Goal: Information Seeking & Learning: Learn about a topic

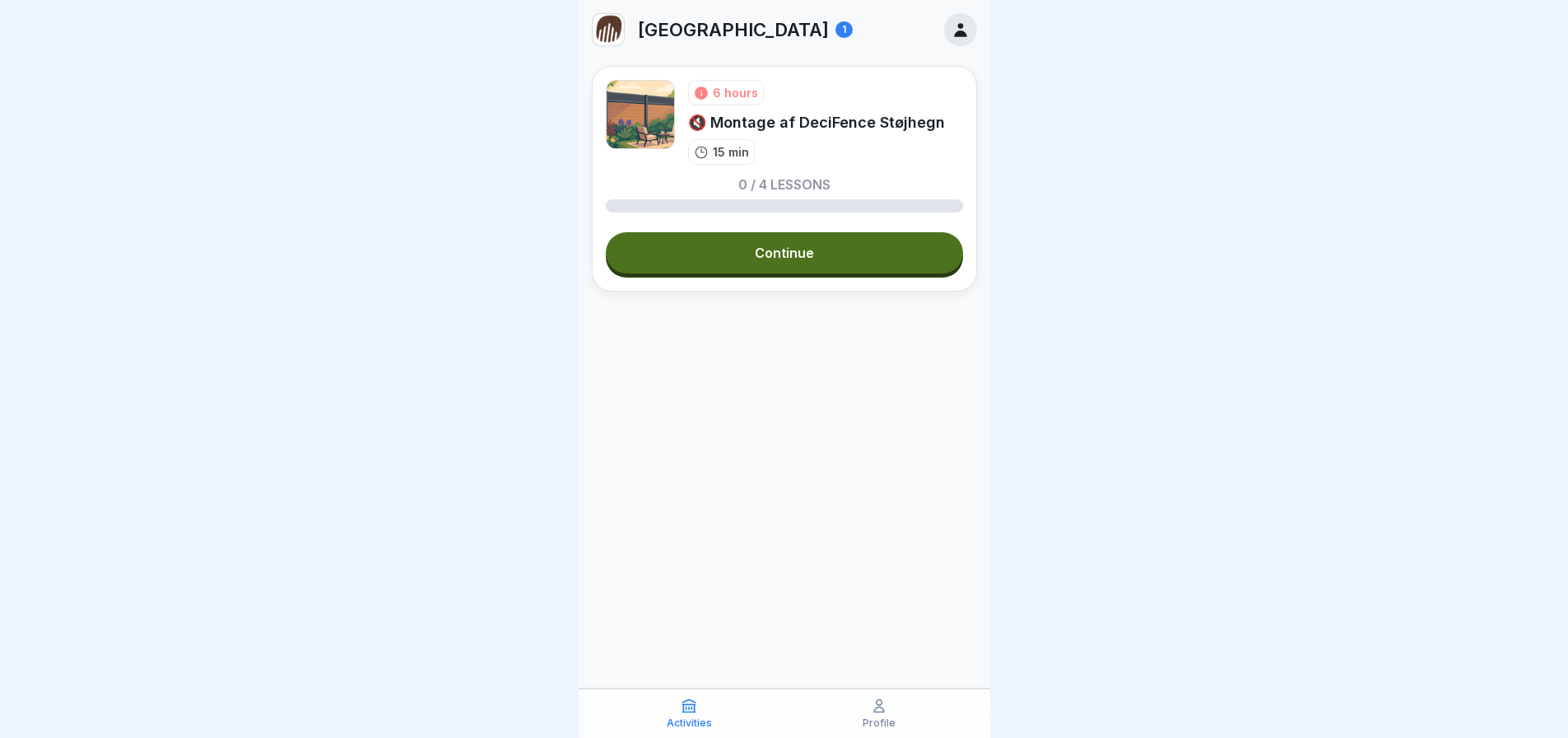
click at [803, 255] on link "Continue" at bounding box center [784, 252] width 357 height 41
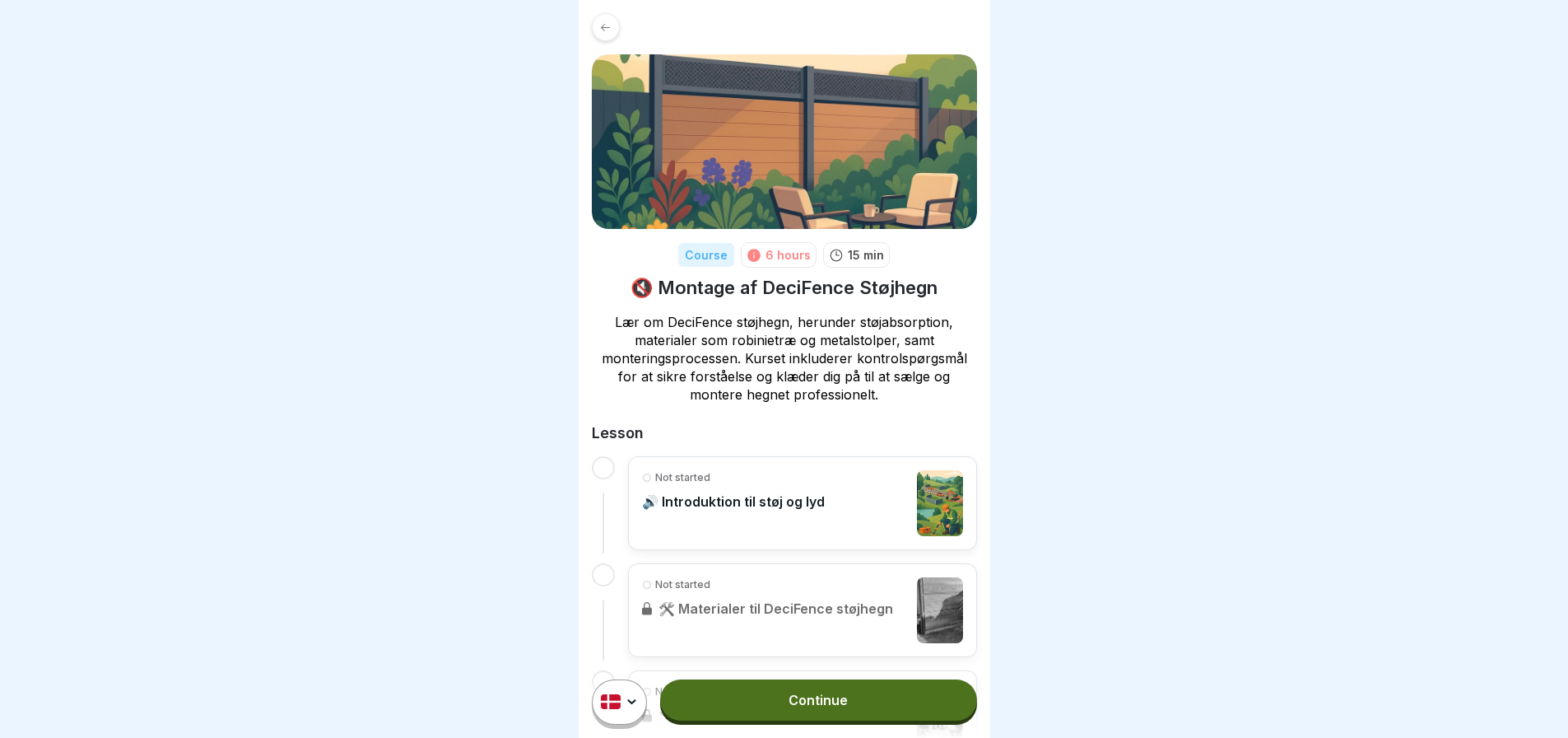
scroll to position [219, 0]
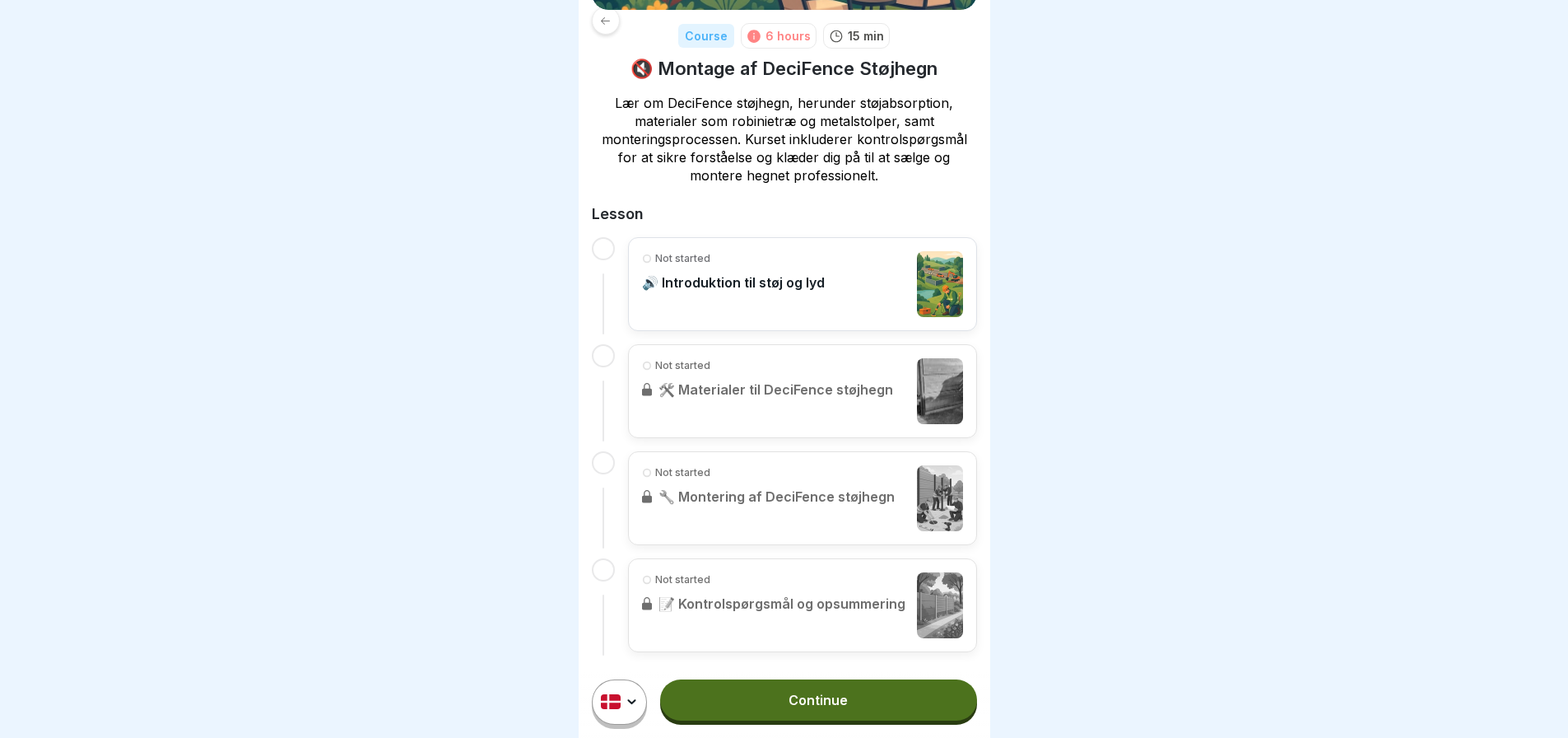
click at [609, 452] on div at bounding box center [603, 462] width 23 height 23
click at [597, 454] on div at bounding box center [603, 462] width 23 height 23
click at [597, 455] on div at bounding box center [603, 462] width 23 height 23
click at [683, 359] on div "Not started 🛠️ Materialer til DeciFence støjhegn" at bounding box center [801, 391] width 349 height 93
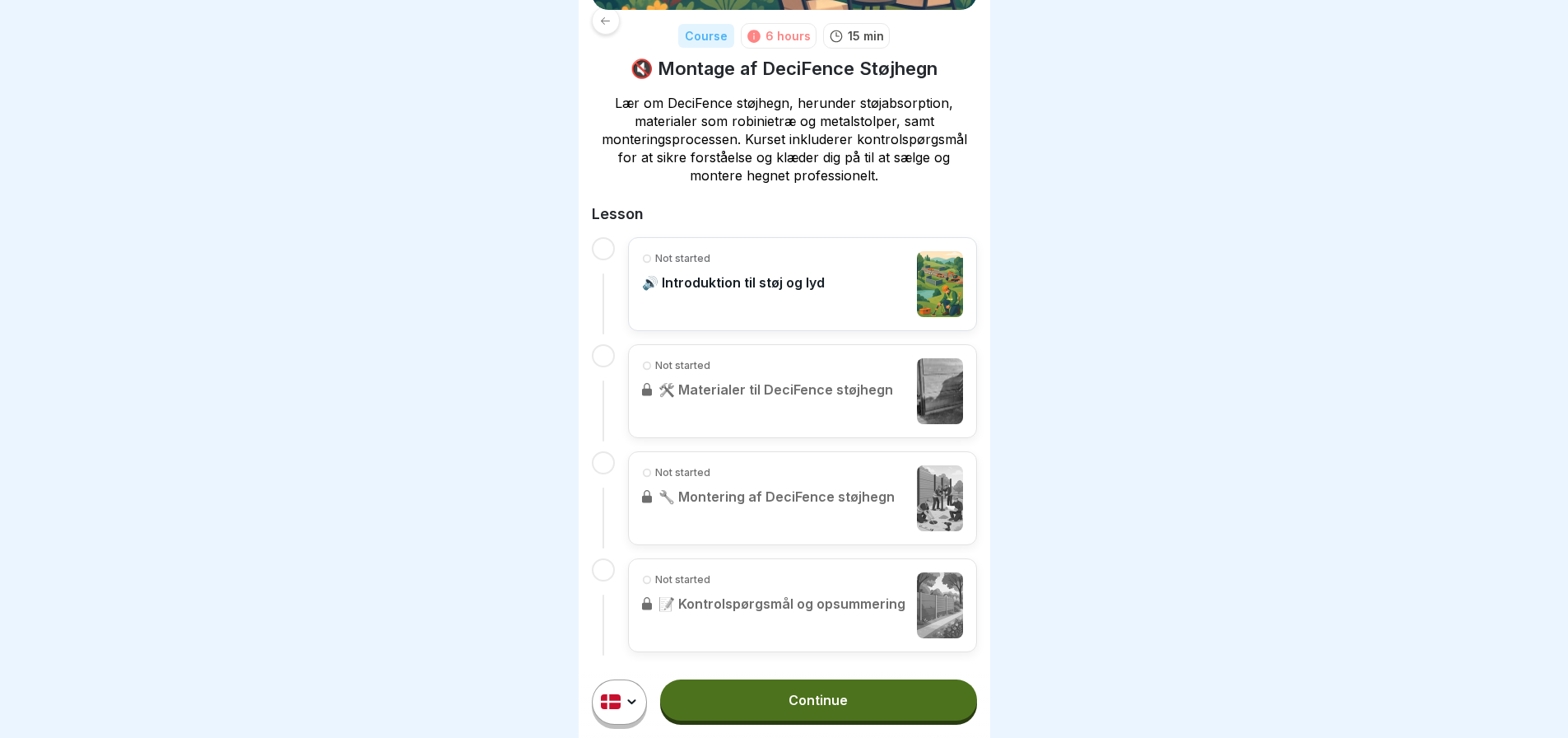
click at [676, 457] on div "Not started 🔧 Montering af DeciFence støjhegn" at bounding box center [801, 498] width 349 height 93
click at [705, 275] on p "🔊 Introduktion til støj og lyd" at bounding box center [734, 282] width 183 height 17
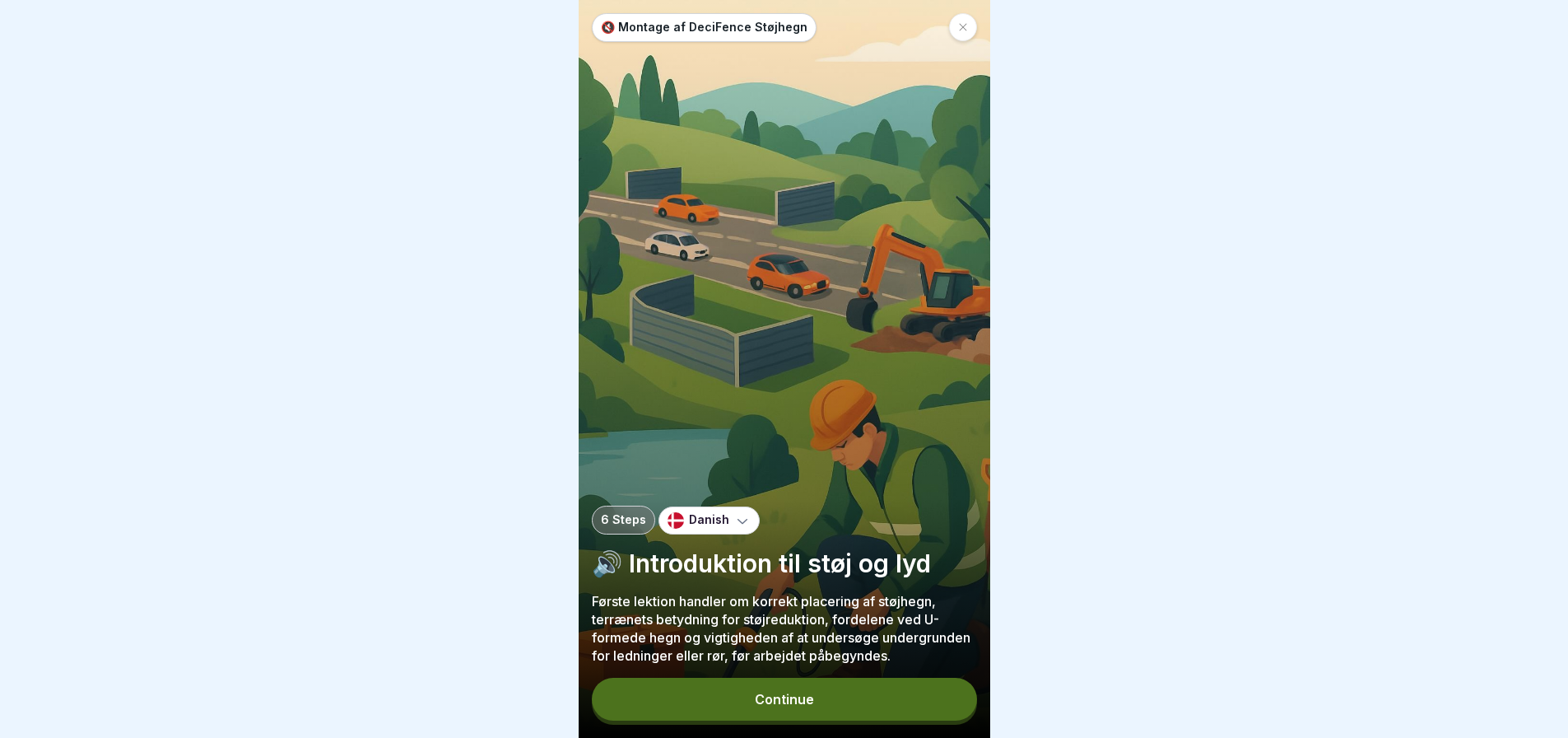
click at [603, 28] on p "🔇 Montage af DeciFence Støjhegn" at bounding box center [704, 28] width 207 height 14
click at [608, 31] on p "🔇 Montage af DeciFence Støjhegn" at bounding box center [704, 28] width 207 height 14
click at [770, 720] on button "Continue" at bounding box center [784, 698] width 385 height 43
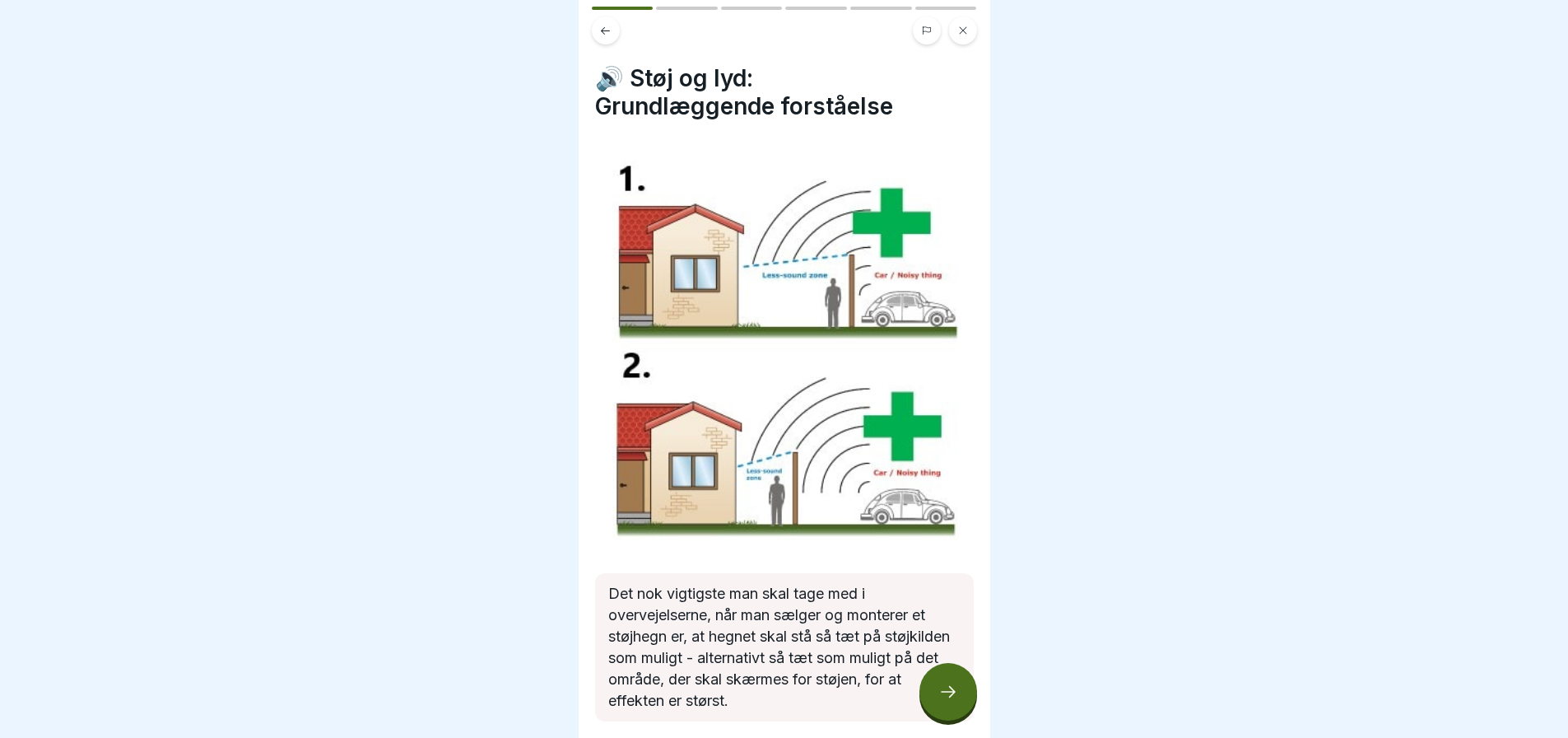
click at [621, 81] on h4 "🔊 Støj og lyd: Grundlæggende forståelse" at bounding box center [784, 92] width 379 height 56
click at [615, 84] on h4 "🔊 Støj og lyd: Grundlæggende forståelse" at bounding box center [784, 92] width 379 height 56
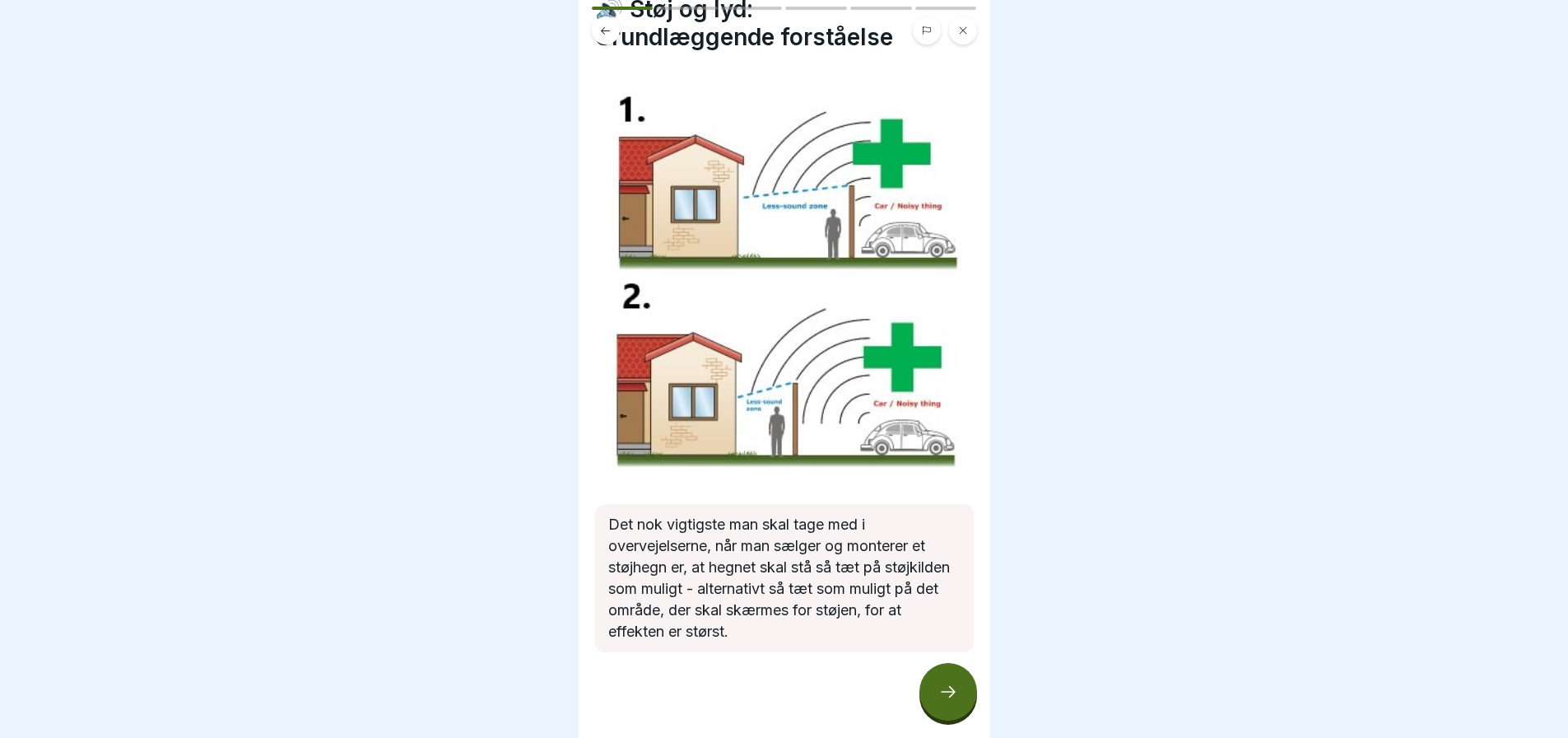
scroll to position [12, 0]
click at [941, 695] on icon at bounding box center [948, 691] width 20 height 20
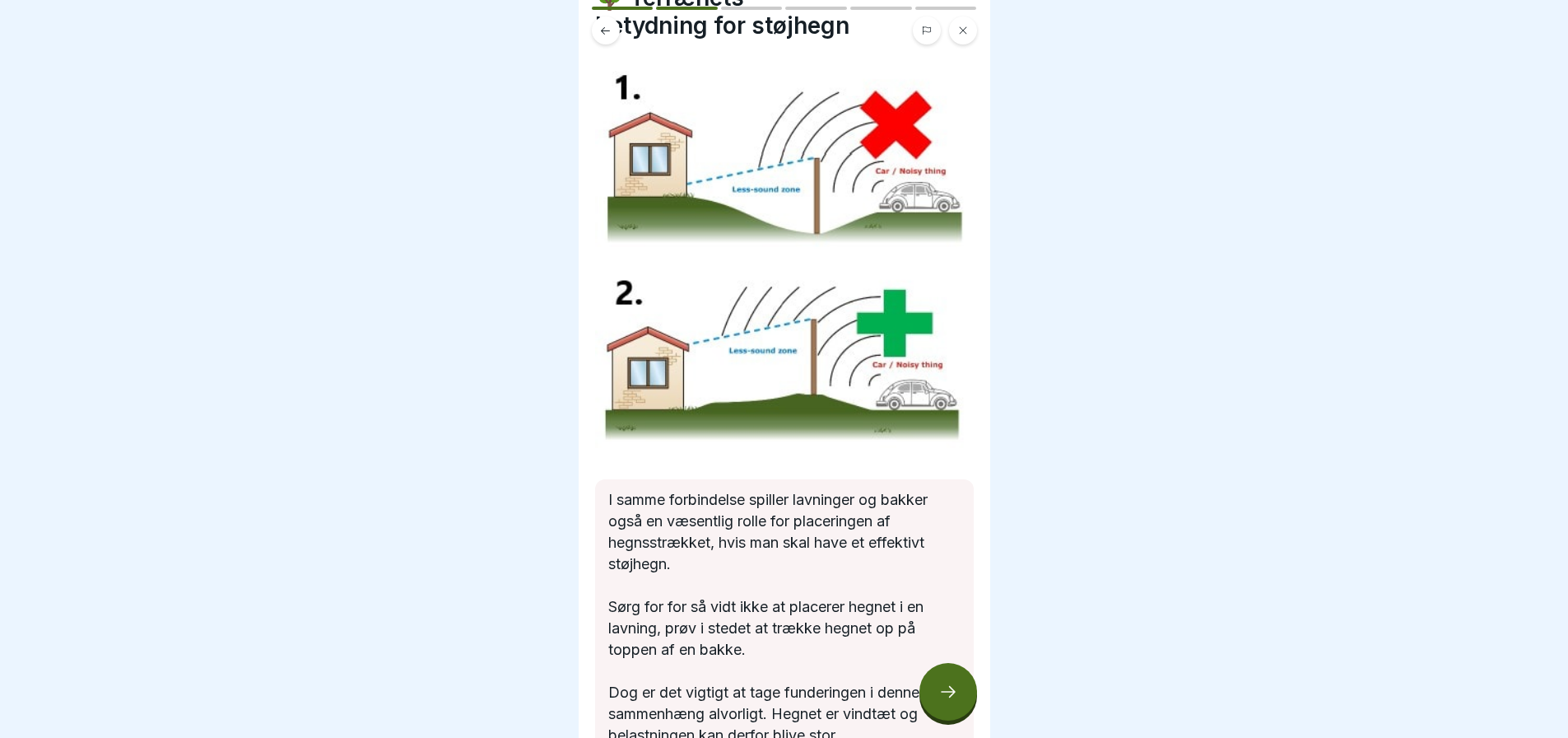
scroll to position [184, 0]
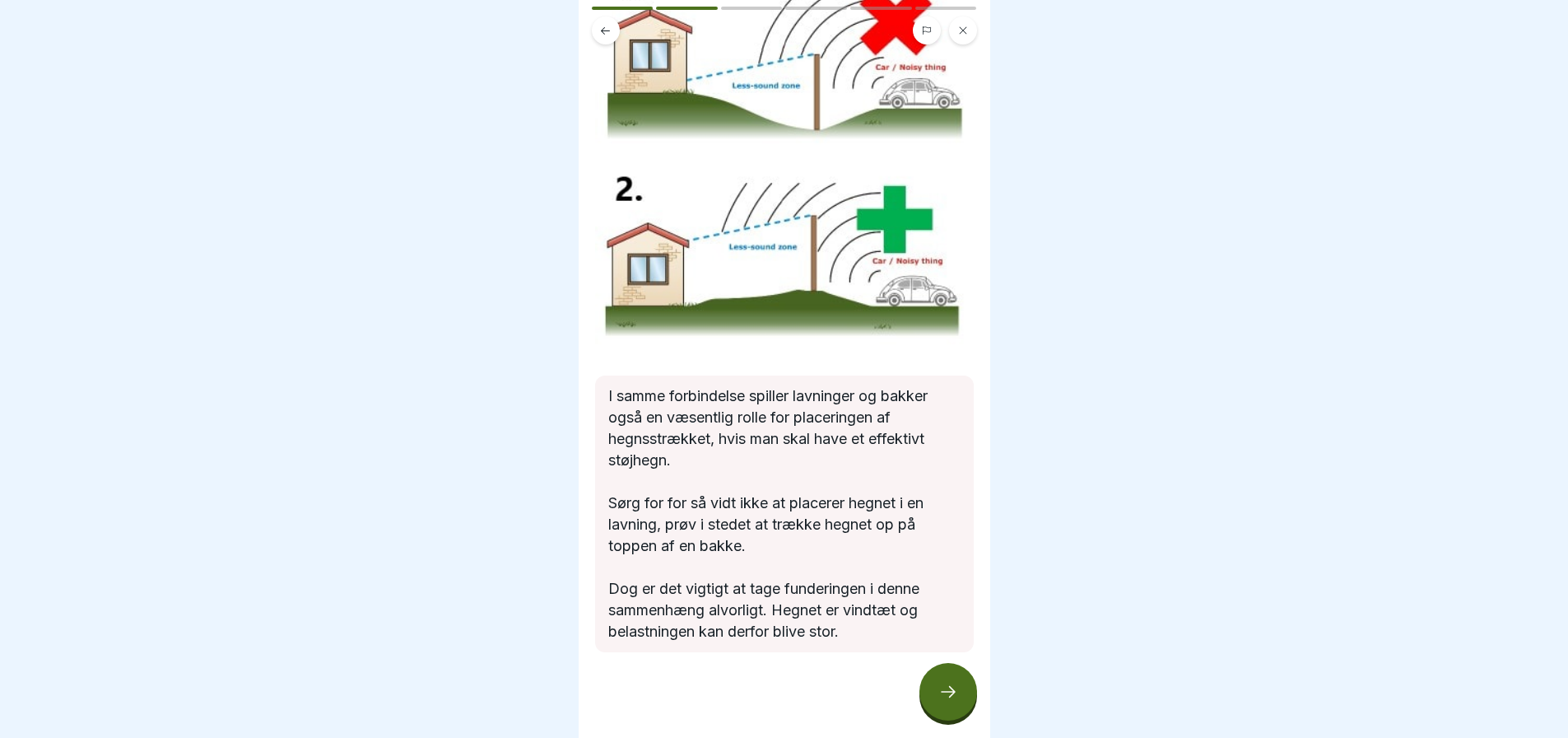
click at [948, 699] on icon at bounding box center [948, 691] width 20 height 20
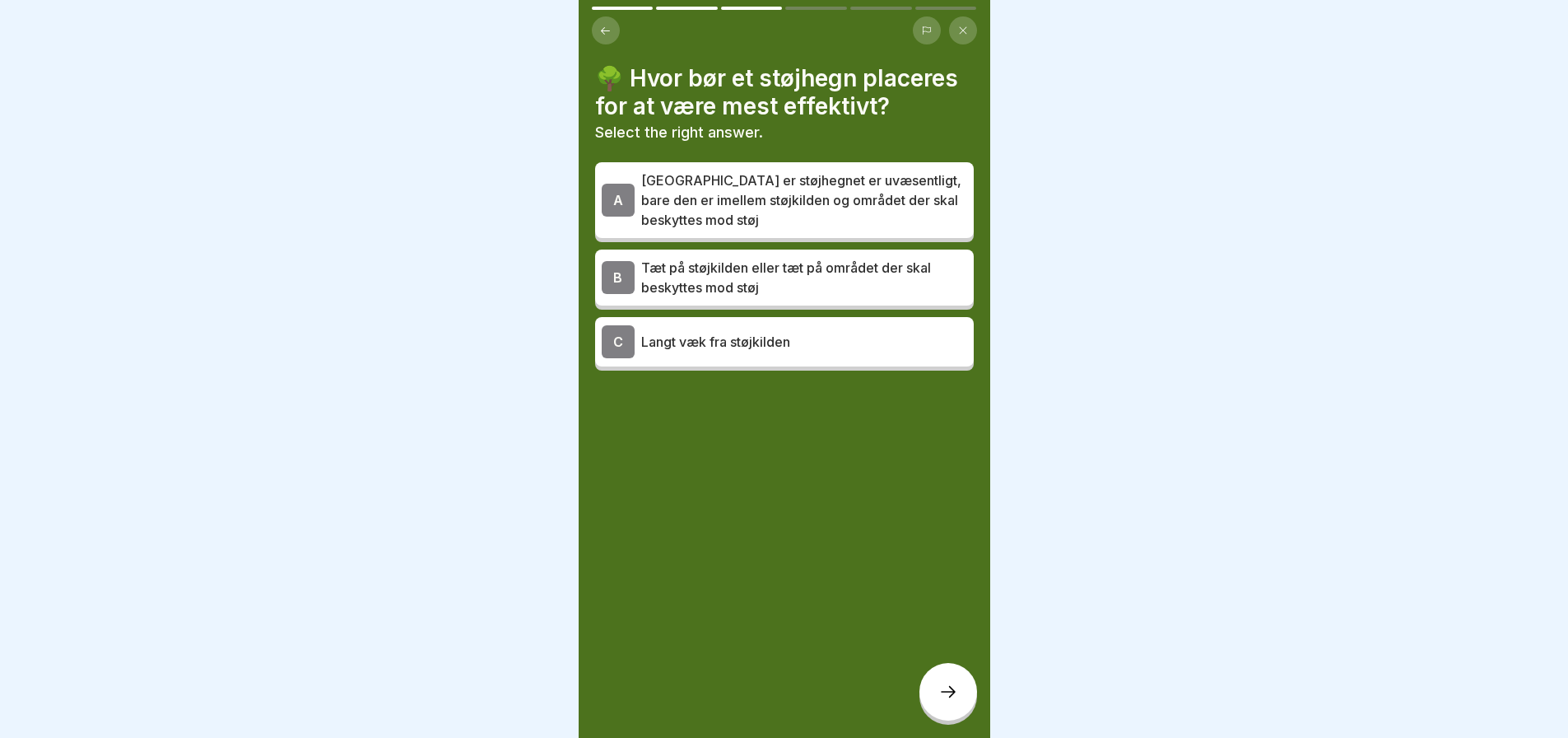
click at [757, 258] on p "Tæt på støjkilden eller tæt på området der skal beskyttes mod støj" at bounding box center [804, 277] width 326 height 40
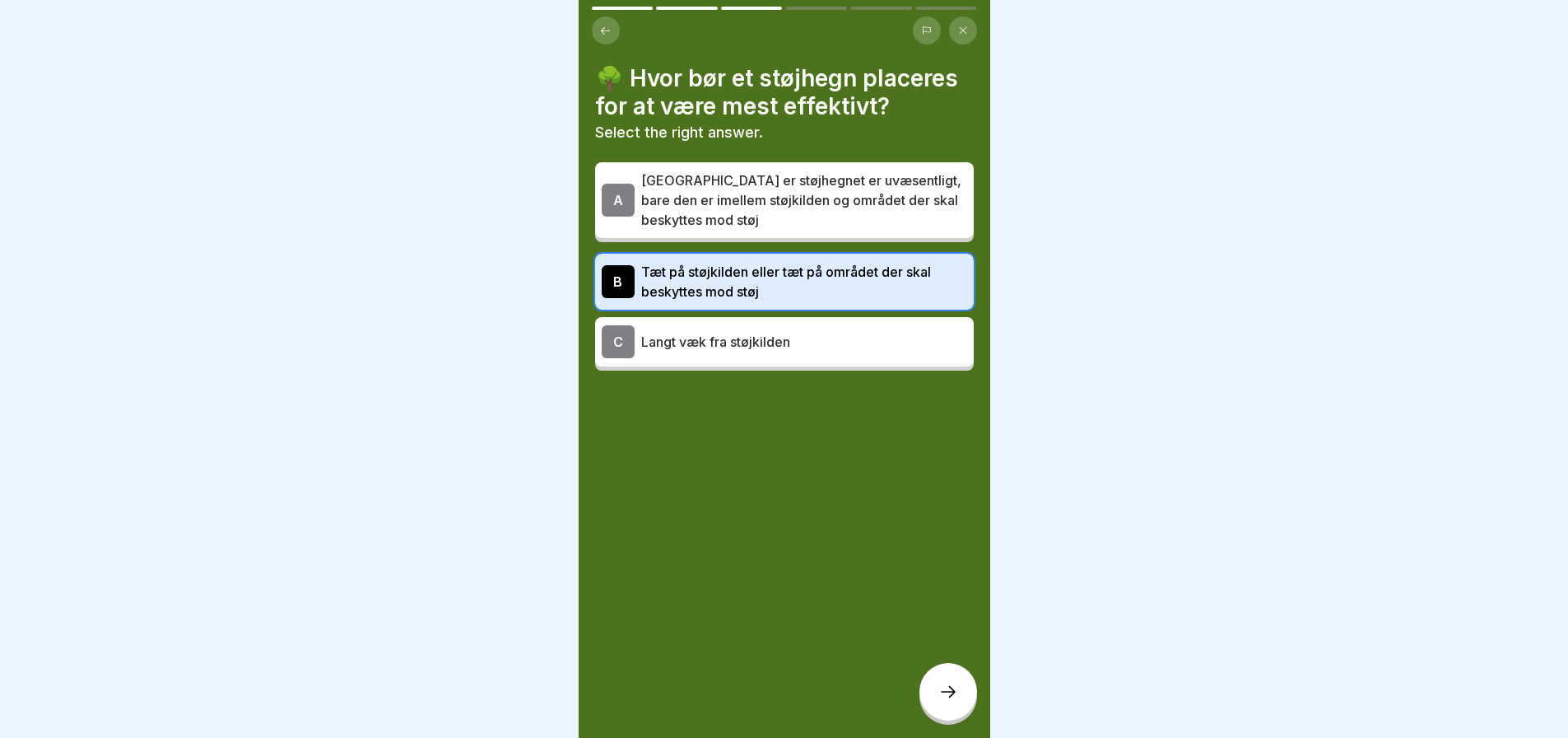
click at [938, 693] on icon at bounding box center [948, 691] width 20 height 20
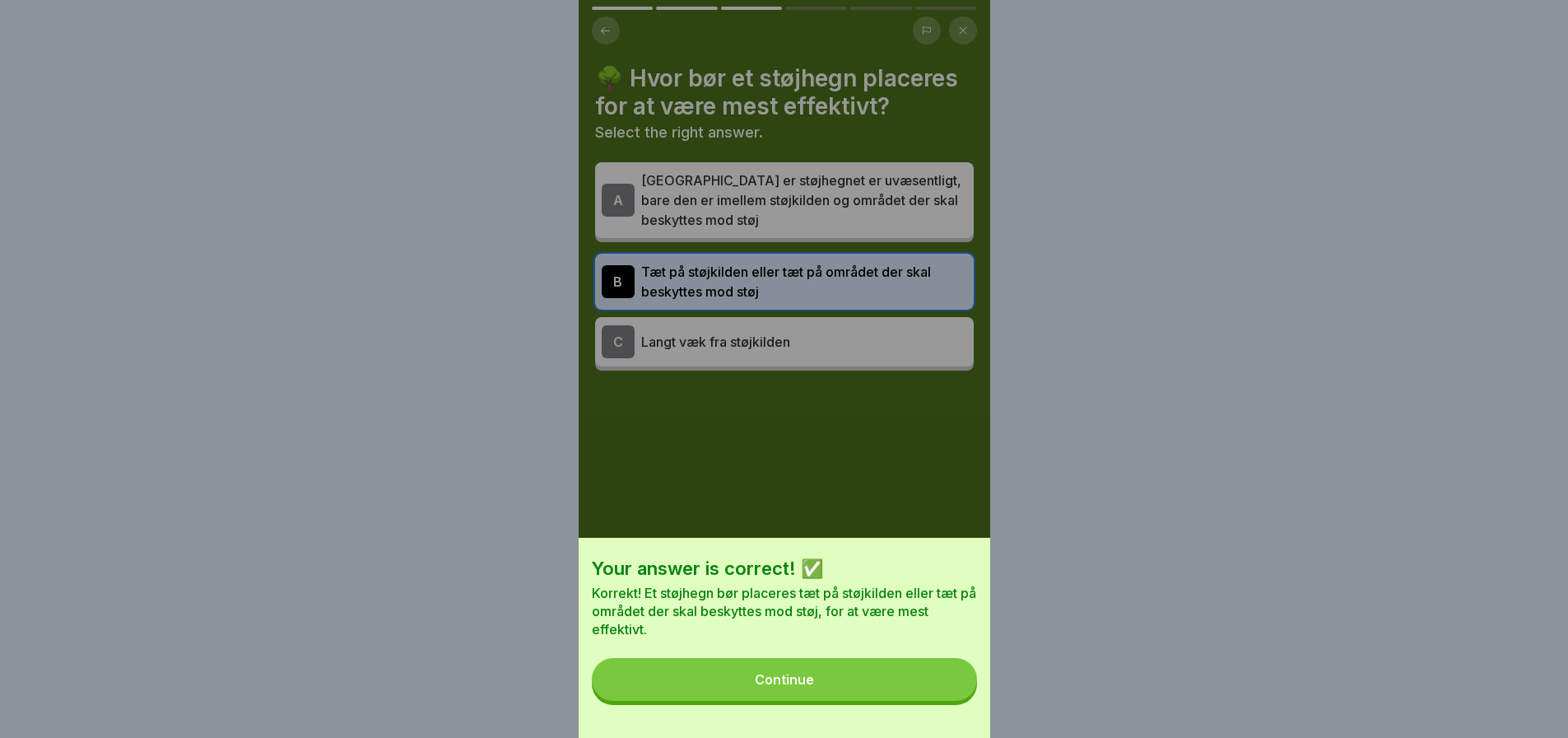
click at [807, 686] on div "Continue" at bounding box center [784, 678] width 60 height 15
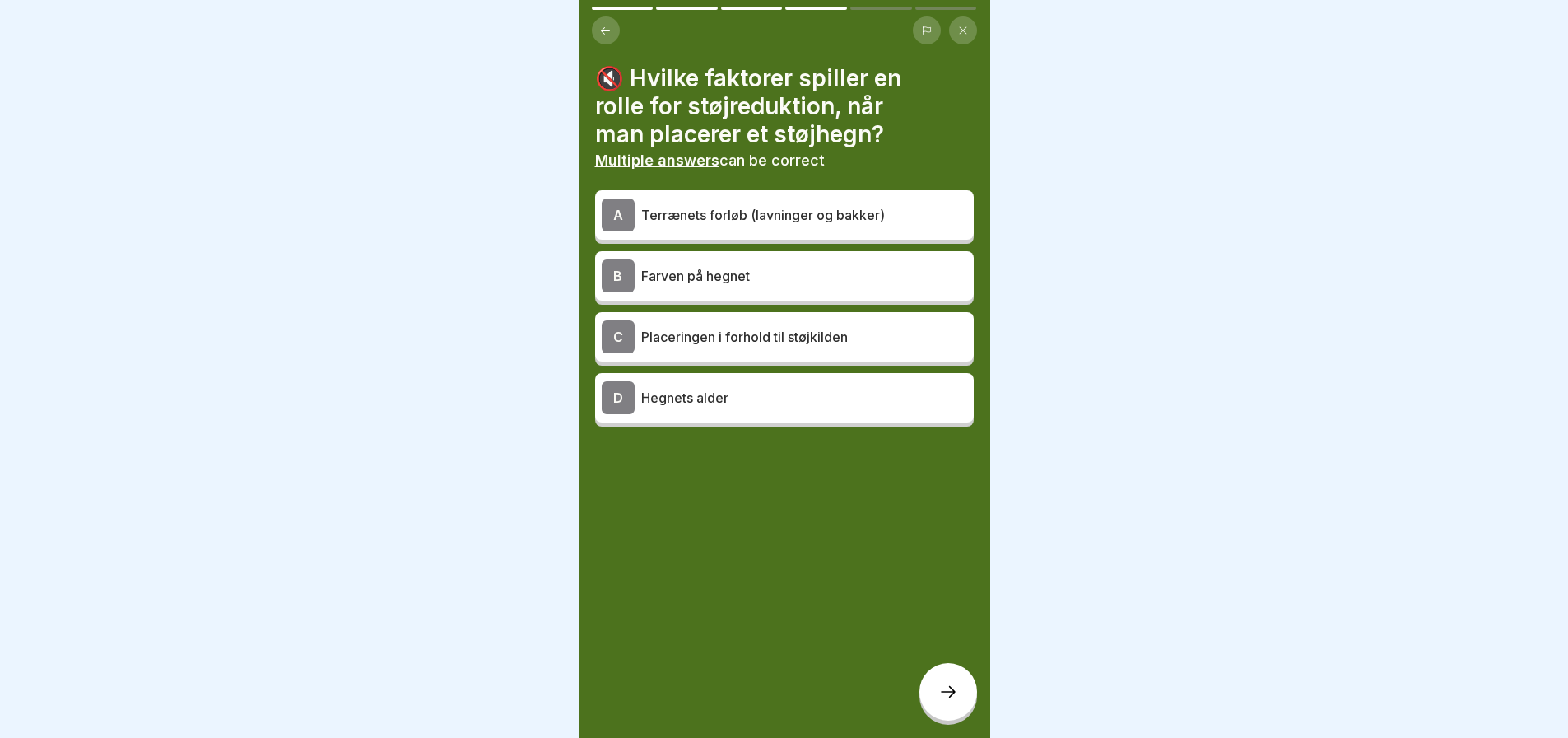
click at [821, 205] on p "Terrænets forløb (lavninger og bakker)" at bounding box center [804, 215] width 326 height 20
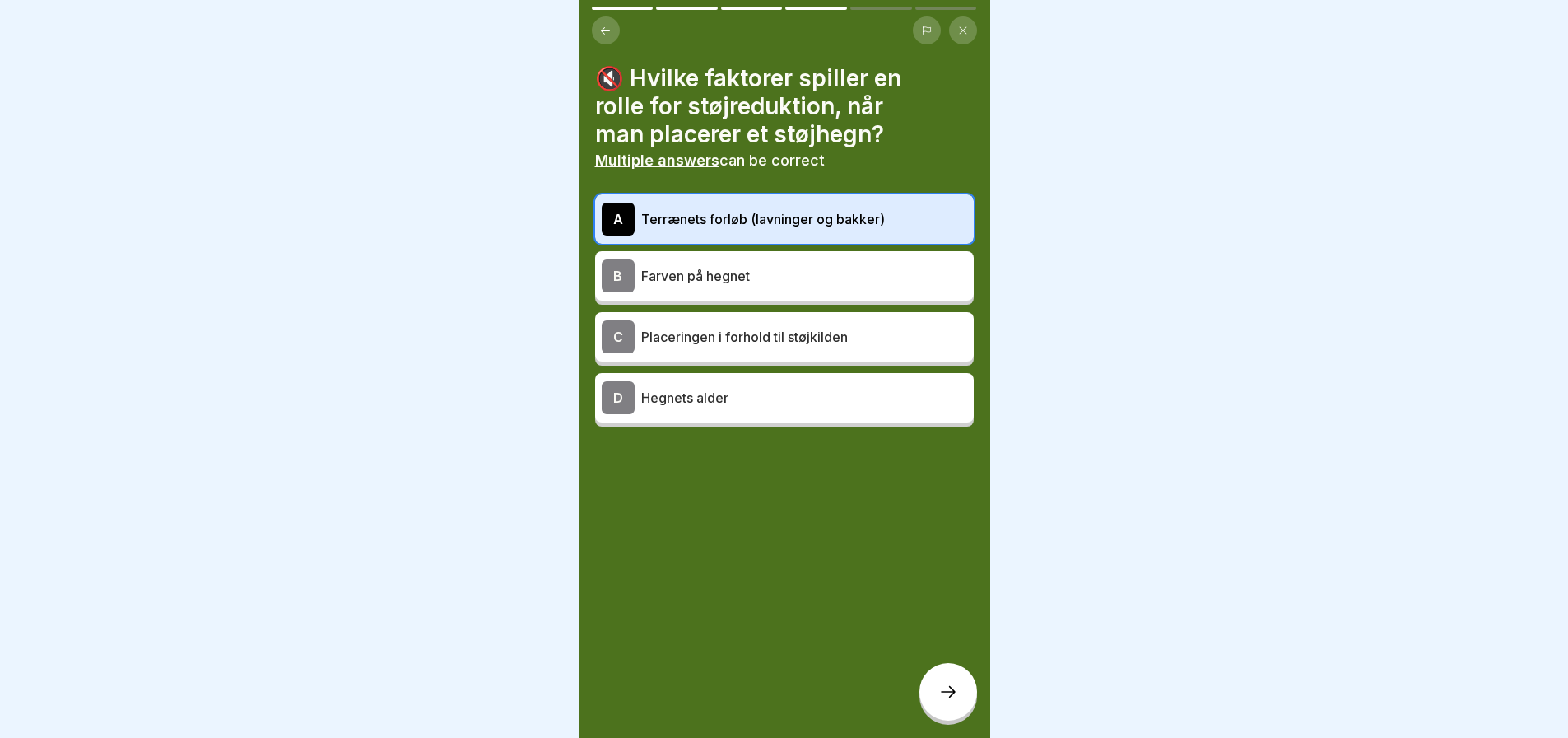
click at [771, 327] on p "Placeringen i forhold til støjkilden" at bounding box center [804, 337] width 326 height 20
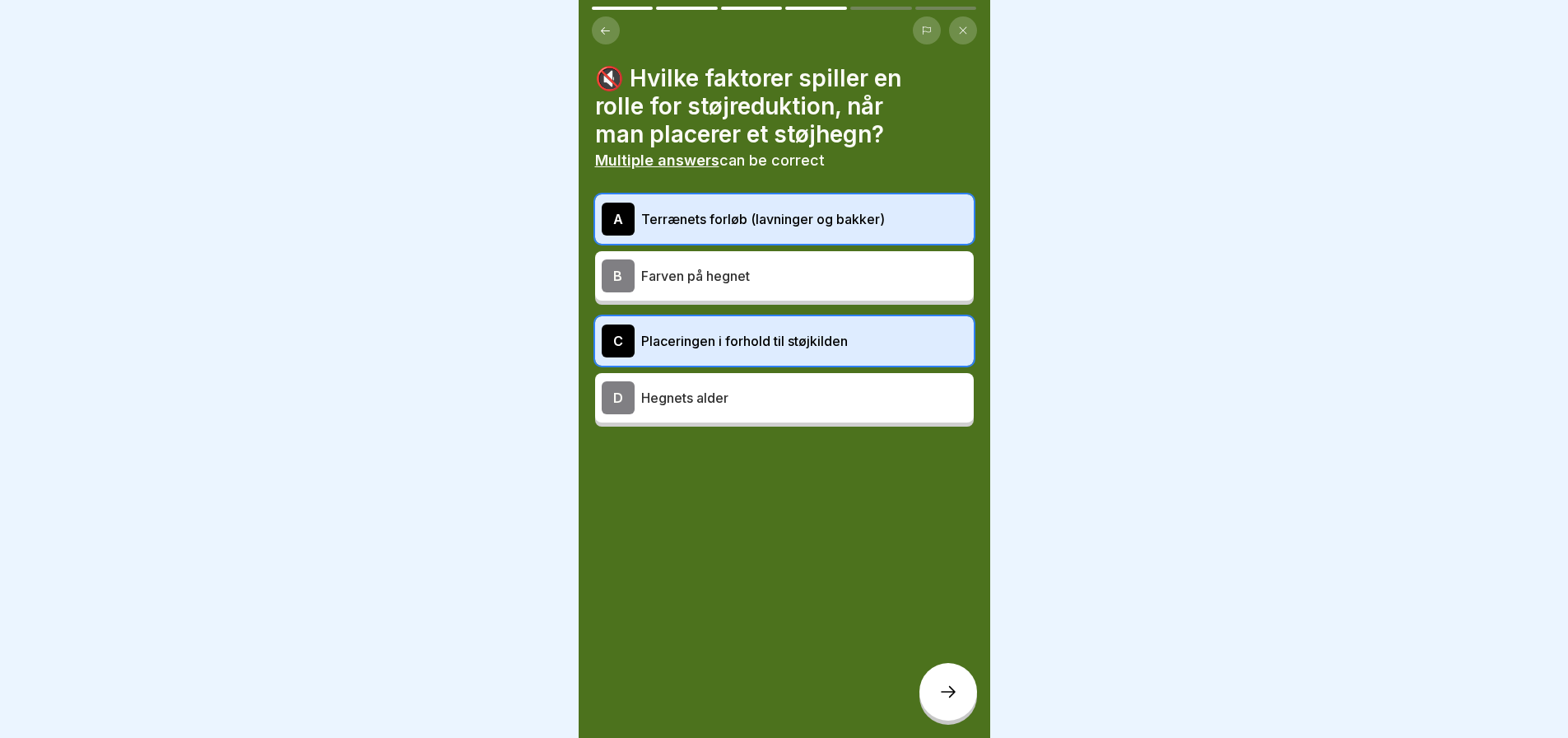
click at [953, 686] on icon at bounding box center [948, 691] width 20 height 20
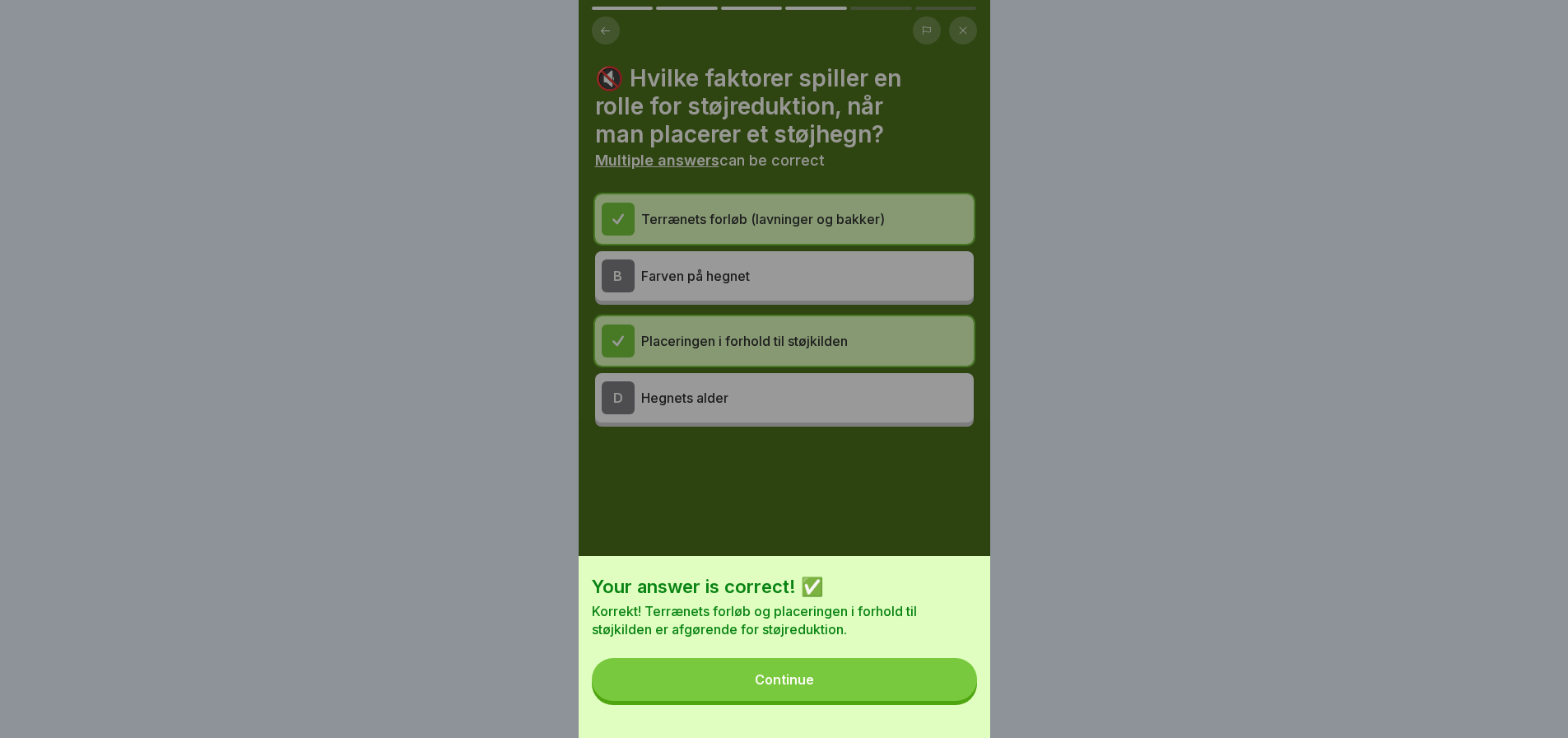
click at [807, 686] on div "Continue" at bounding box center [784, 678] width 60 height 15
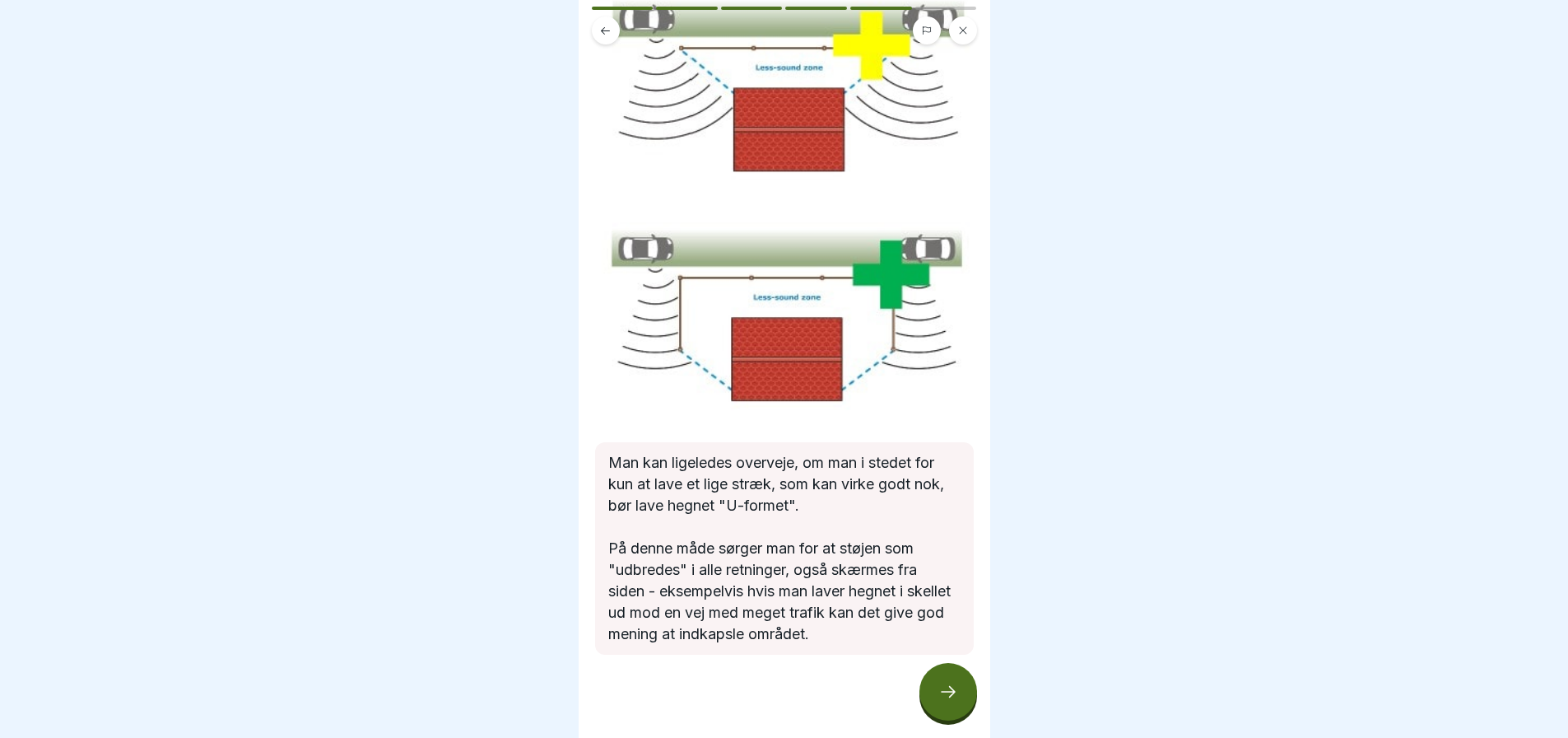
scroll to position [160, 0]
click at [942, 704] on div at bounding box center [948, 691] width 58 height 58
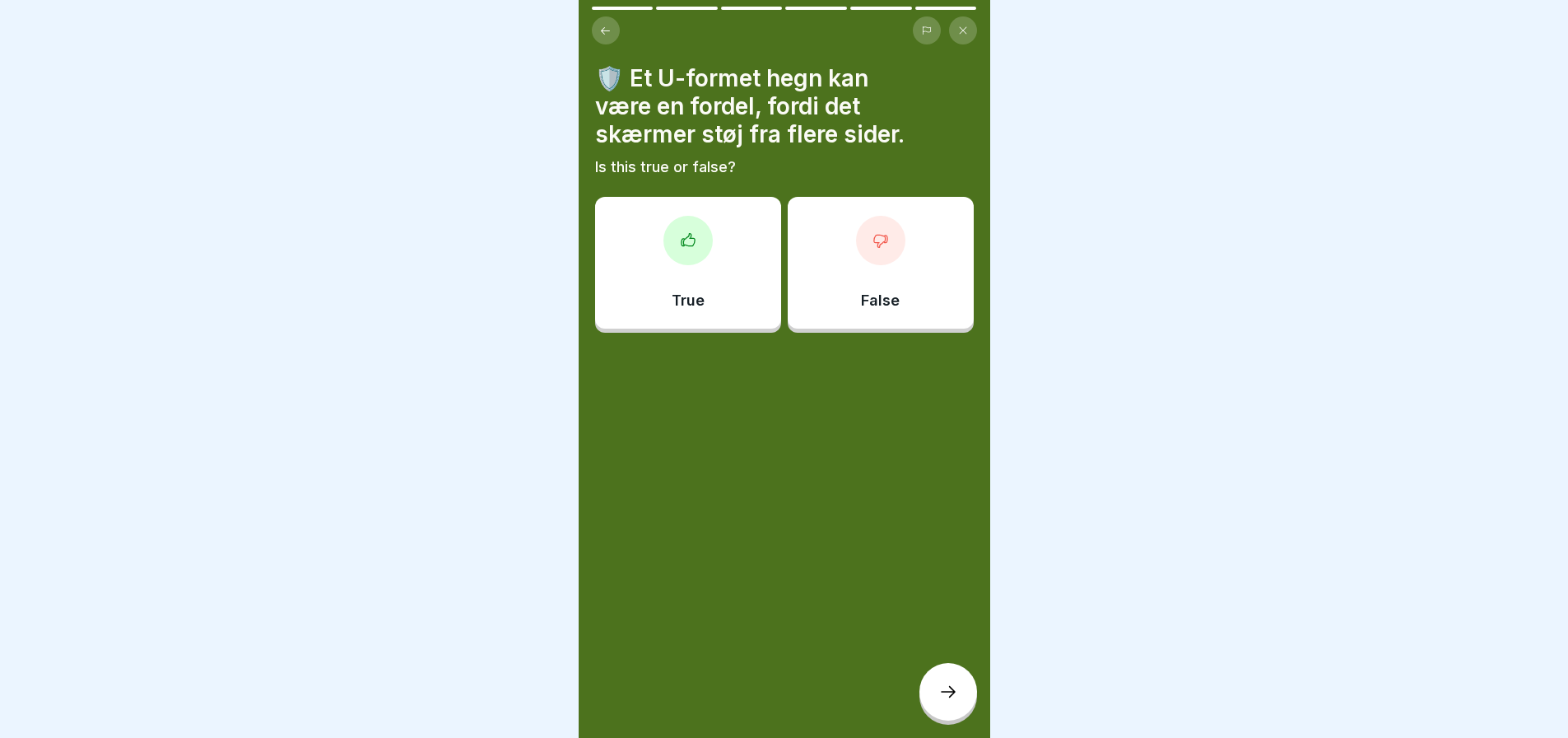
click at [686, 254] on div "True" at bounding box center [687, 263] width 186 height 131
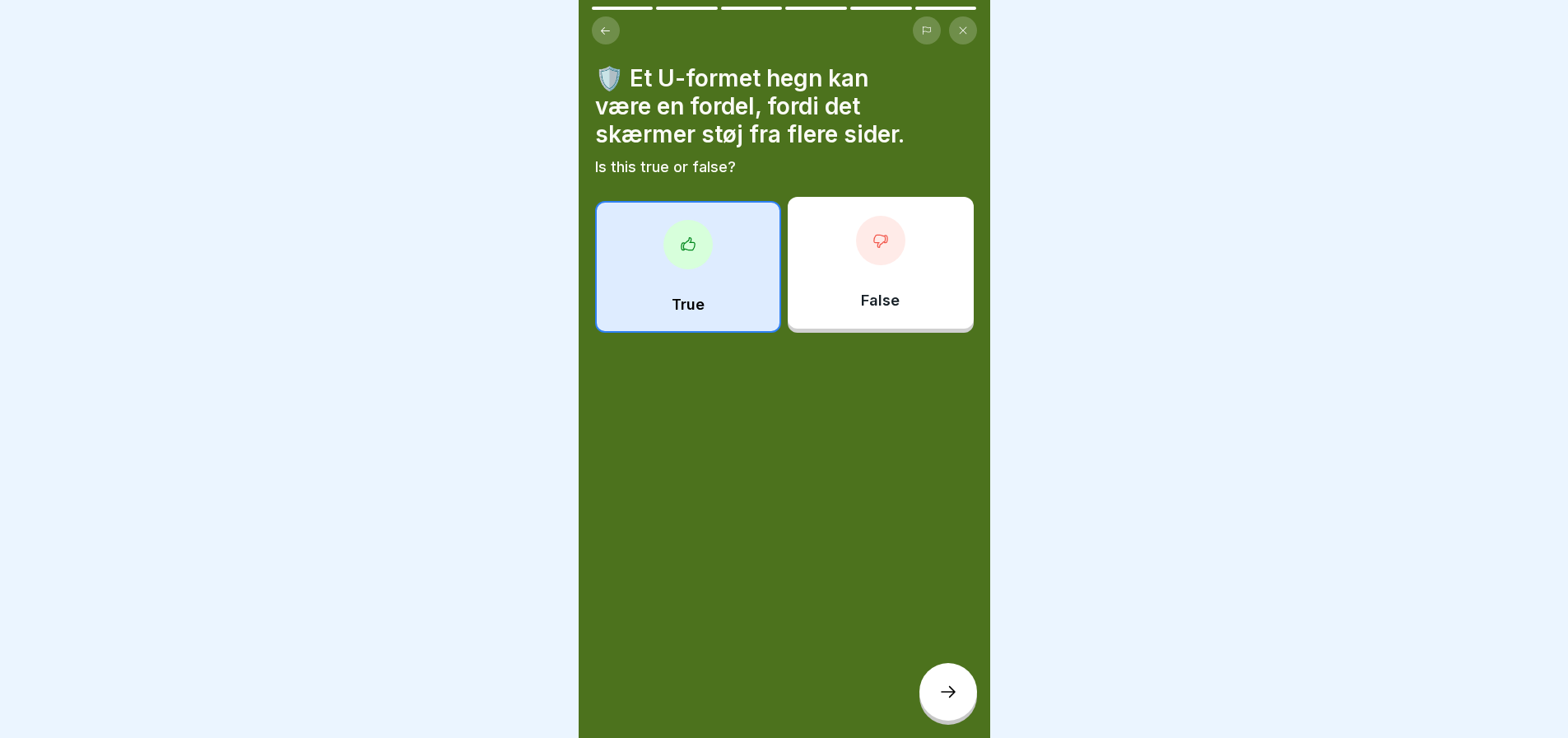
click at [943, 690] on icon at bounding box center [948, 691] width 20 height 20
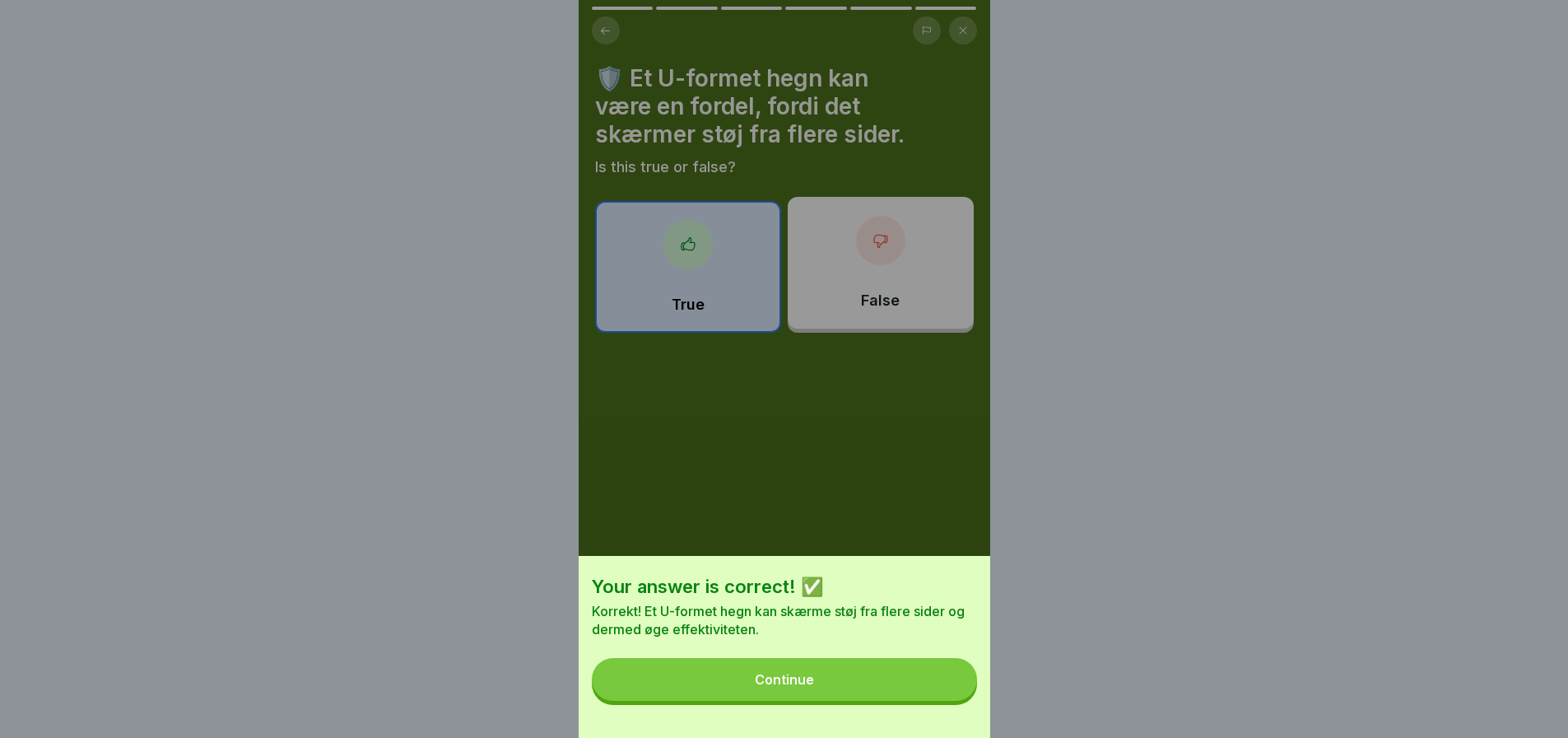
click at [785, 686] on div "Continue" at bounding box center [784, 678] width 60 height 15
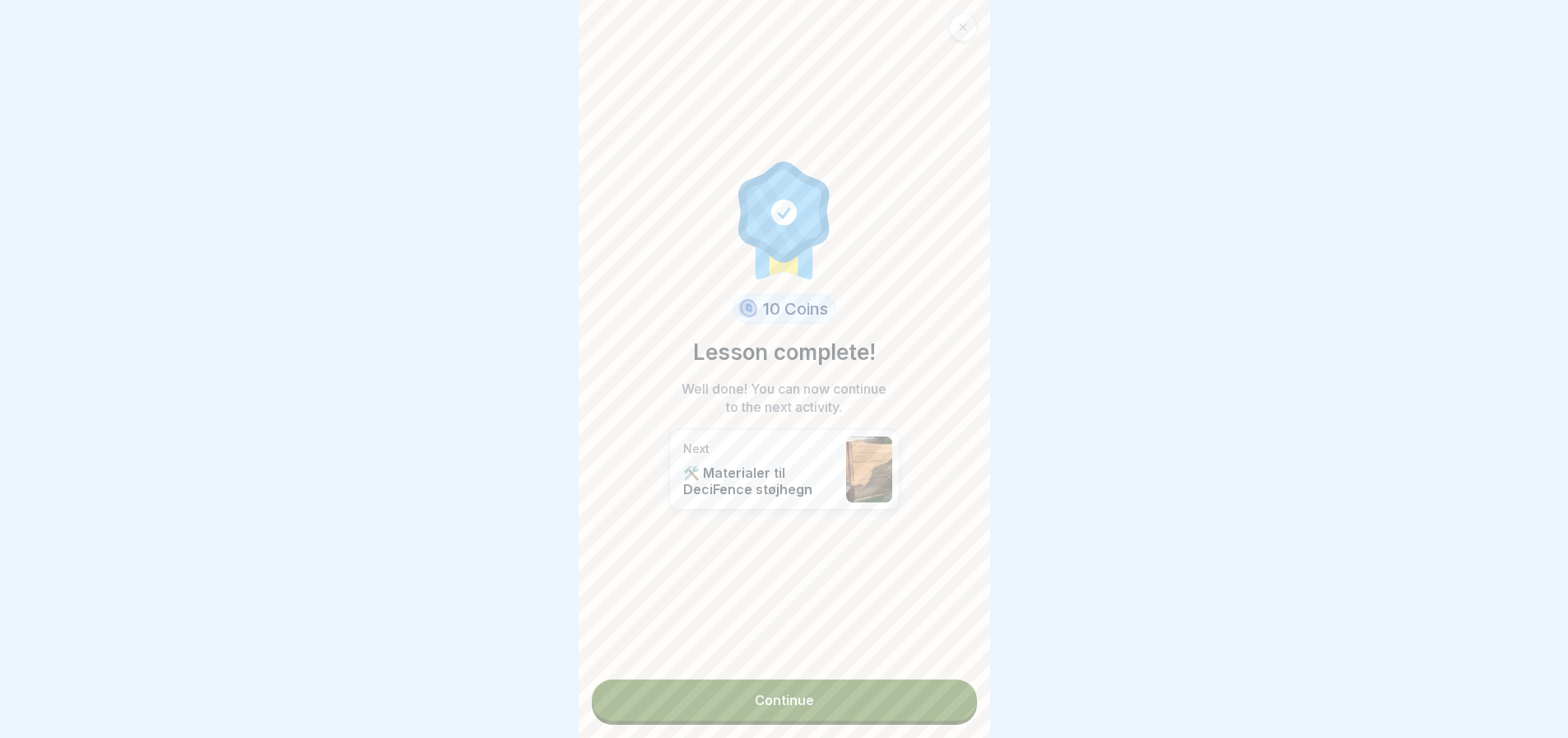
click at [785, 683] on link "Continue" at bounding box center [784, 699] width 385 height 41
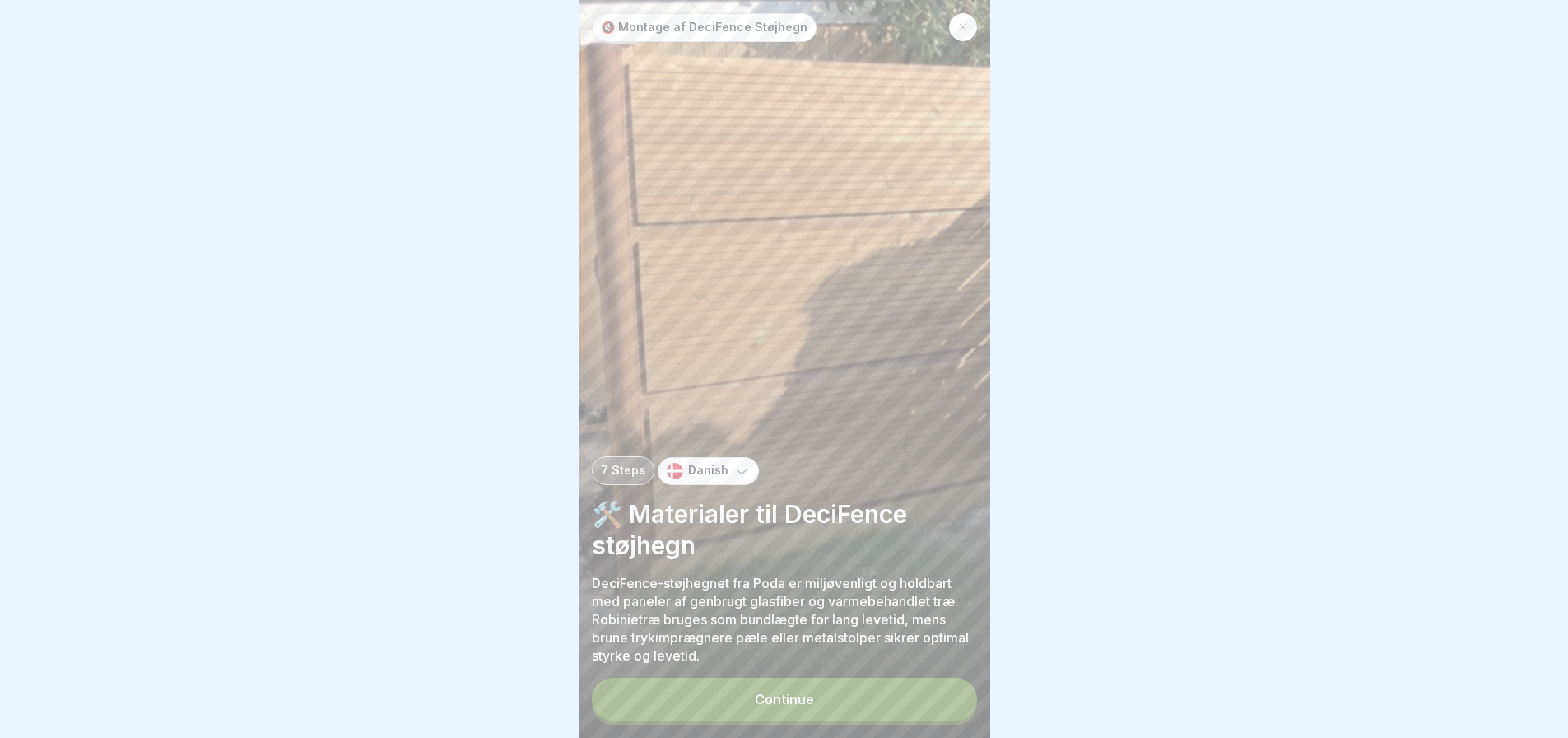
click at [778, 706] on div "Continue" at bounding box center [784, 698] width 60 height 15
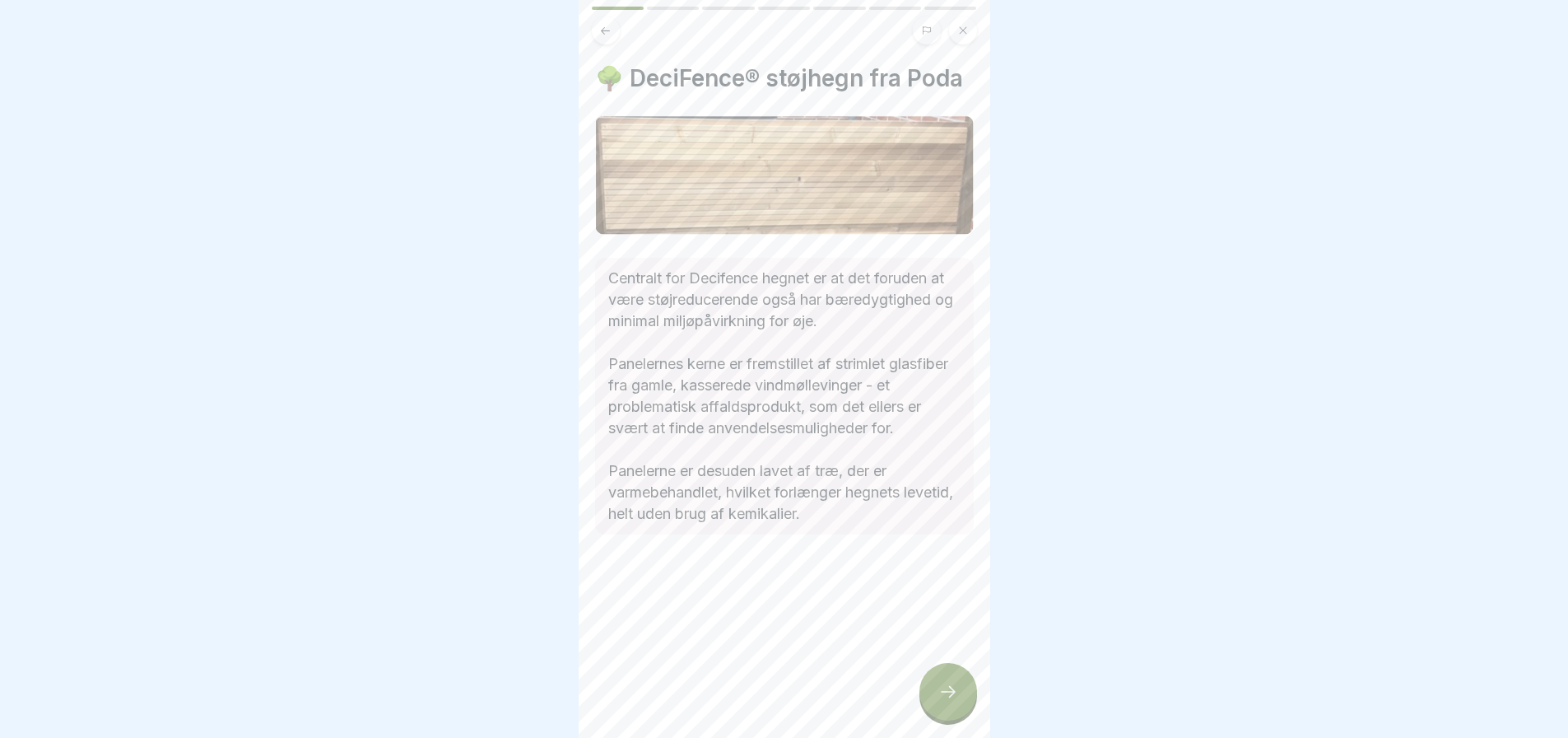
click at [969, 712] on div at bounding box center [948, 691] width 58 height 58
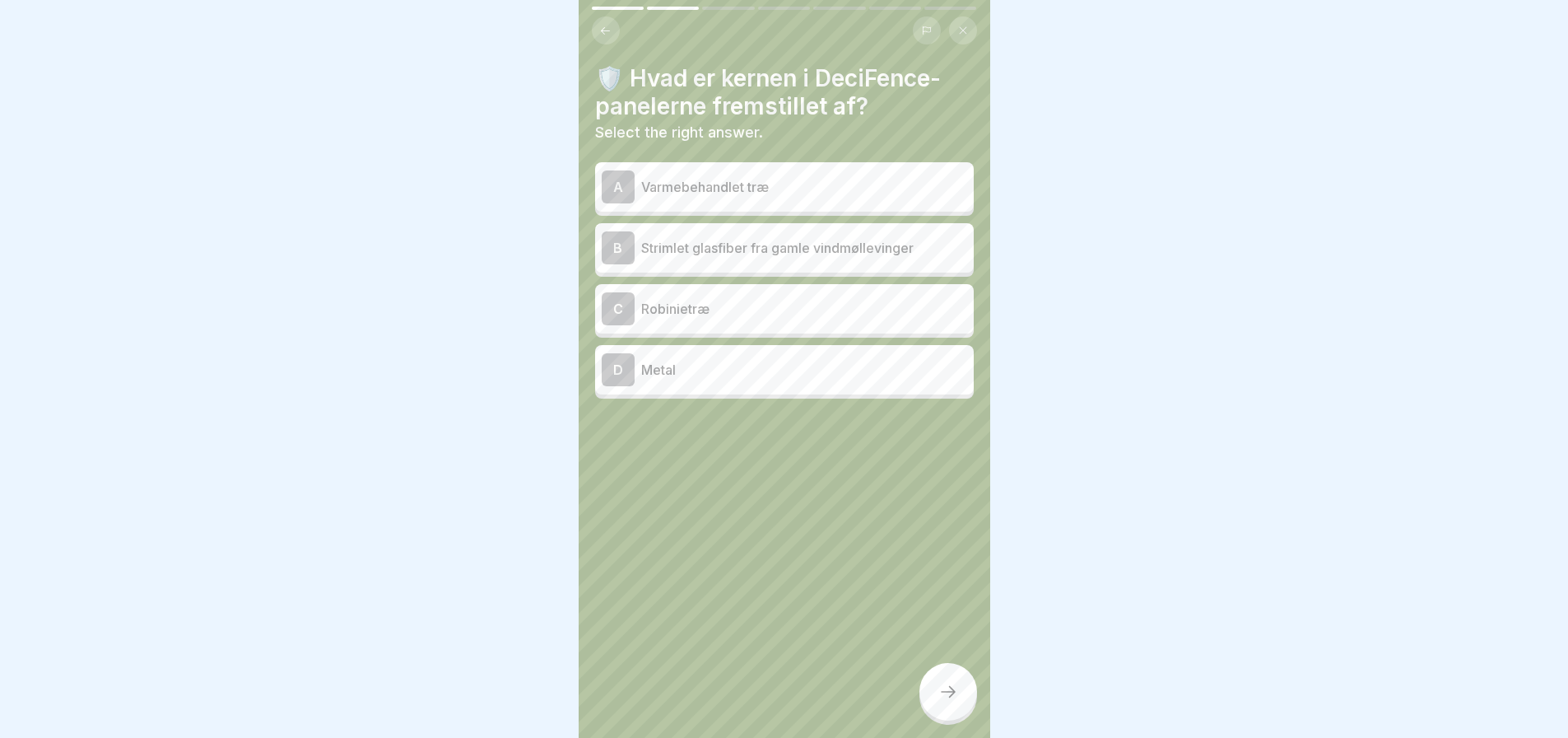
click at [714, 248] on p "Strimlet glasfiber fra gamle vindmøllevinger" at bounding box center [804, 248] width 326 height 20
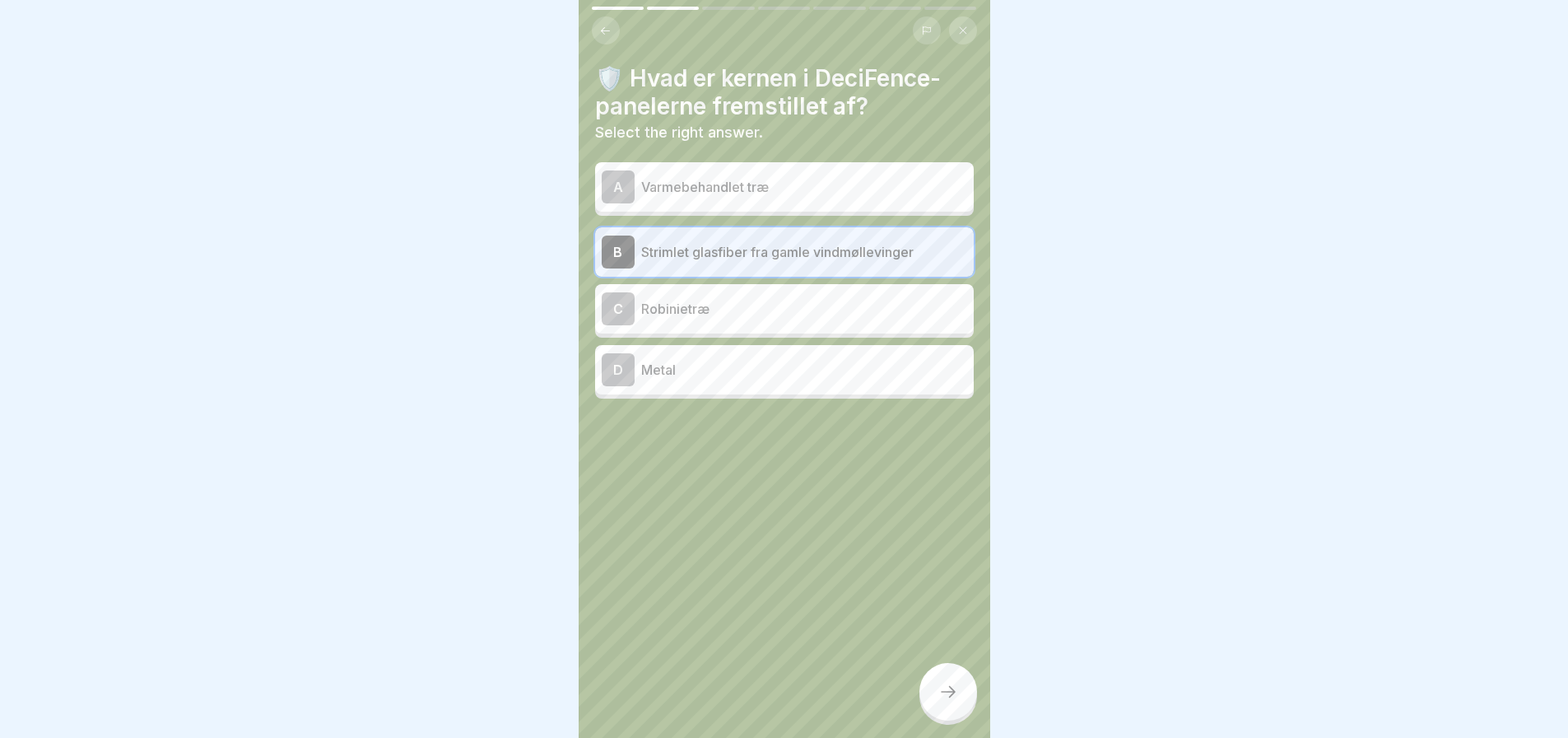
click at [953, 701] on icon at bounding box center [948, 691] width 20 height 20
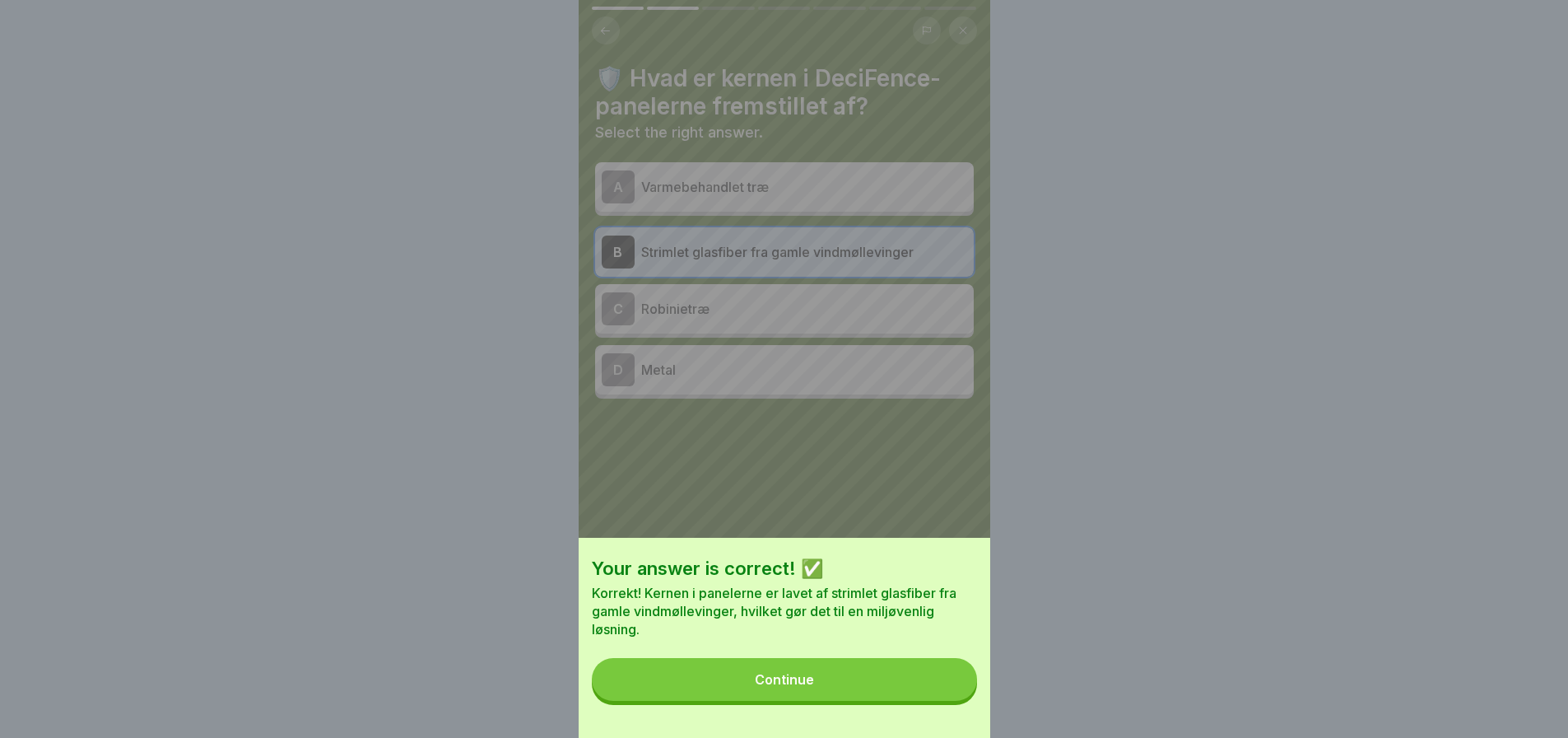
click at [813, 686] on div "Continue" at bounding box center [784, 678] width 60 height 15
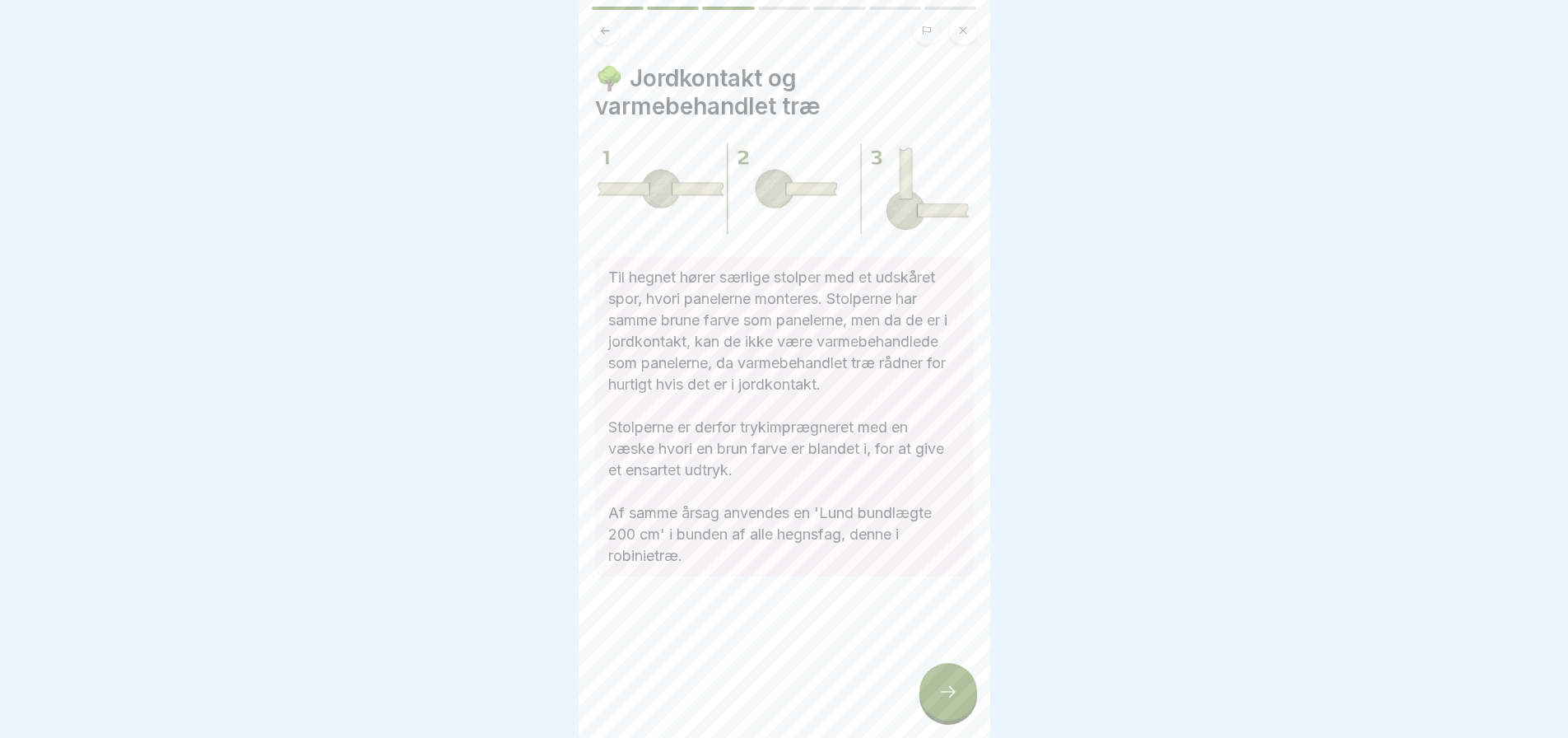
click at [958, 699] on div at bounding box center [948, 691] width 58 height 58
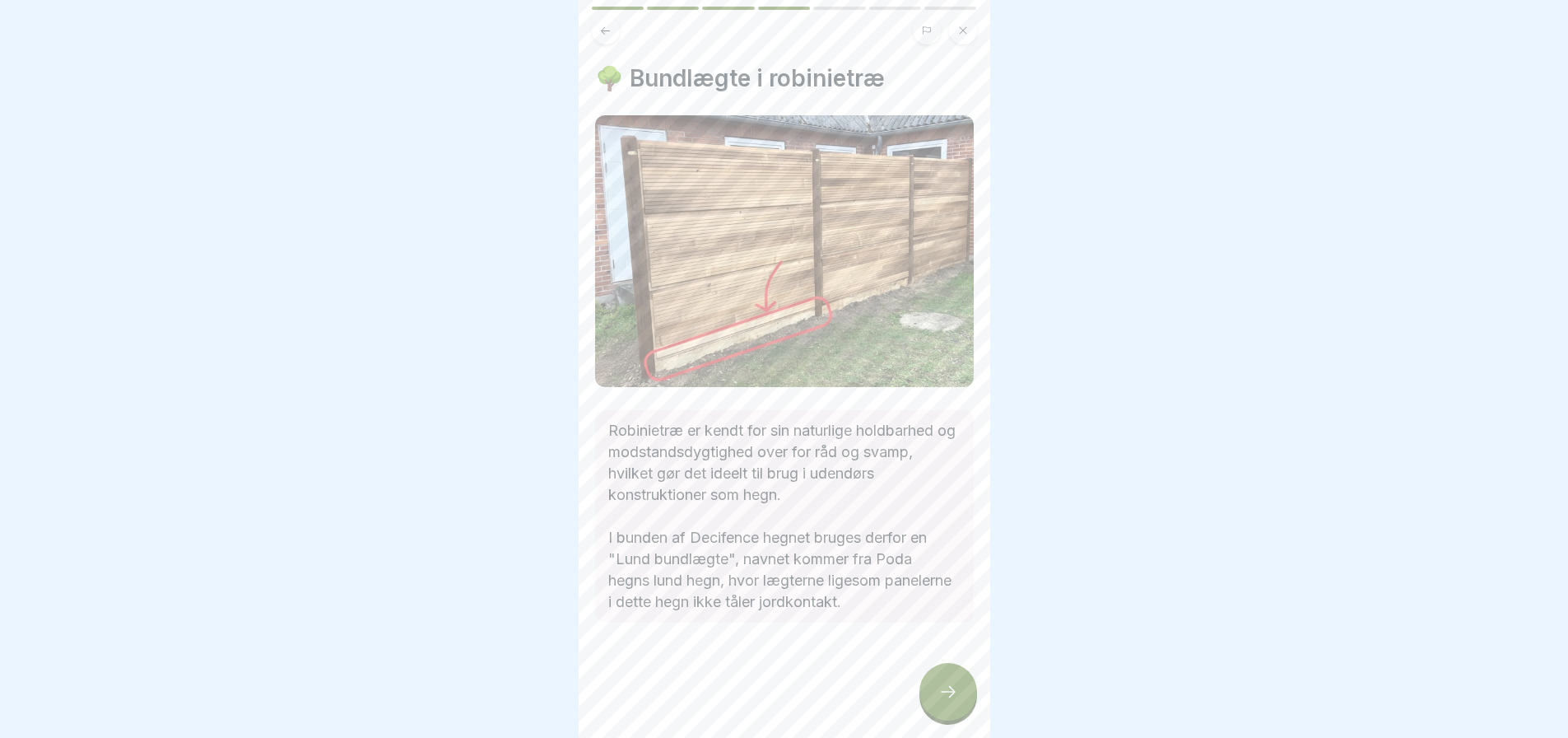
click at [950, 701] on icon at bounding box center [948, 691] width 20 height 20
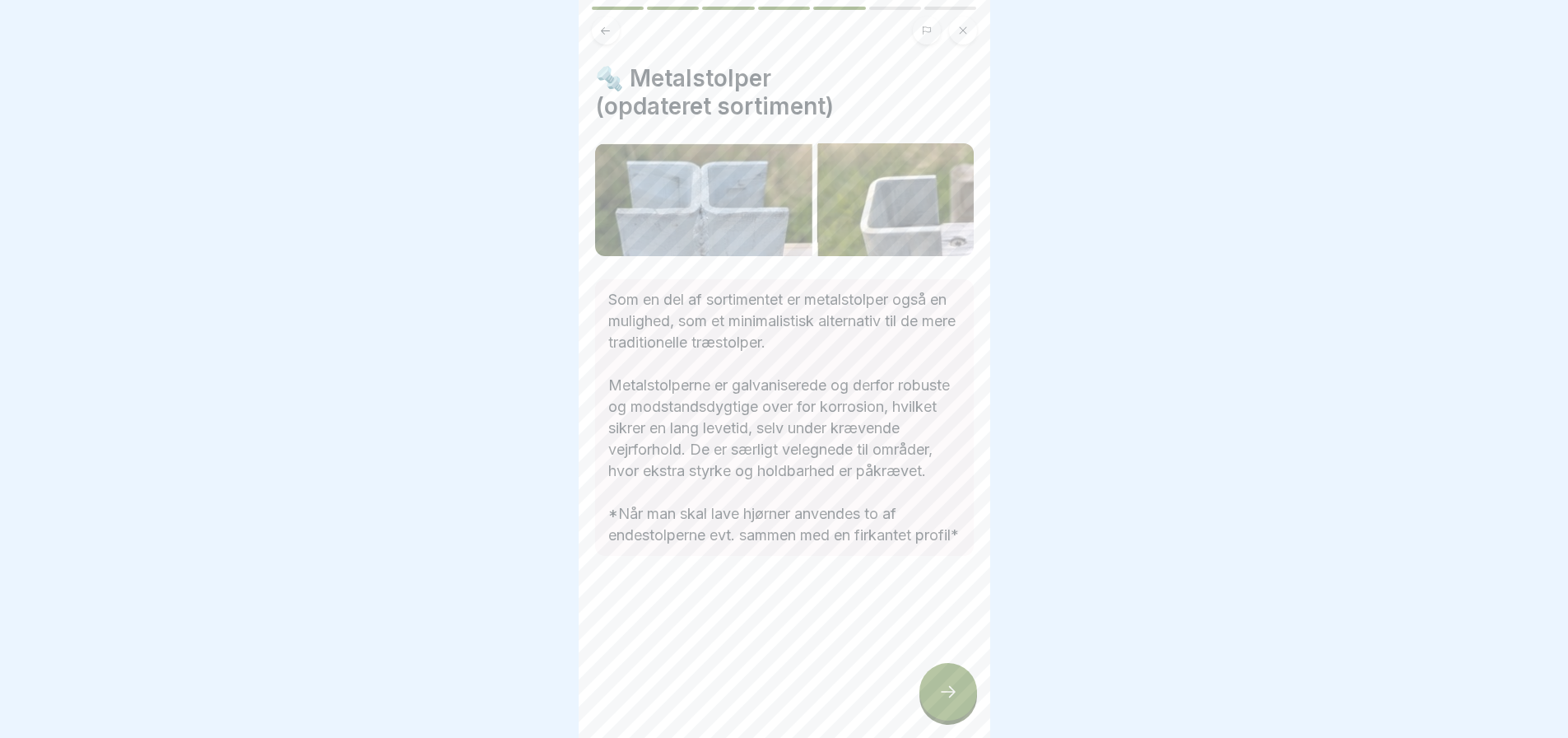
click at [947, 694] on div at bounding box center [948, 691] width 58 height 58
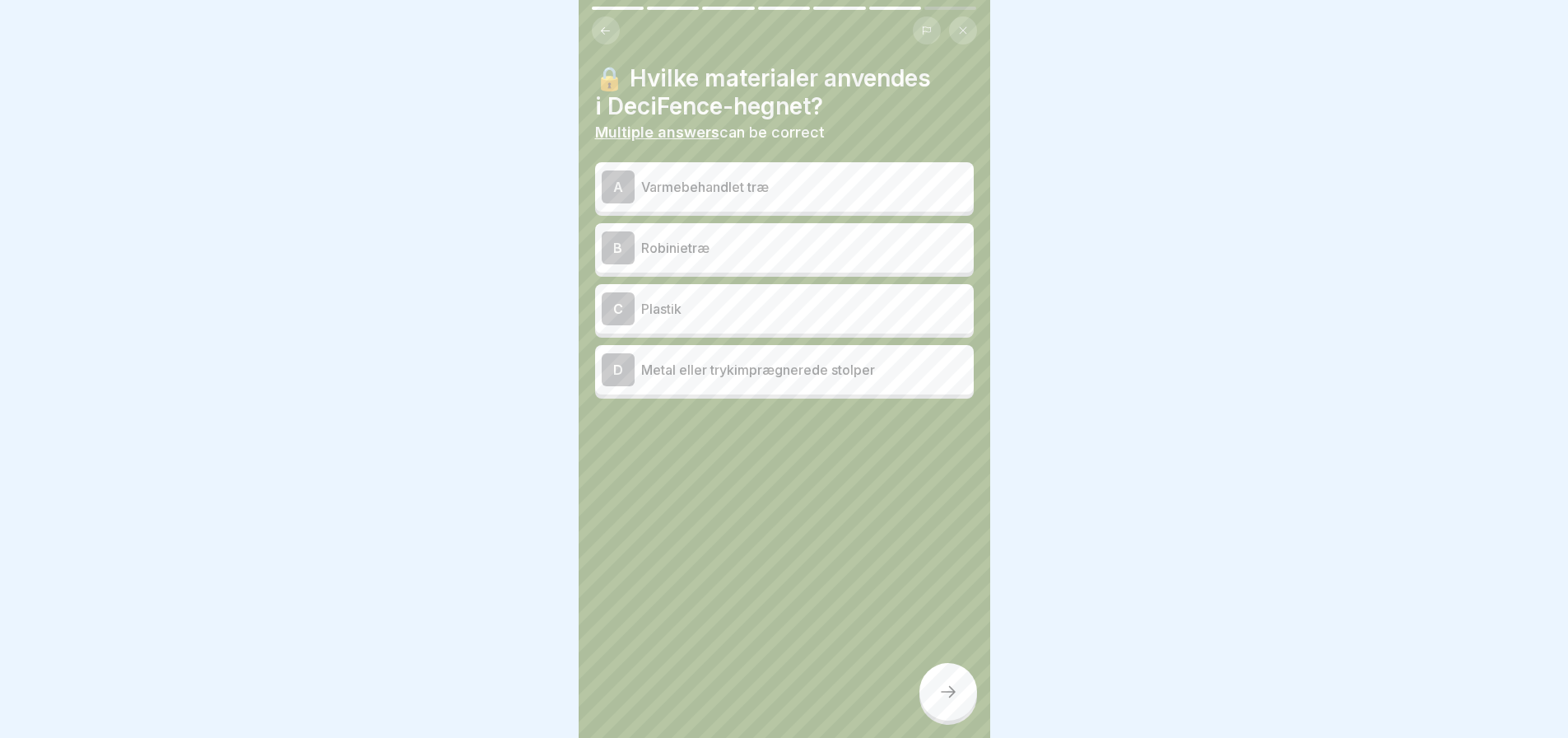
click at [715, 185] on p "Varmebehandlet træ" at bounding box center [804, 187] width 326 height 20
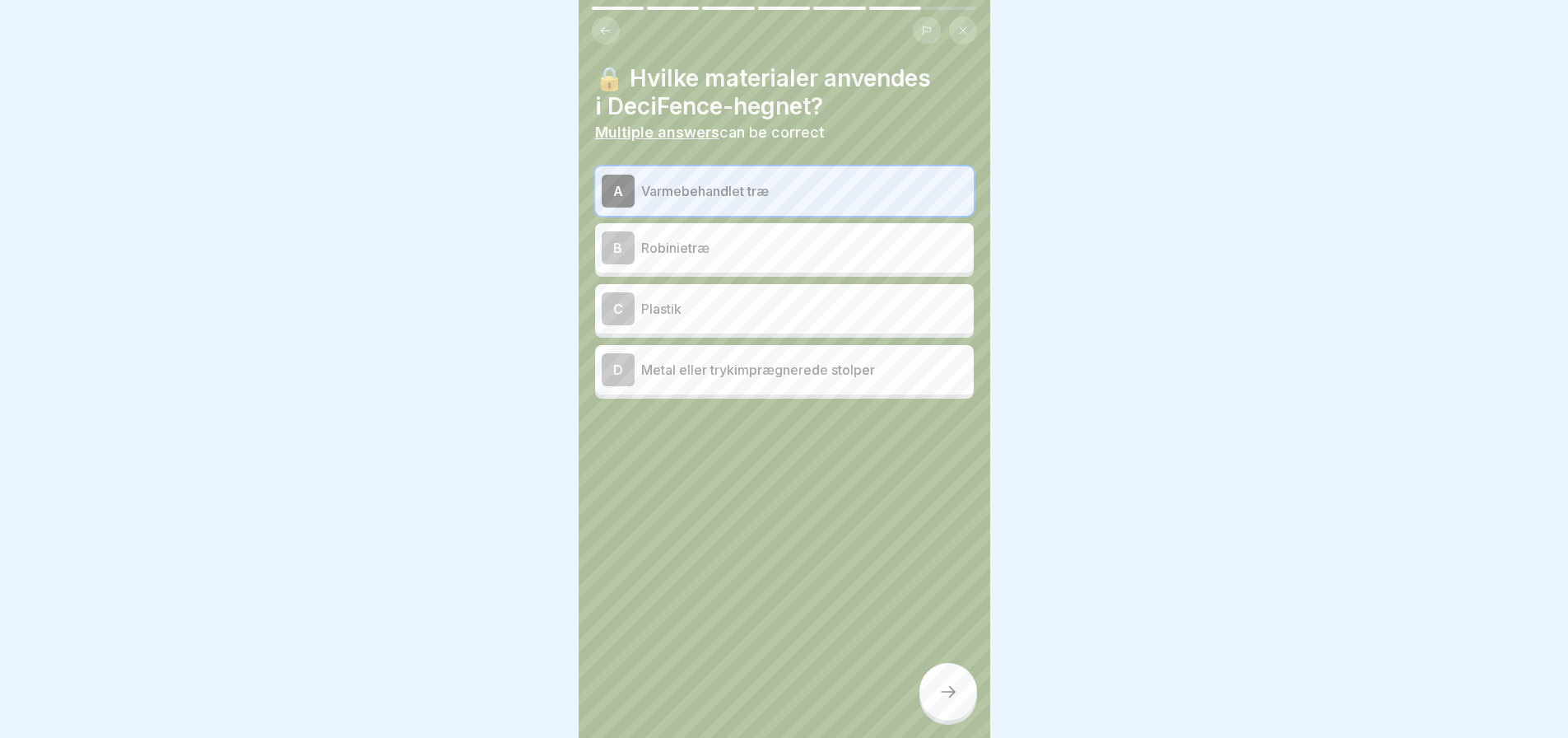
click at [733, 249] on p "Robinietræ" at bounding box center [804, 248] width 326 height 20
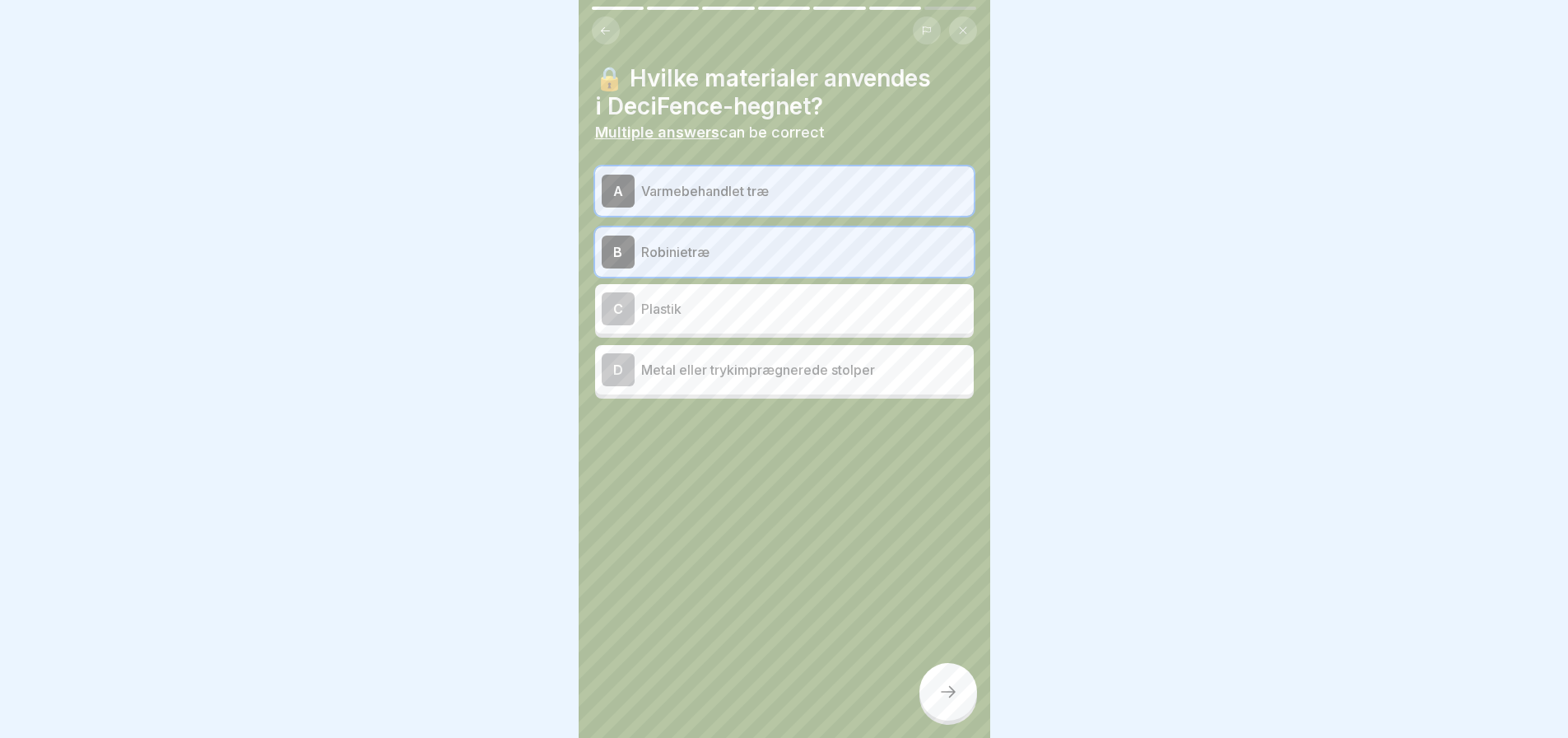
click at [733, 369] on p "Metal eller trykimprægnerede stolper" at bounding box center [804, 370] width 326 height 20
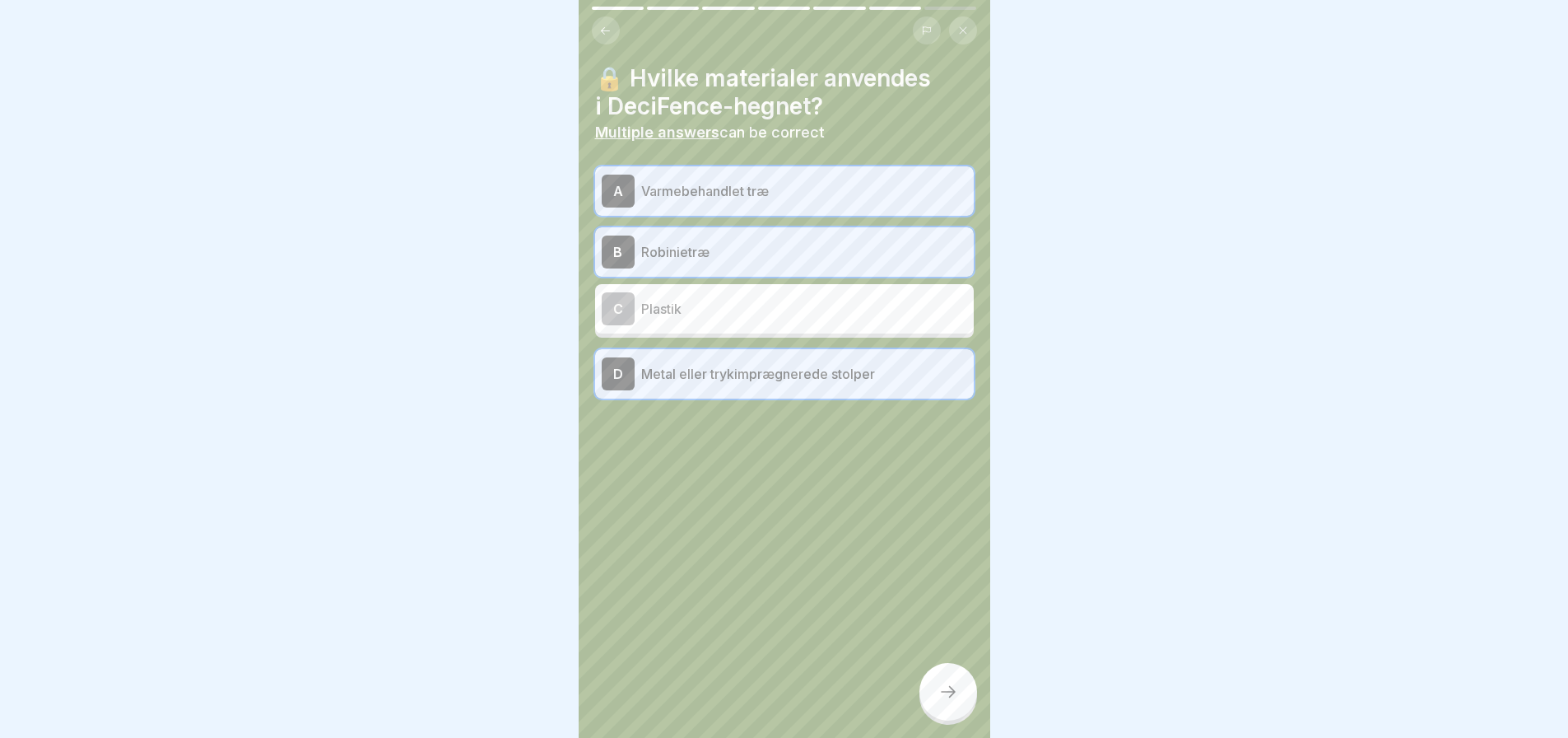
click at [949, 701] on icon at bounding box center [948, 691] width 20 height 20
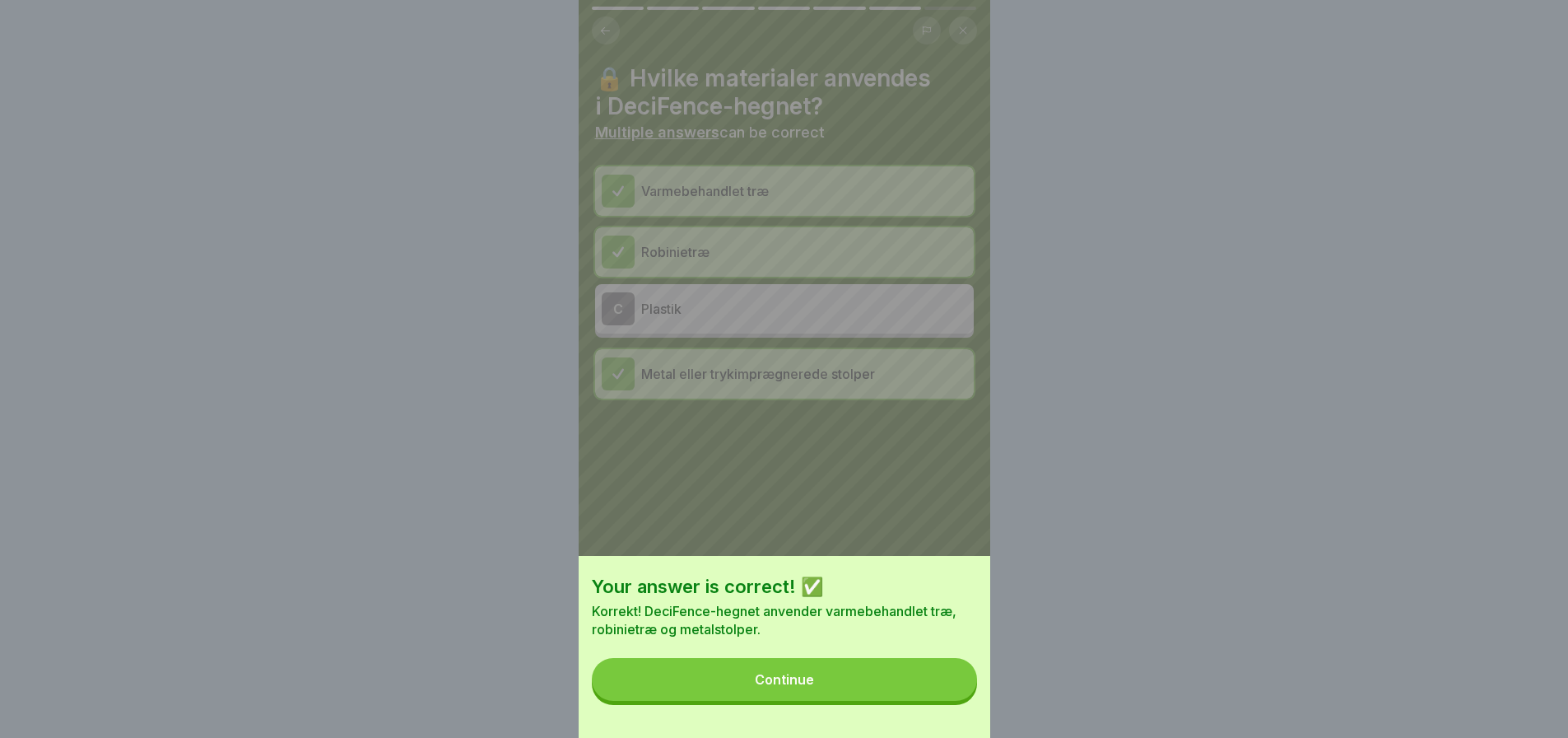
click at [822, 695] on button "Continue" at bounding box center [784, 678] width 385 height 43
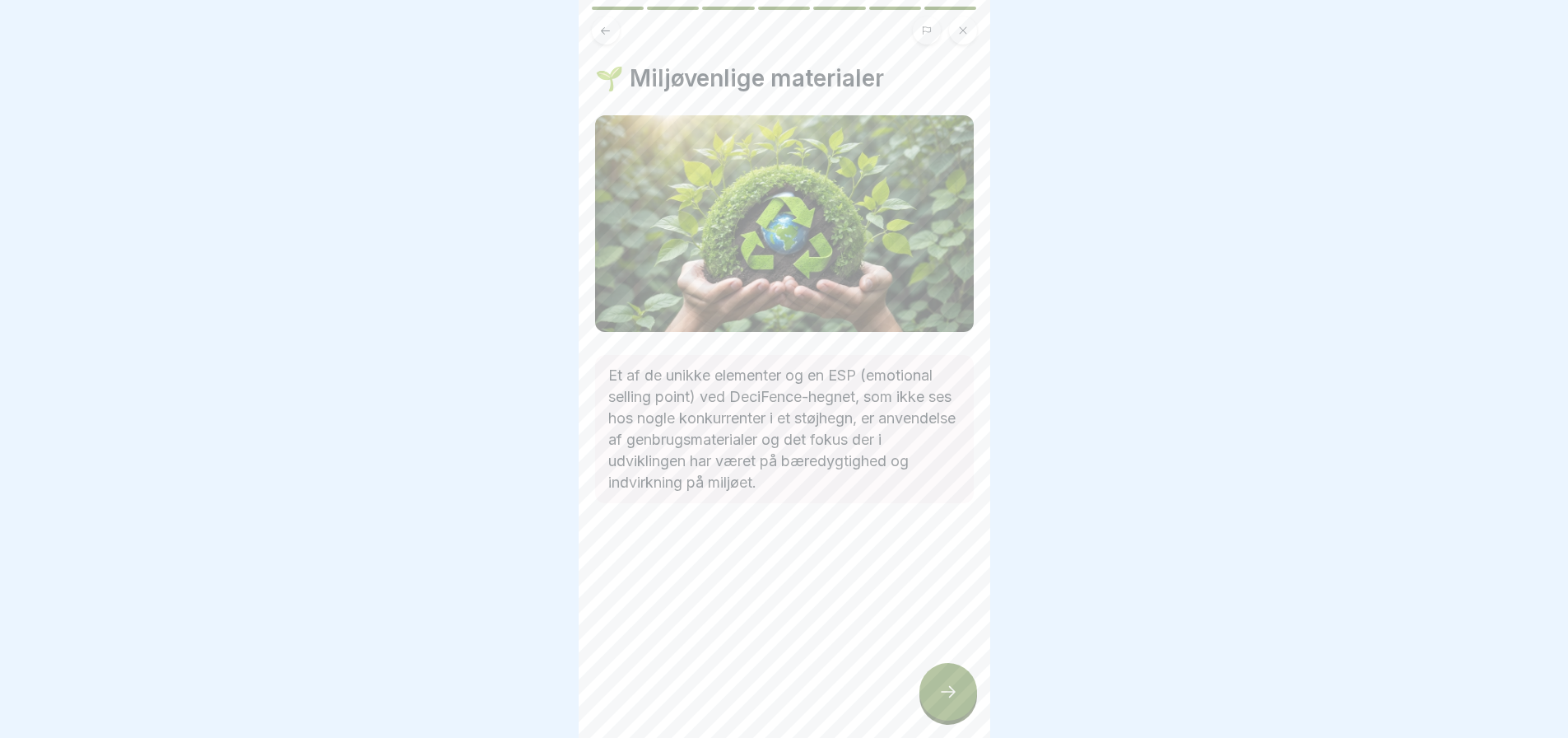
click at [944, 701] on icon at bounding box center [948, 691] width 20 height 20
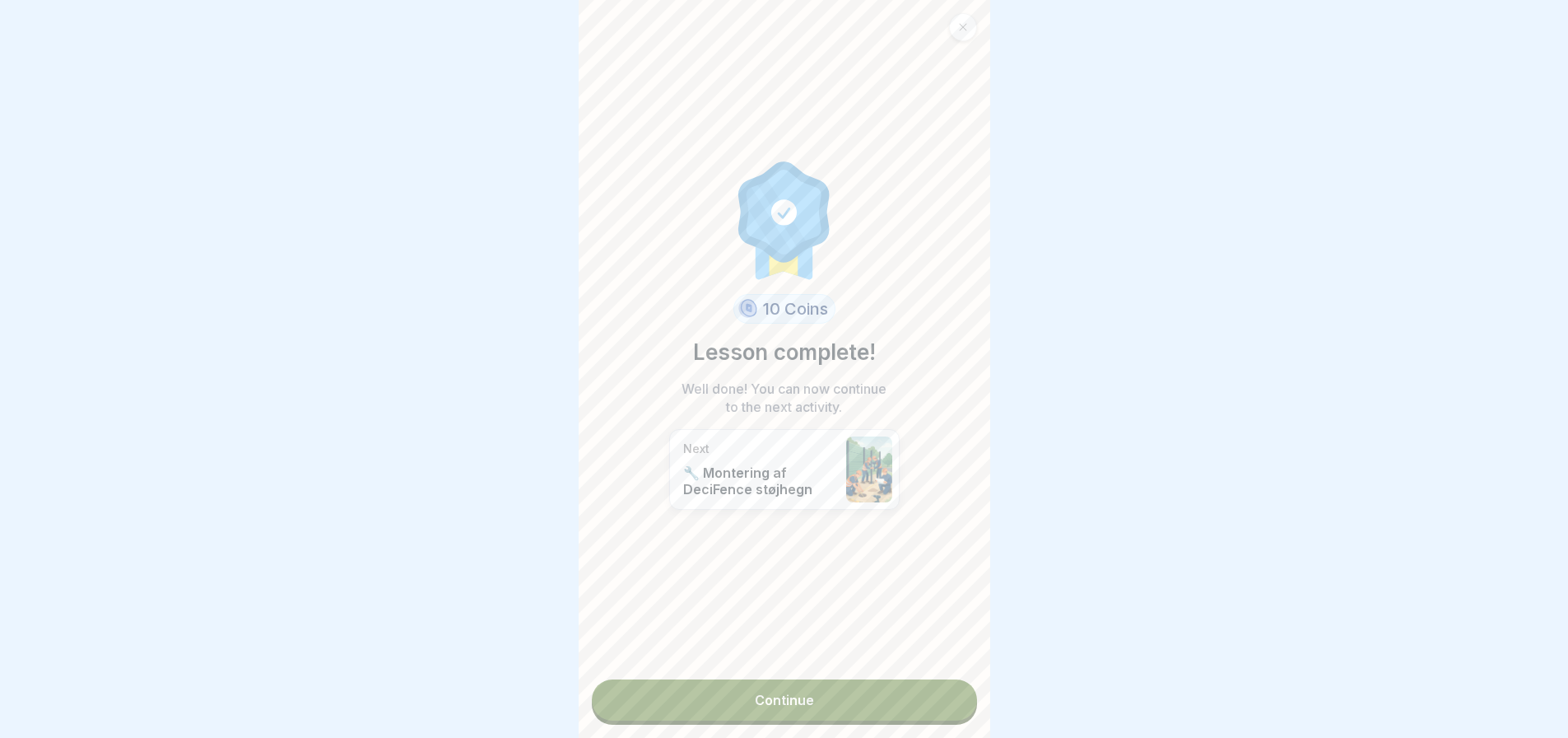
click at [786, 695] on link "Continue" at bounding box center [784, 699] width 385 height 41
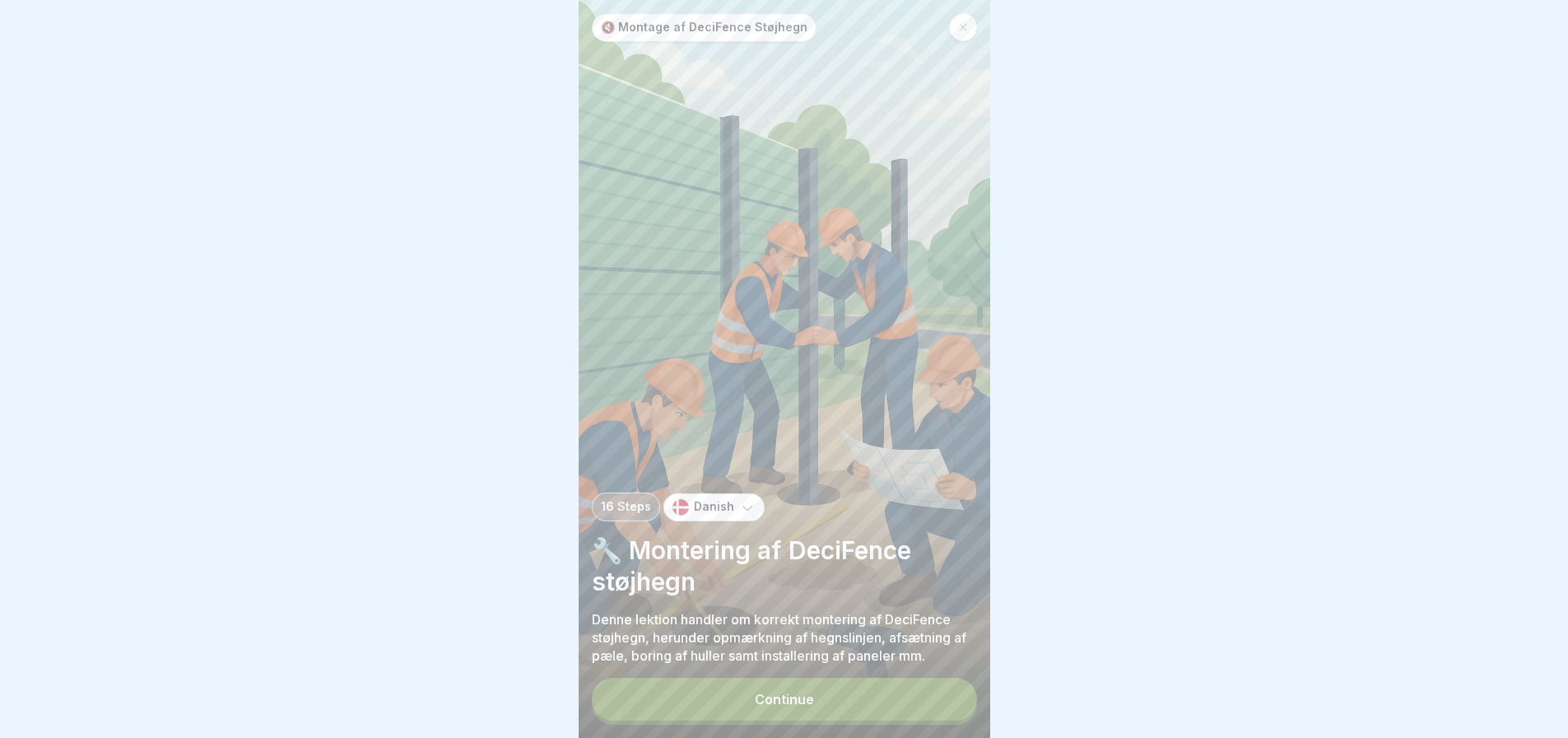
click at [743, 515] on icon at bounding box center [747, 507] width 17 height 17
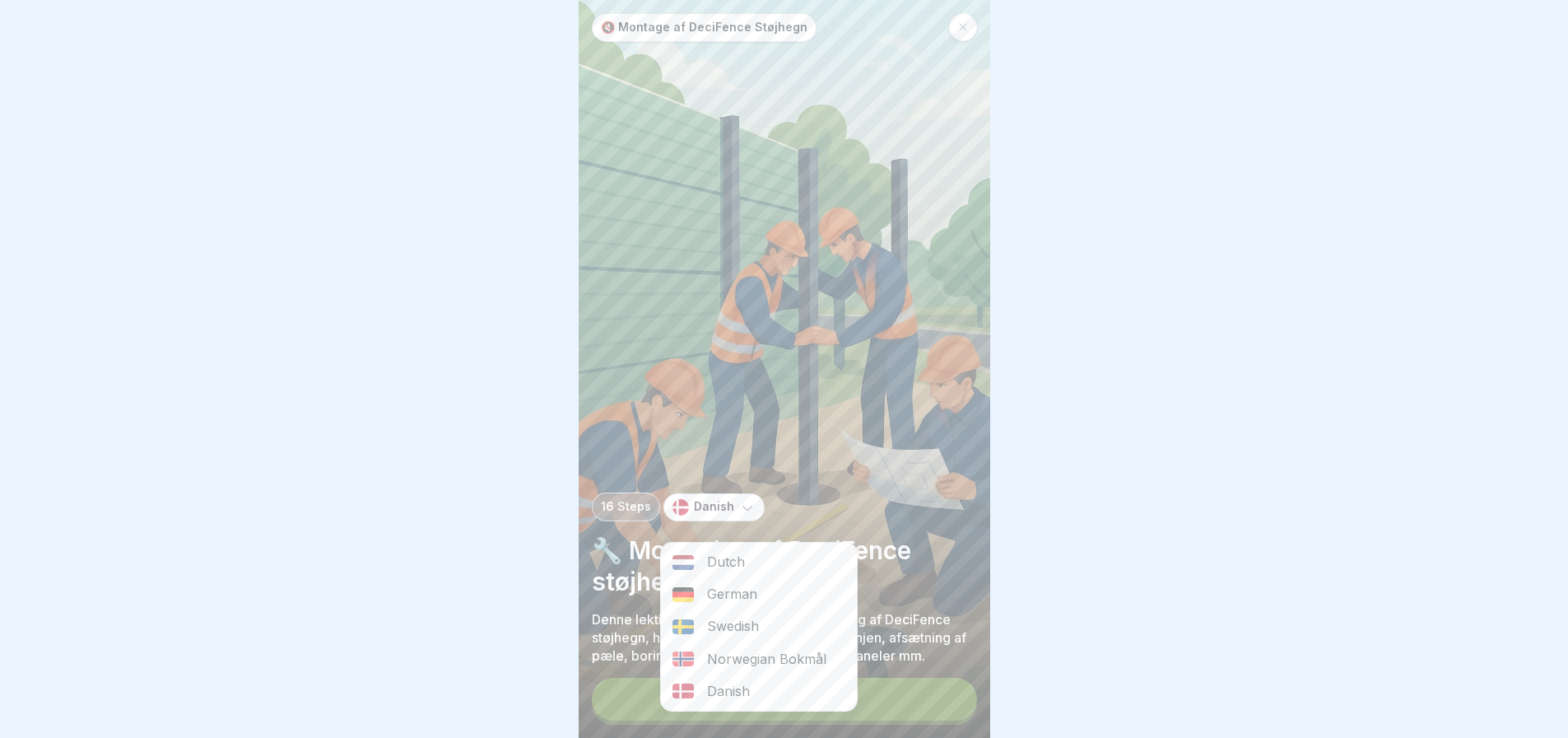
click at [747, 515] on icon at bounding box center [747, 507] width 17 height 17
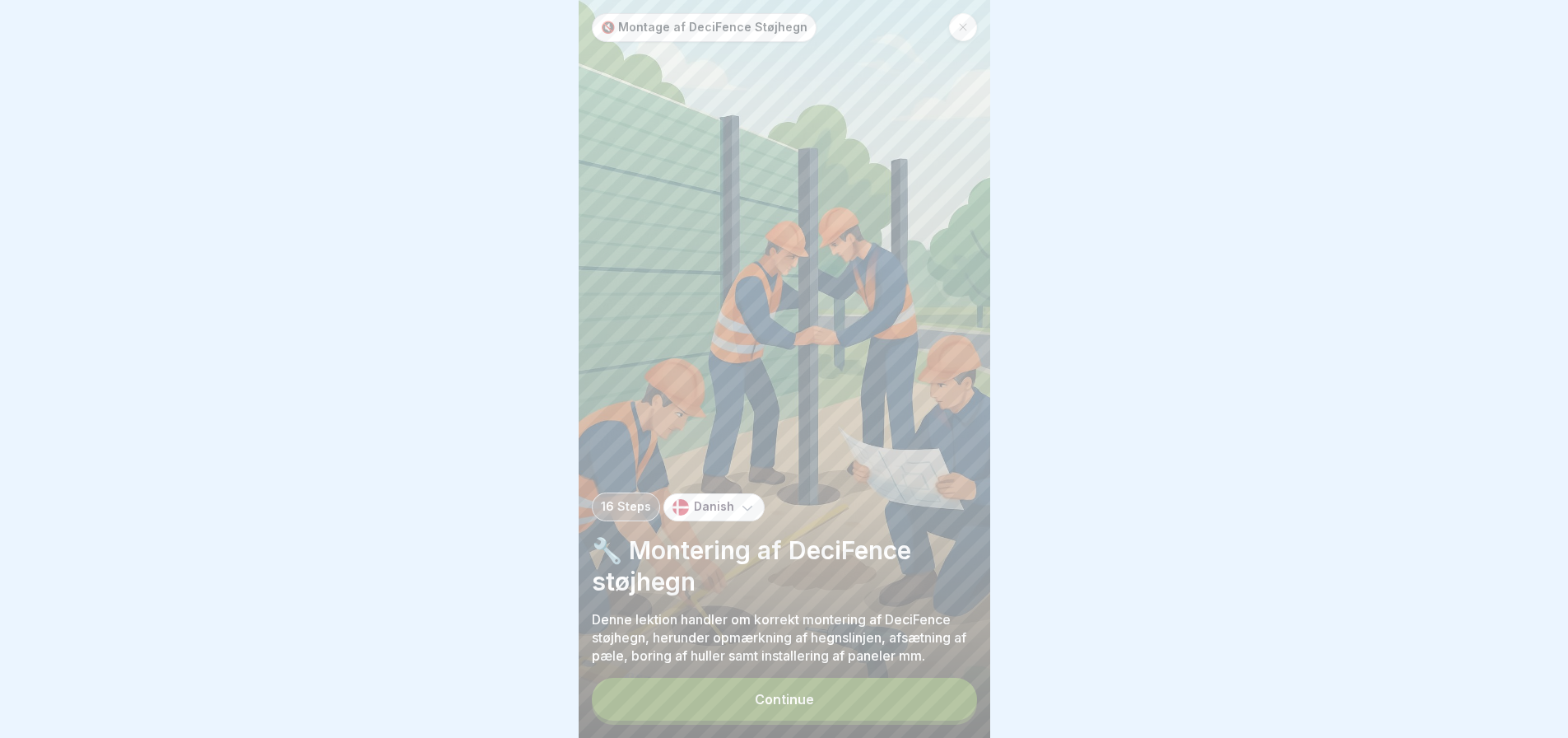
click at [676, 709] on button "Continue" at bounding box center [784, 698] width 385 height 43
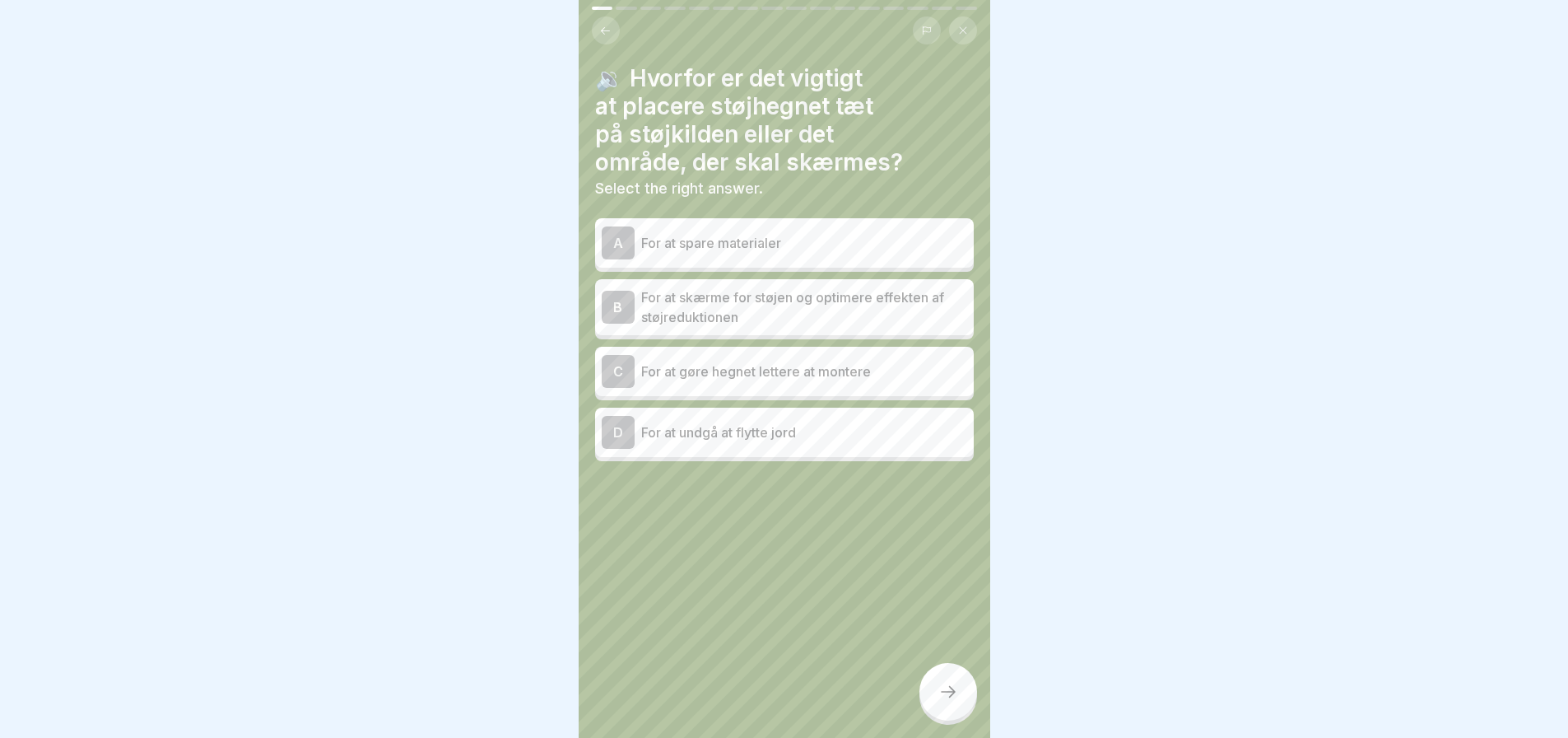
click at [788, 299] on p "For at skærme for støjen og optimere effekten af støjreduktionen" at bounding box center [804, 307] width 326 height 40
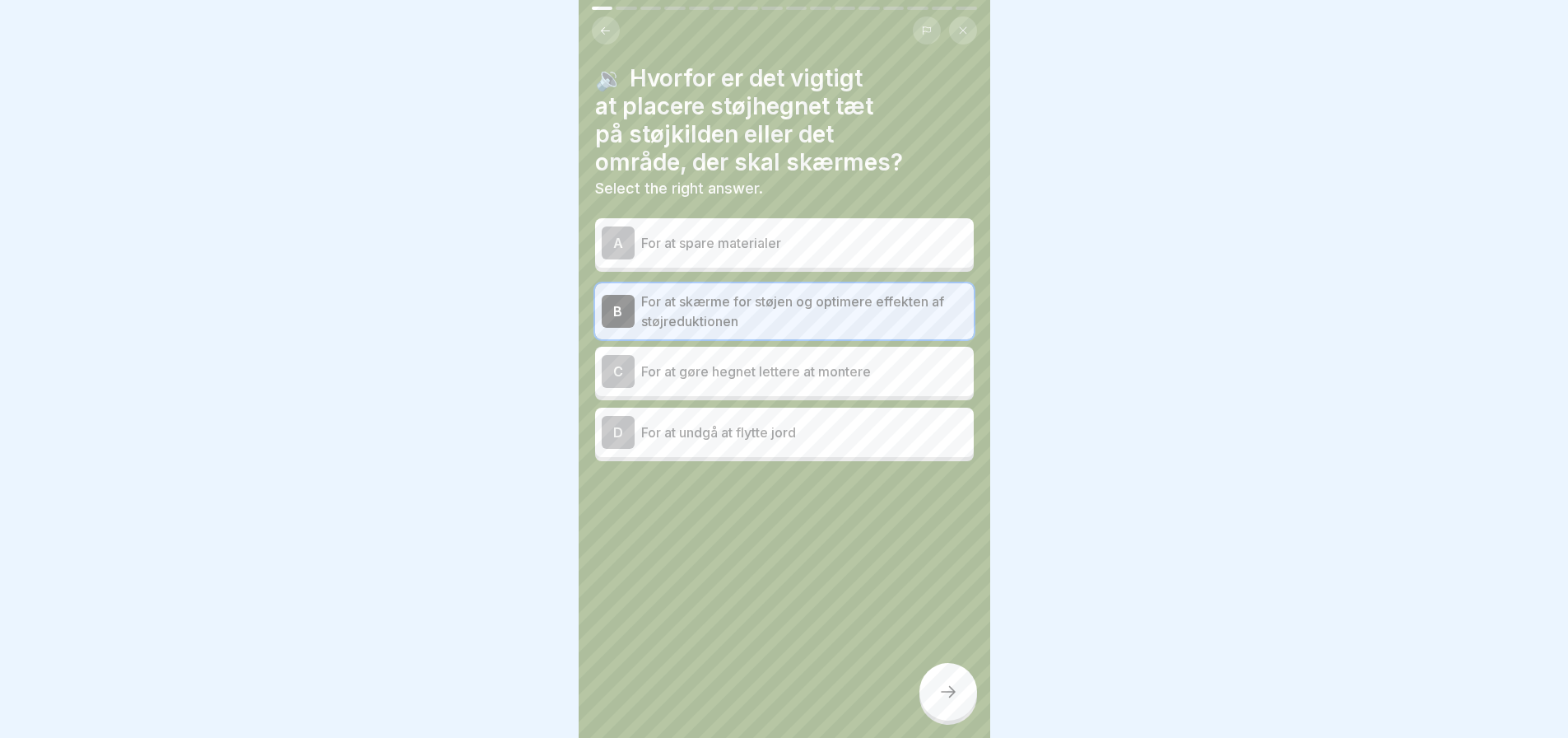
click at [947, 701] on icon at bounding box center [948, 691] width 20 height 20
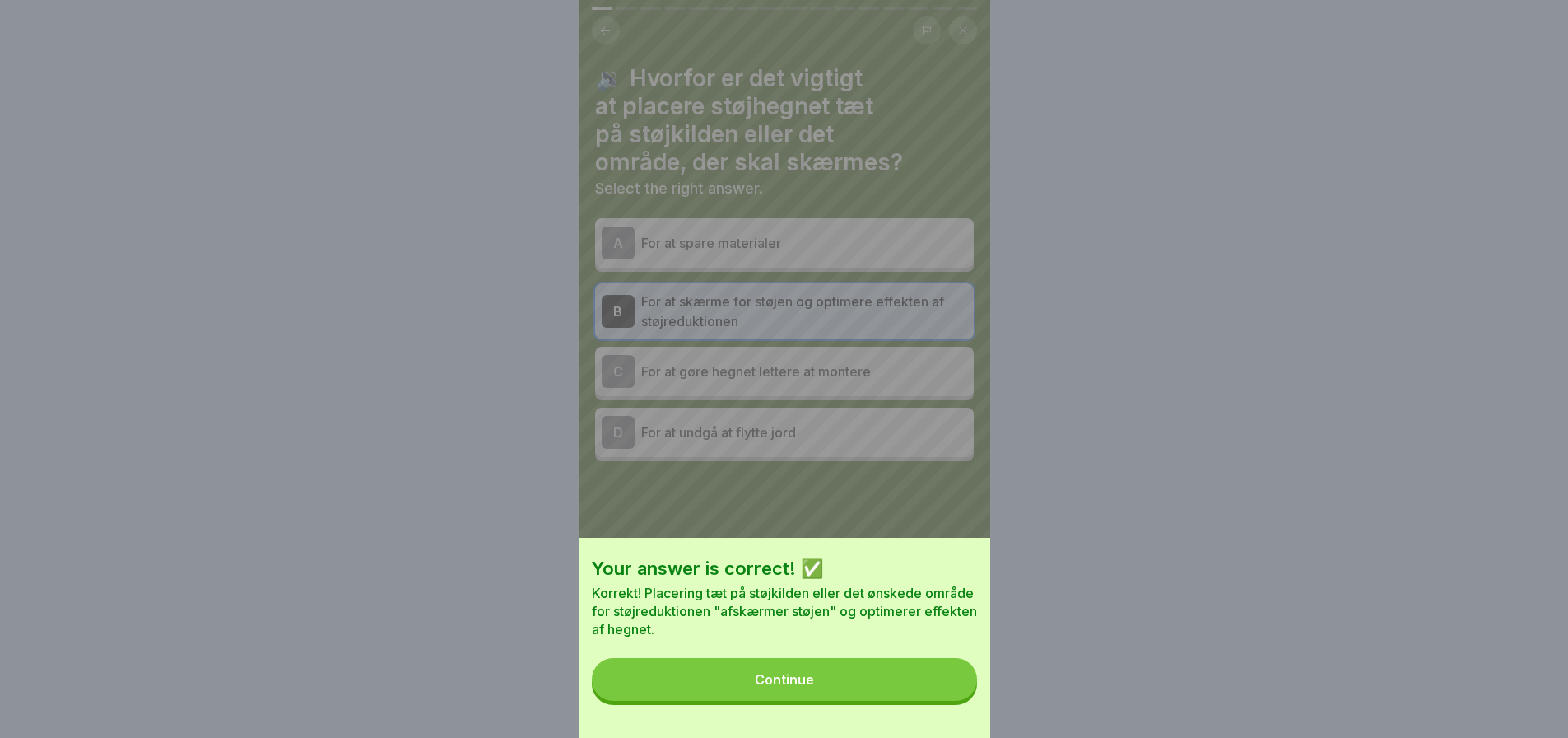
click at [774, 700] on button "Continue" at bounding box center [784, 678] width 385 height 43
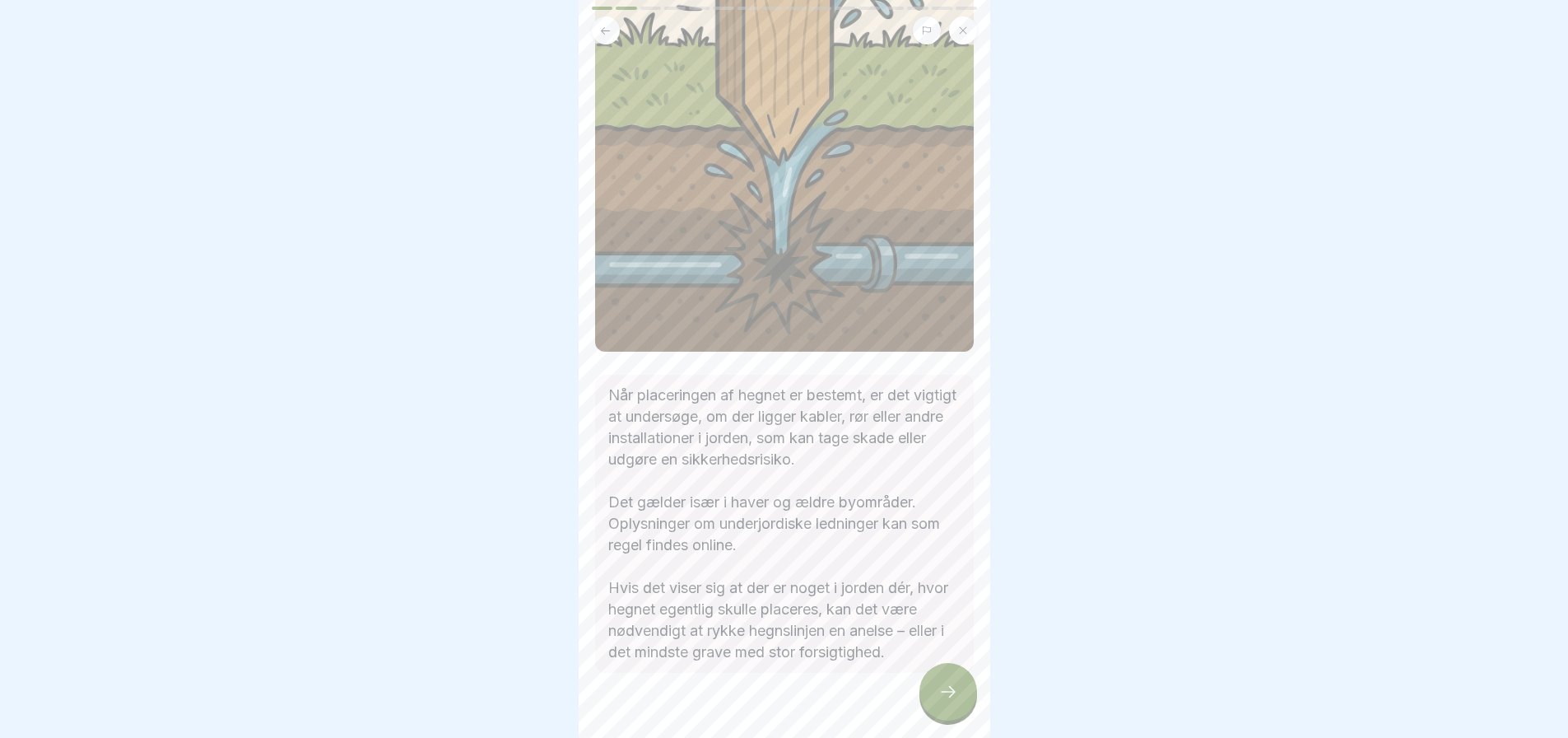
scroll to position [375, 0]
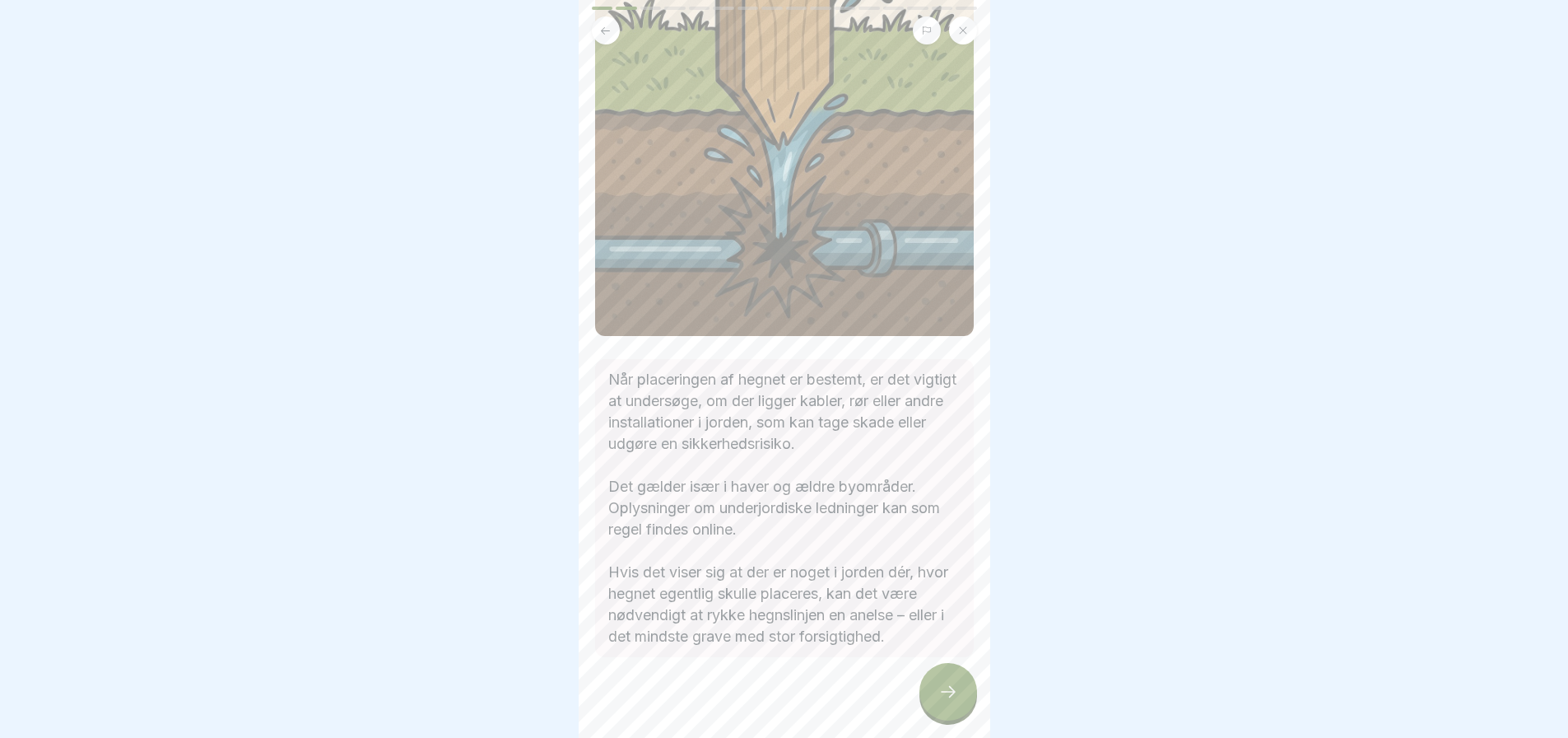
click at [958, 695] on div at bounding box center [948, 691] width 58 height 58
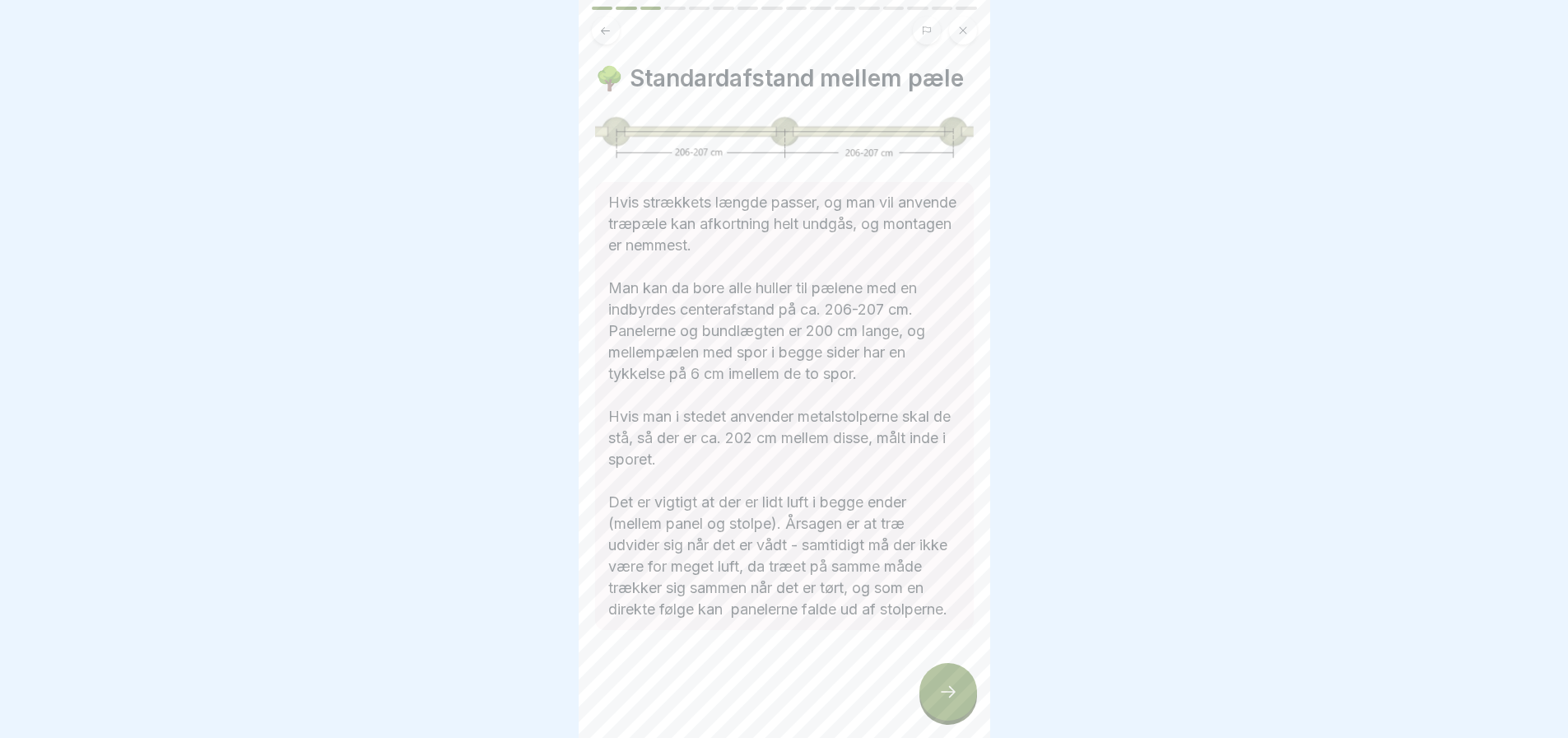
scroll to position [12, 0]
click at [943, 694] on icon at bounding box center [948, 691] width 20 height 20
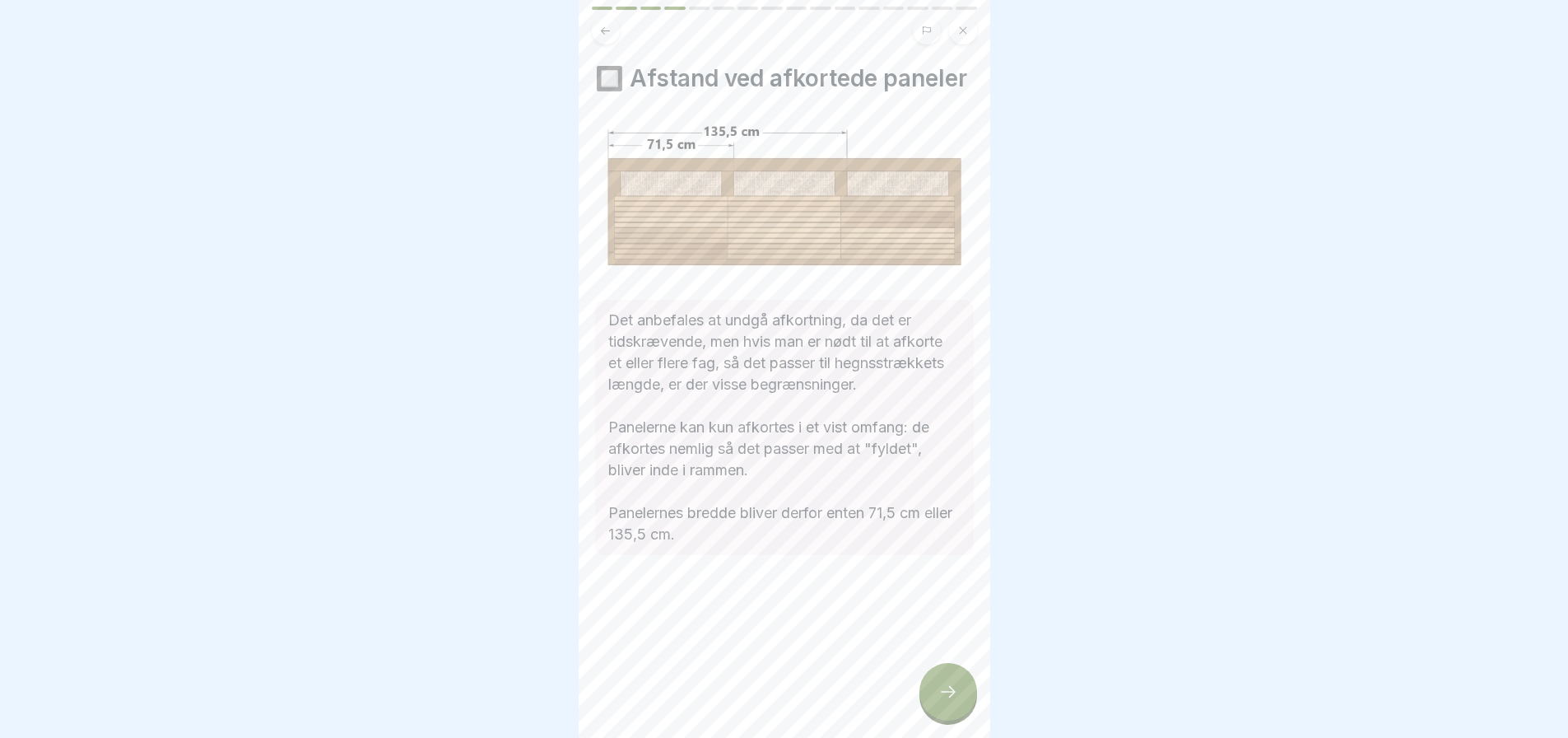
click at [930, 689] on div at bounding box center [948, 691] width 58 height 58
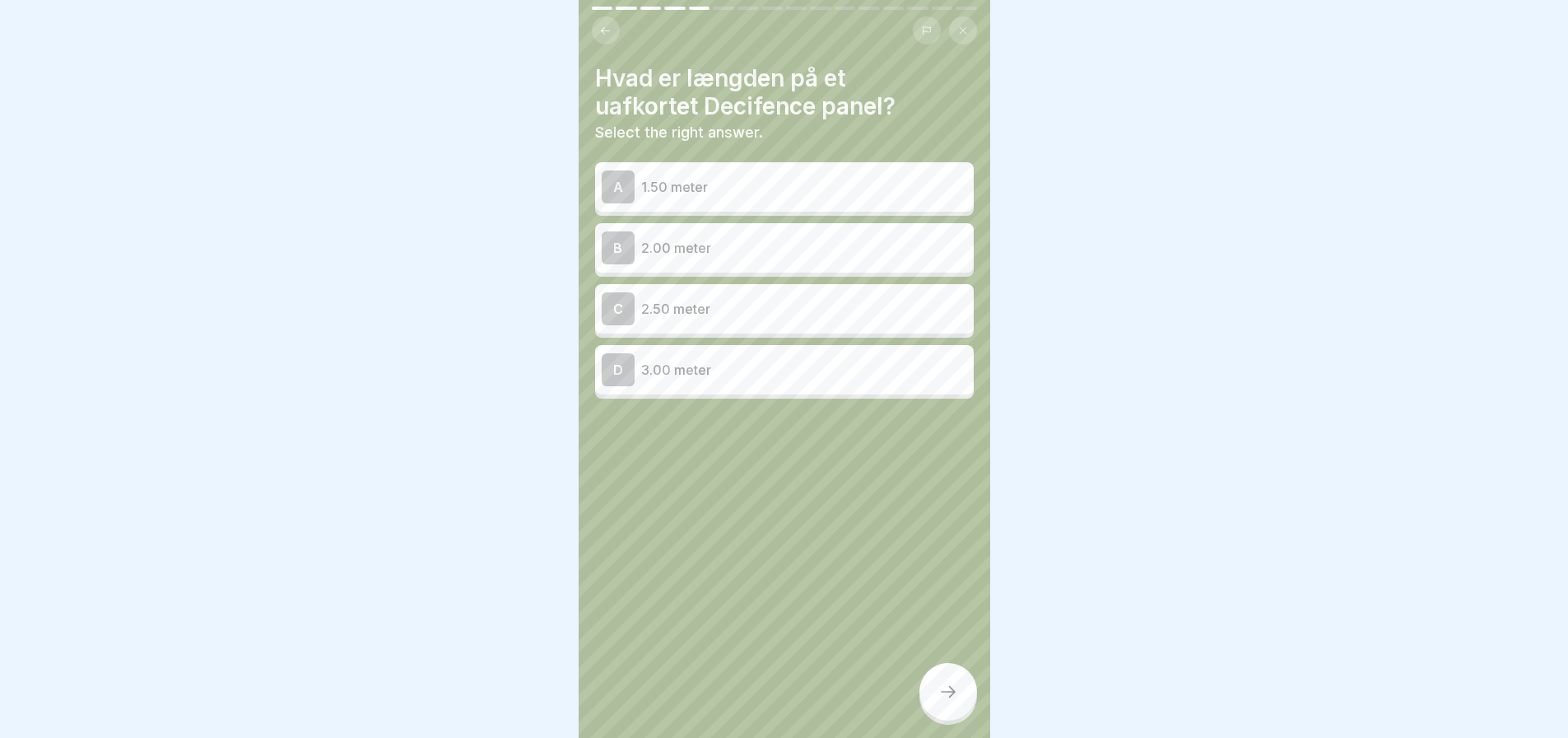
click at [715, 238] on p "2.00 meter" at bounding box center [804, 248] width 326 height 20
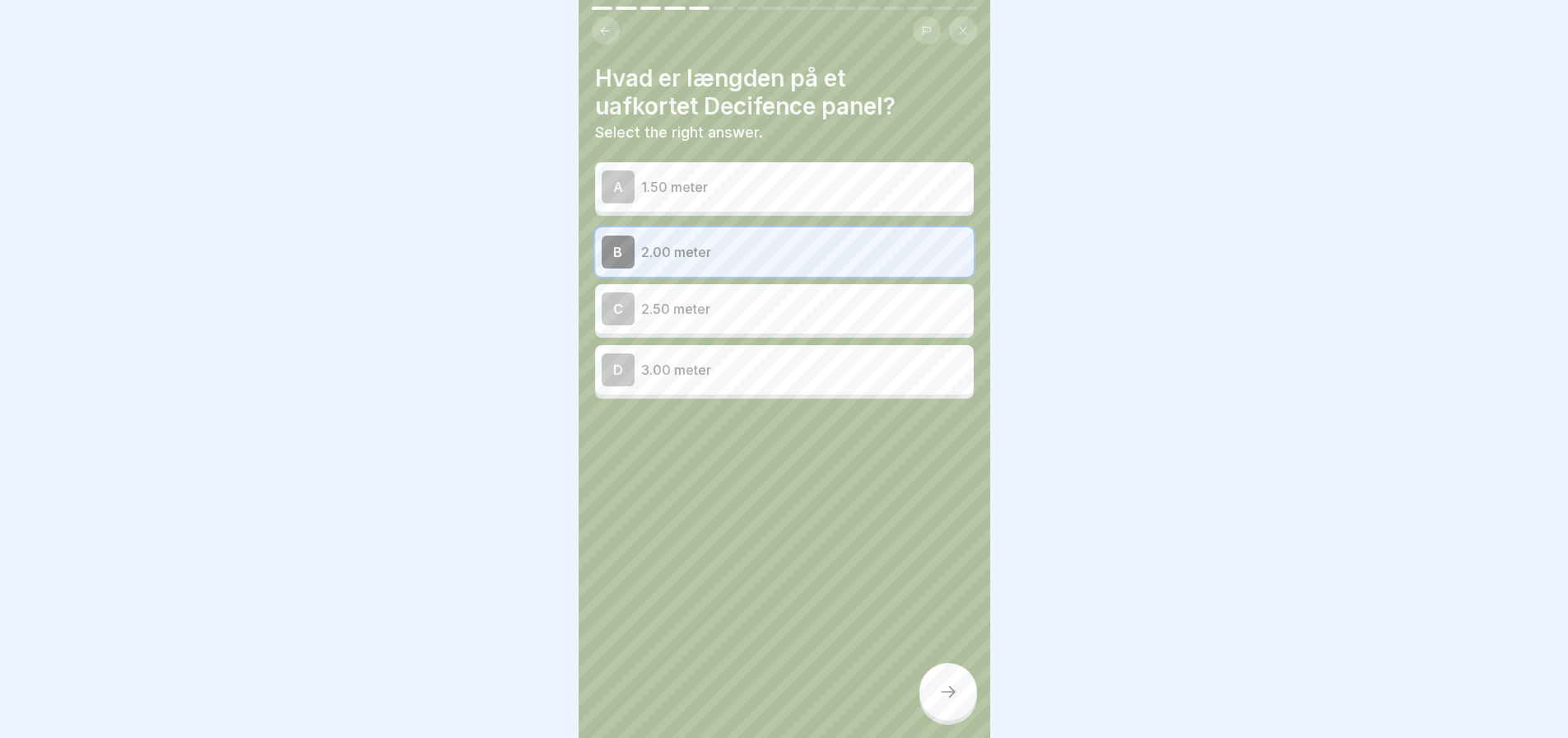
click at [935, 703] on div at bounding box center [948, 691] width 58 height 58
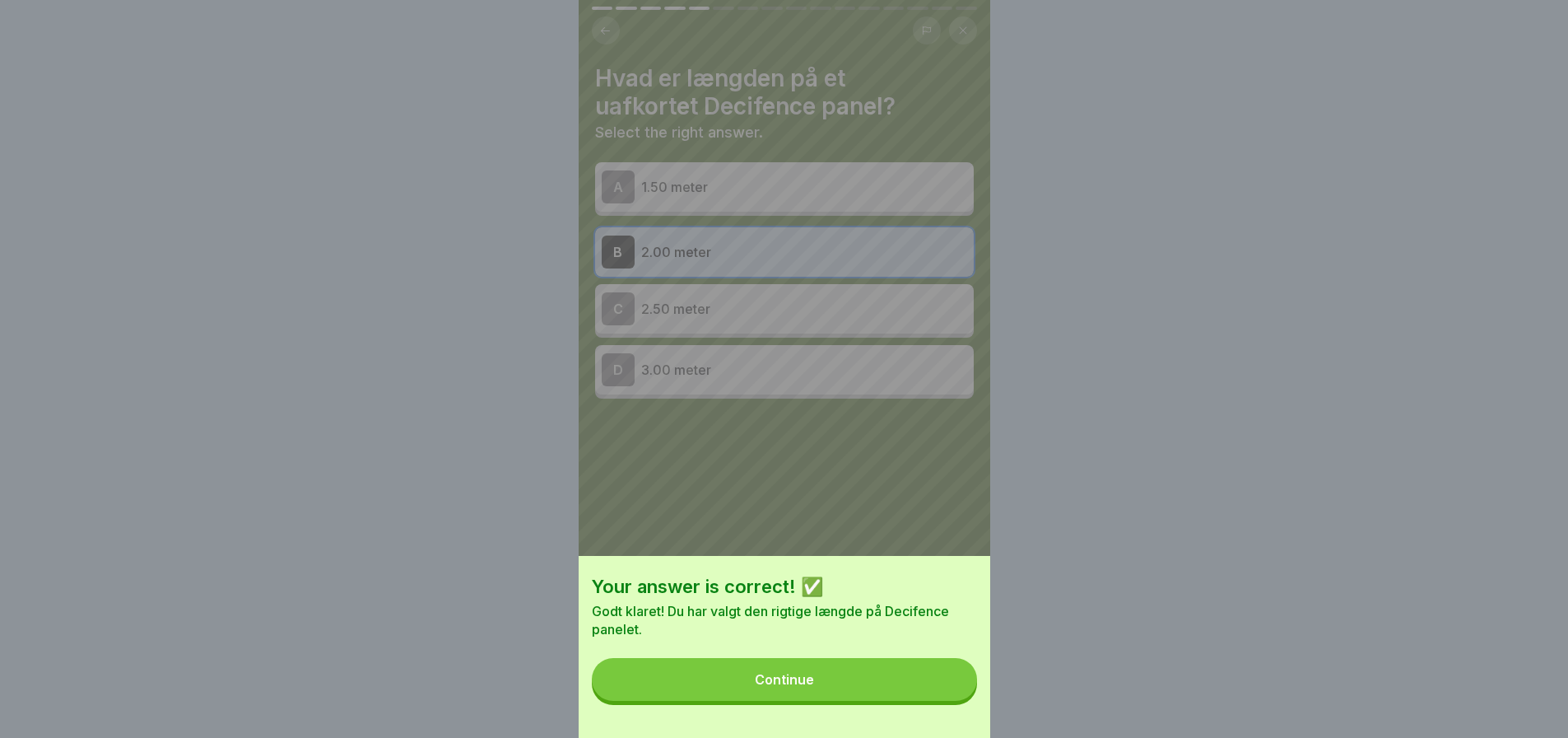
click at [802, 686] on div "Continue" at bounding box center [784, 678] width 60 height 15
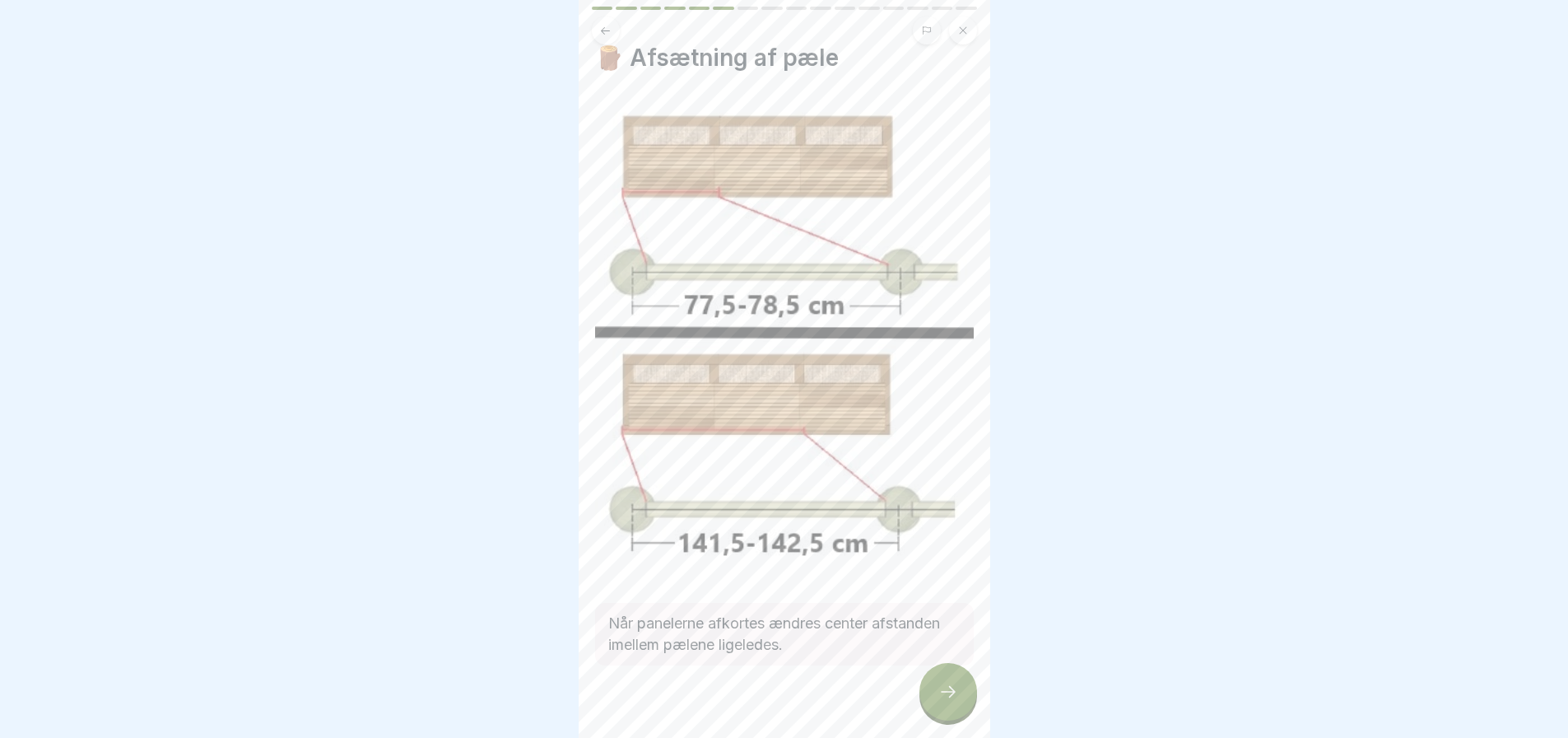
scroll to position [31, 0]
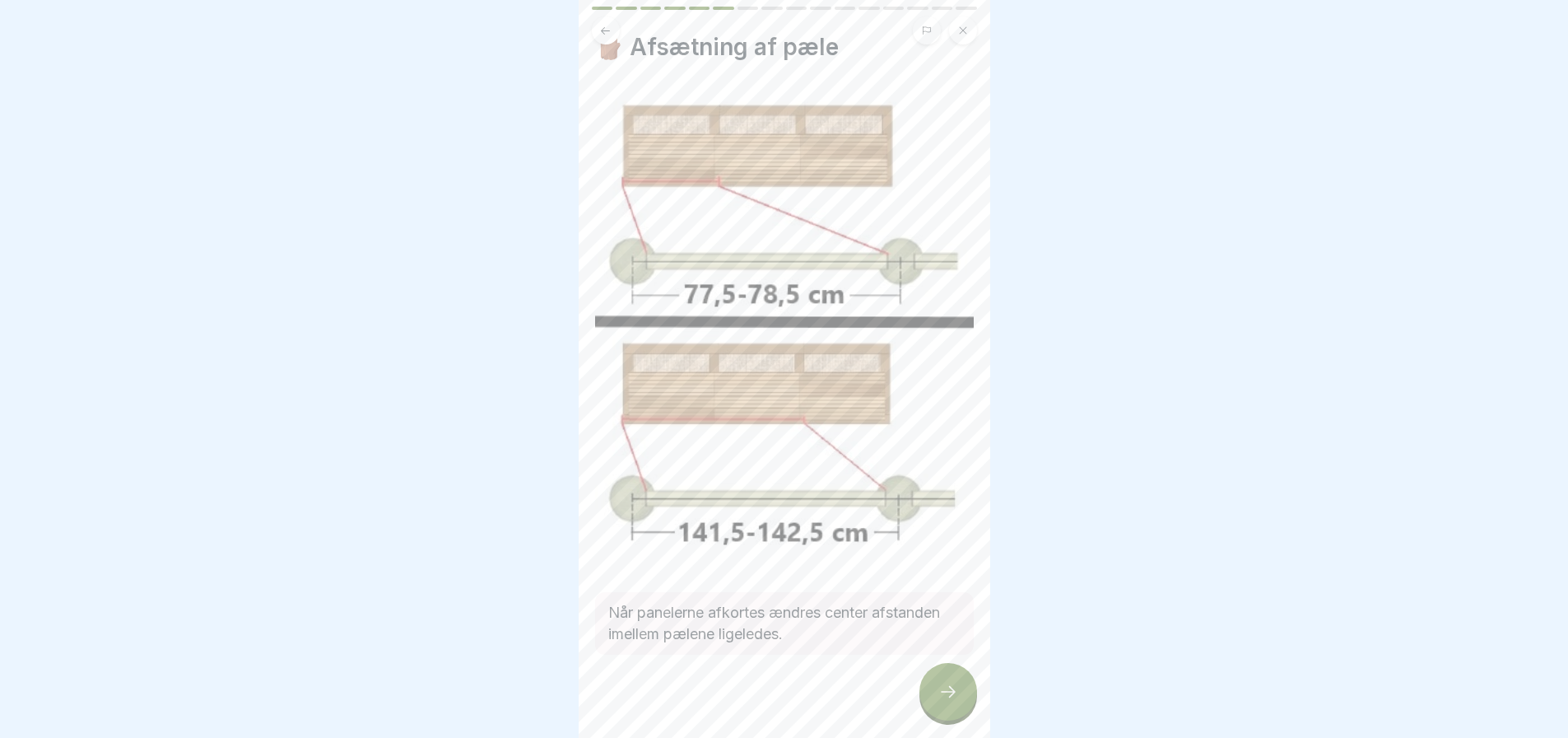
click at [949, 694] on icon at bounding box center [948, 691] width 20 height 20
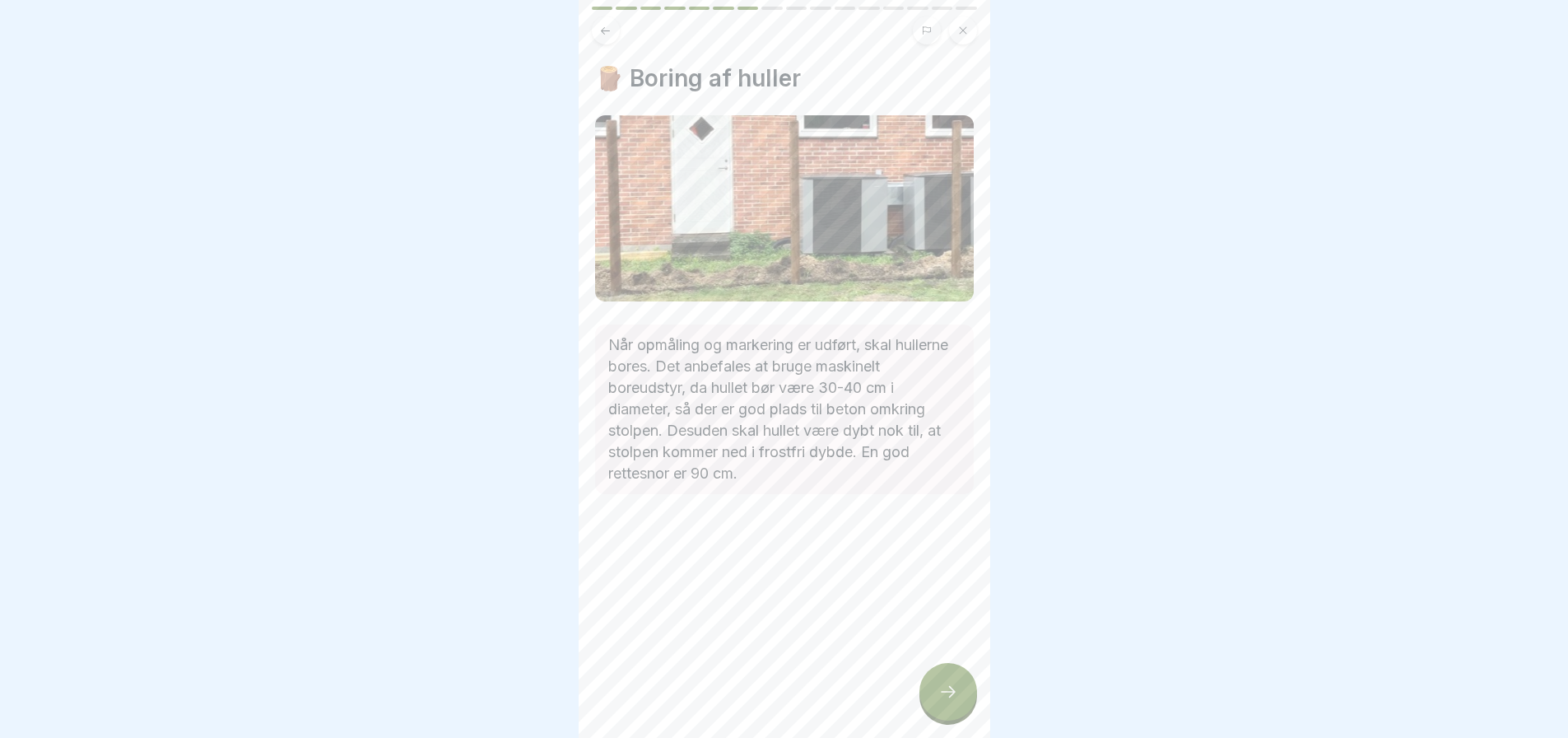
click at [949, 692] on icon at bounding box center [948, 691] width 20 height 20
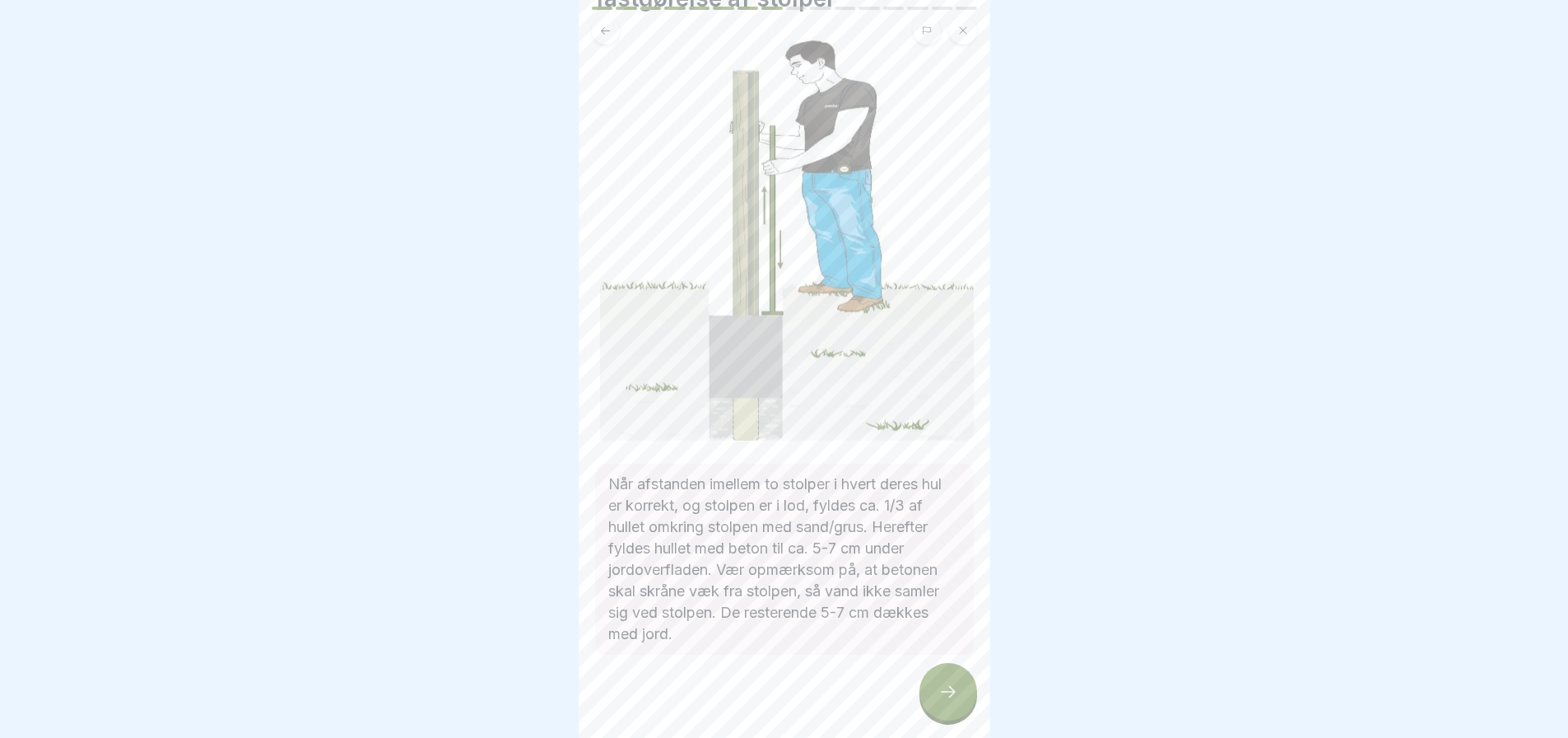
scroll to position [110, 0]
click at [950, 699] on icon at bounding box center [948, 691] width 20 height 20
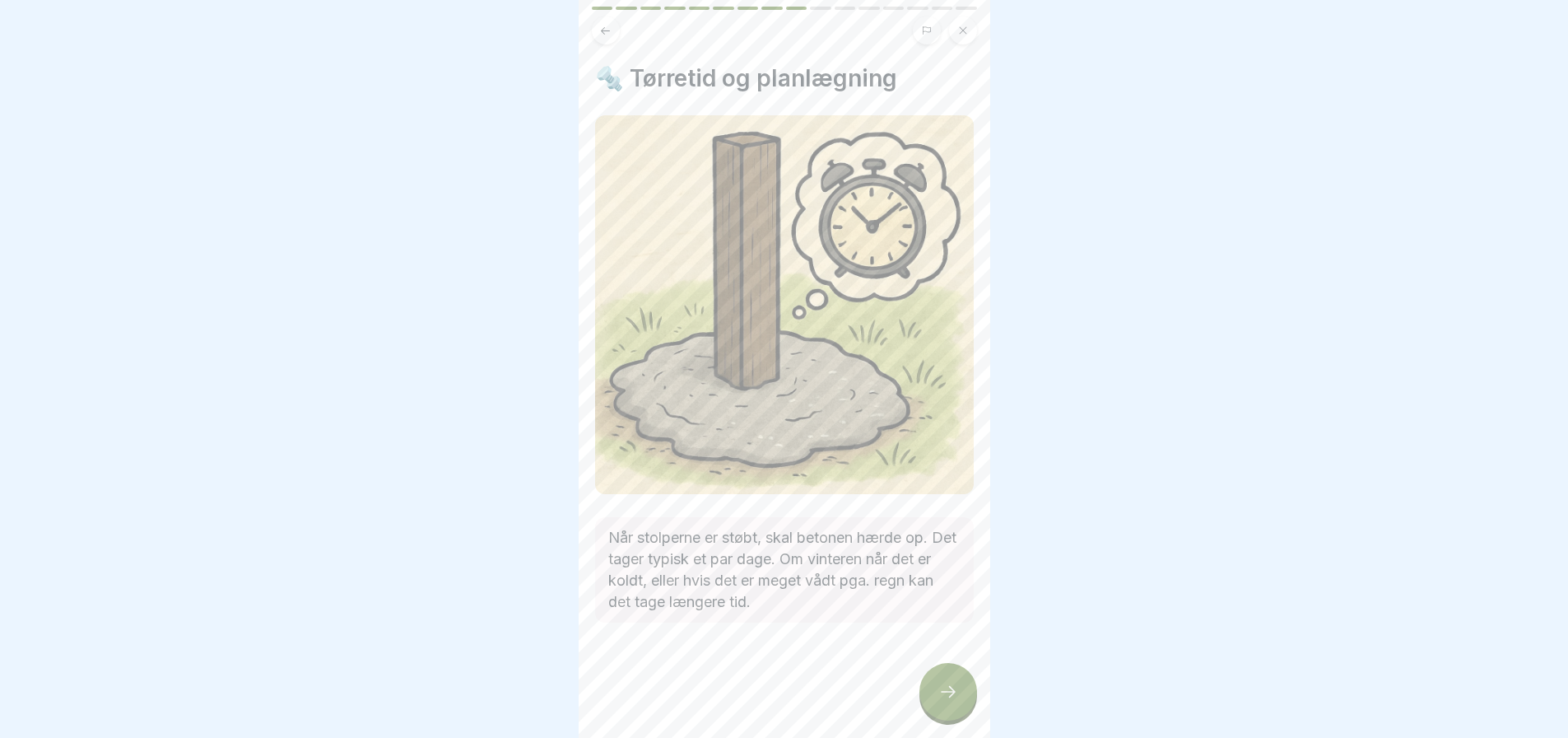
click at [943, 695] on icon at bounding box center [948, 691] width 20 height 20
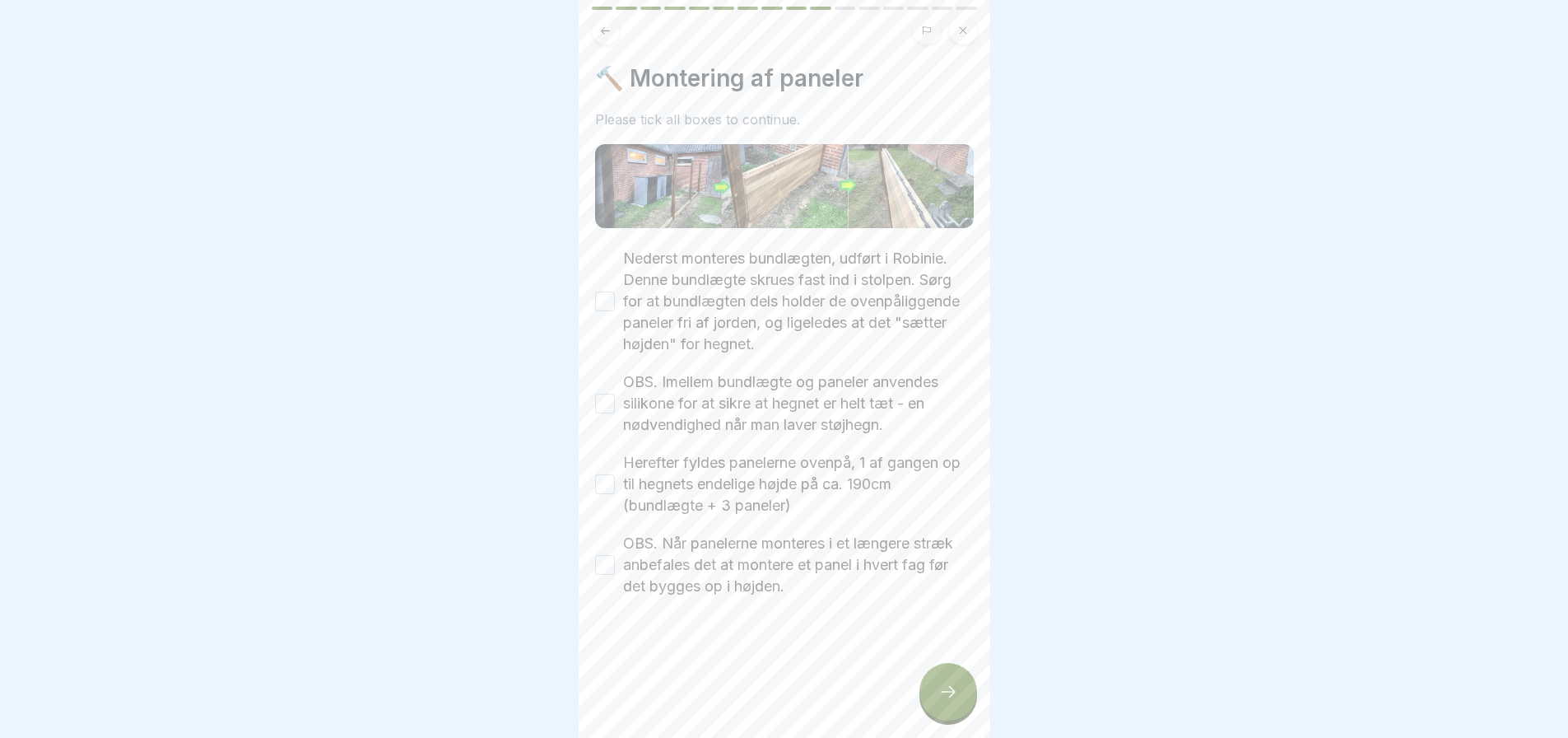
click at [603, 291] on button "Nederst monteres bundlægten, udført i Robinie. Denne bundlægte skrues fast ind …" at bounding box center [605, 301] width 20 height 20
click at [600, 396] on button "OBS. Imellem bundlægte og paneler anvendes silikone for at sikre at hegnet er h…" at bounding box center [605, 404] width 20 height 20
click at [605, 474] on button "Herefter fyldes panelerne ovenpå, 1 af gangen op til hegnets endelige højde på …" at bounding box center [605, 484] width 20 height 20
click at [600, 555] on button "OBS. Når panelerne monteres i et længere stræk anbefales det at montere et pane…" at bounding box center [605, 565] width 20 height 20
click at [957, 695] on icon at bounding box center [948, 691] width 20 height 20
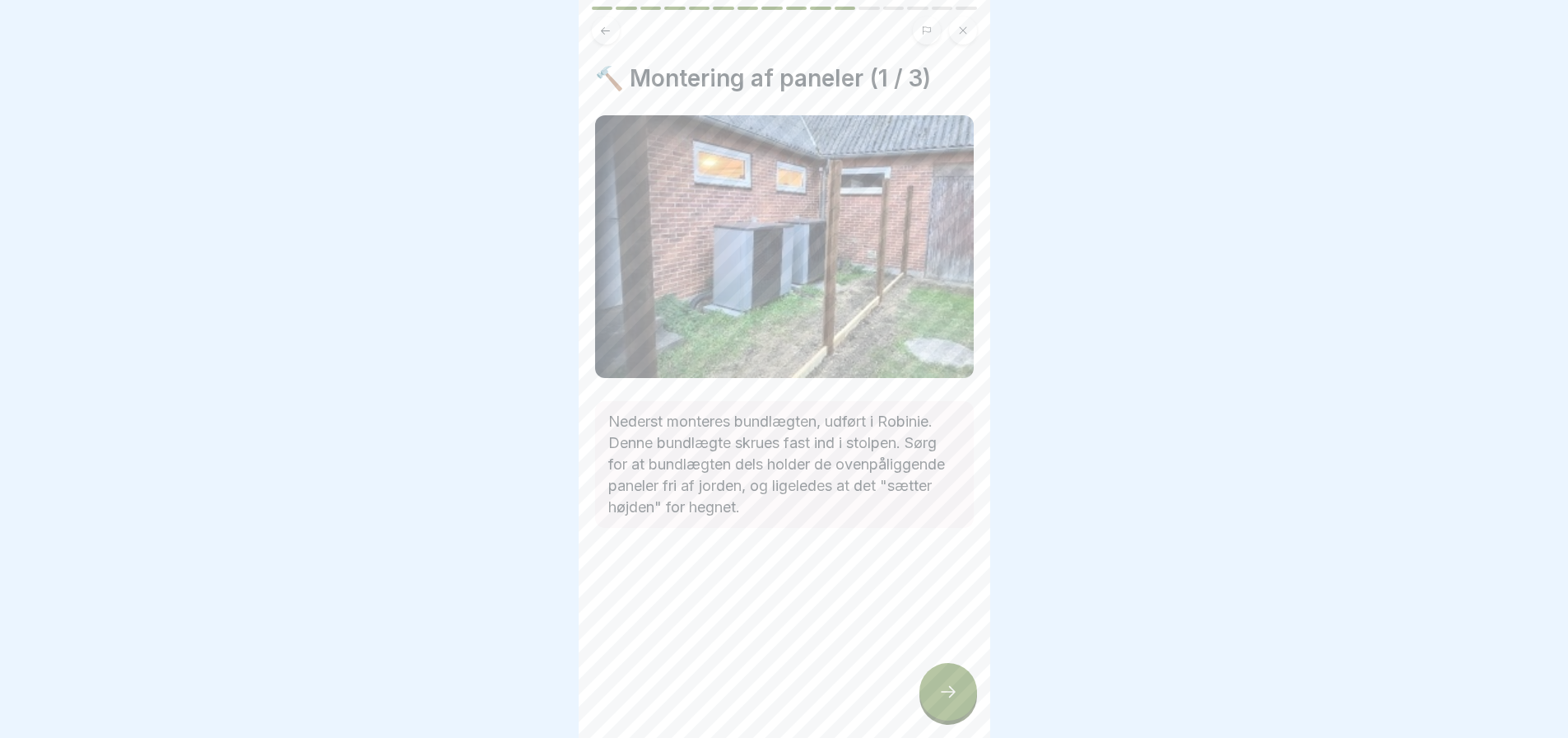
click at [936, 692] on div at bounding box center [948, 691] width 58 height 58
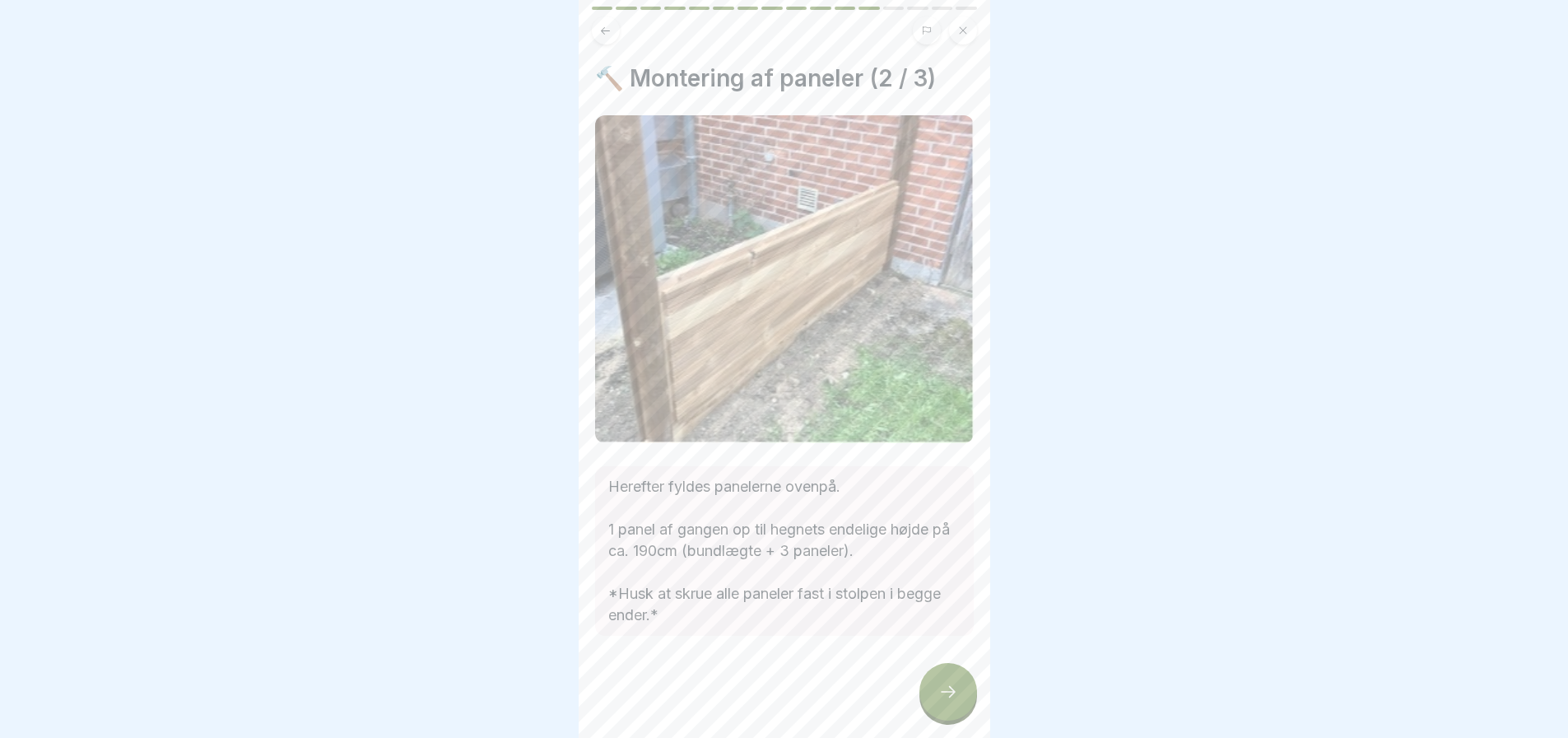
click at [945, 698] on icon at bounding box center [948, 691] width 20 height 20
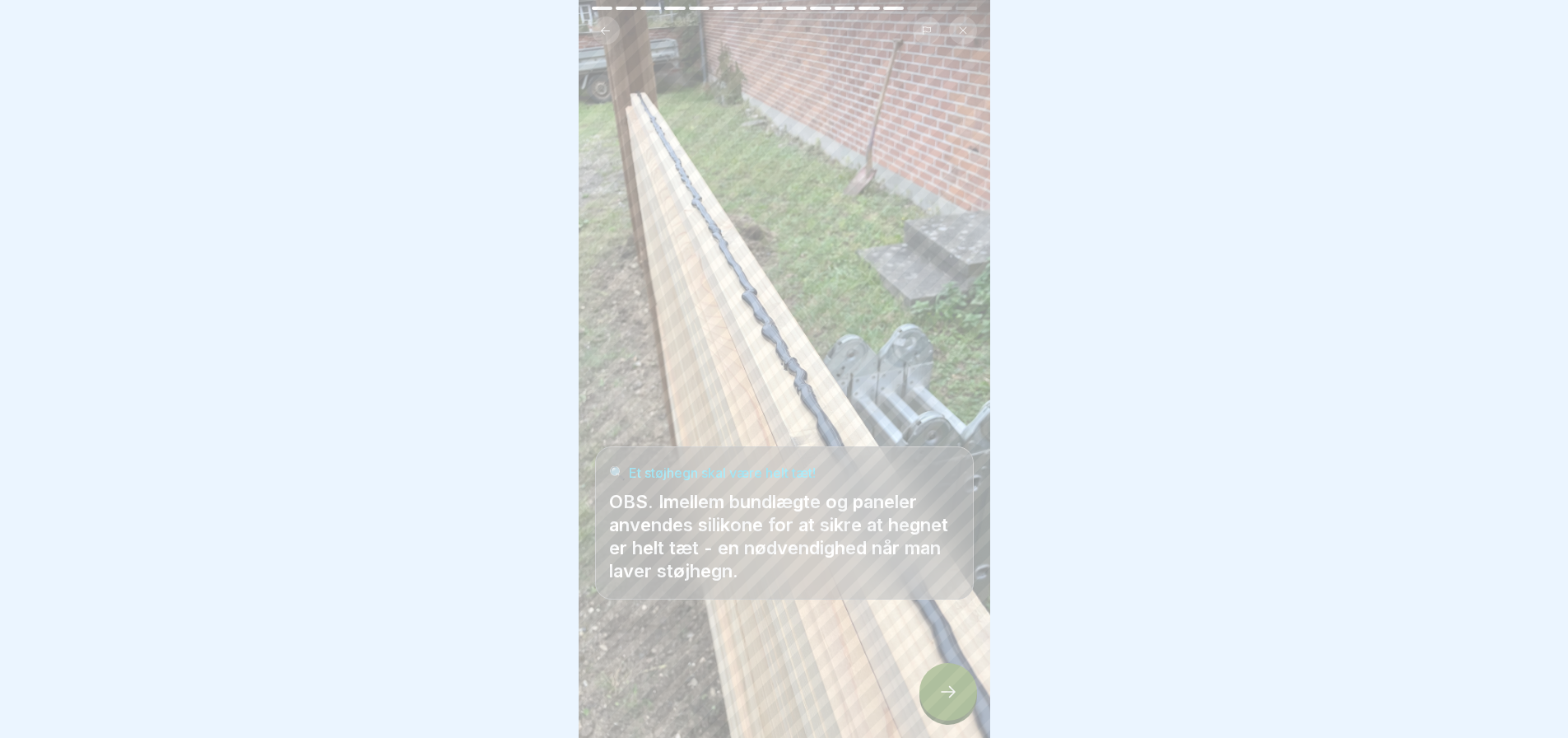
click at [950, 692] on icon at bounding box center [948, 691] width 20 height 20
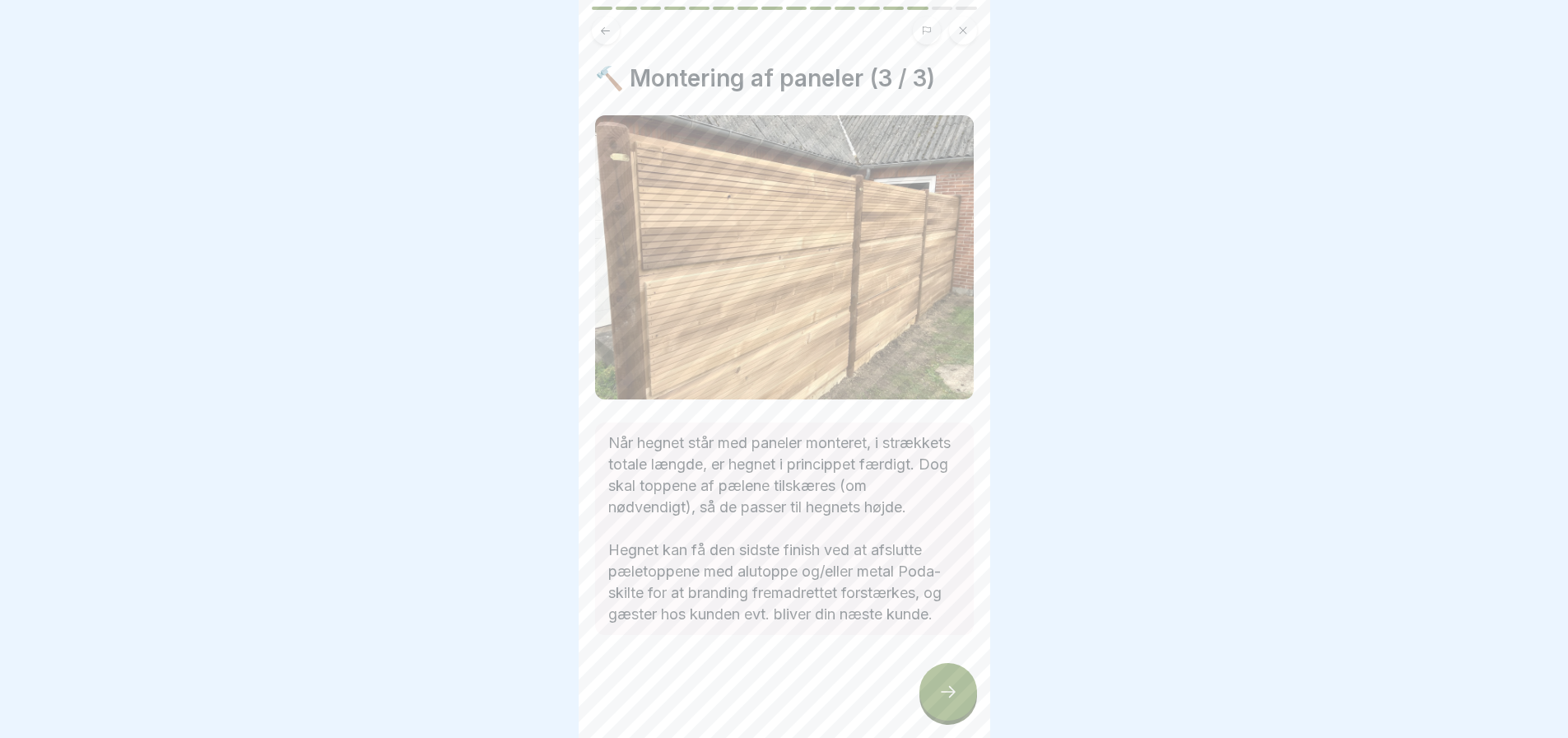
scroll to position [30, 0]
click at [956, 691] on icon at bounding box center [948, 691] width 20 height 20
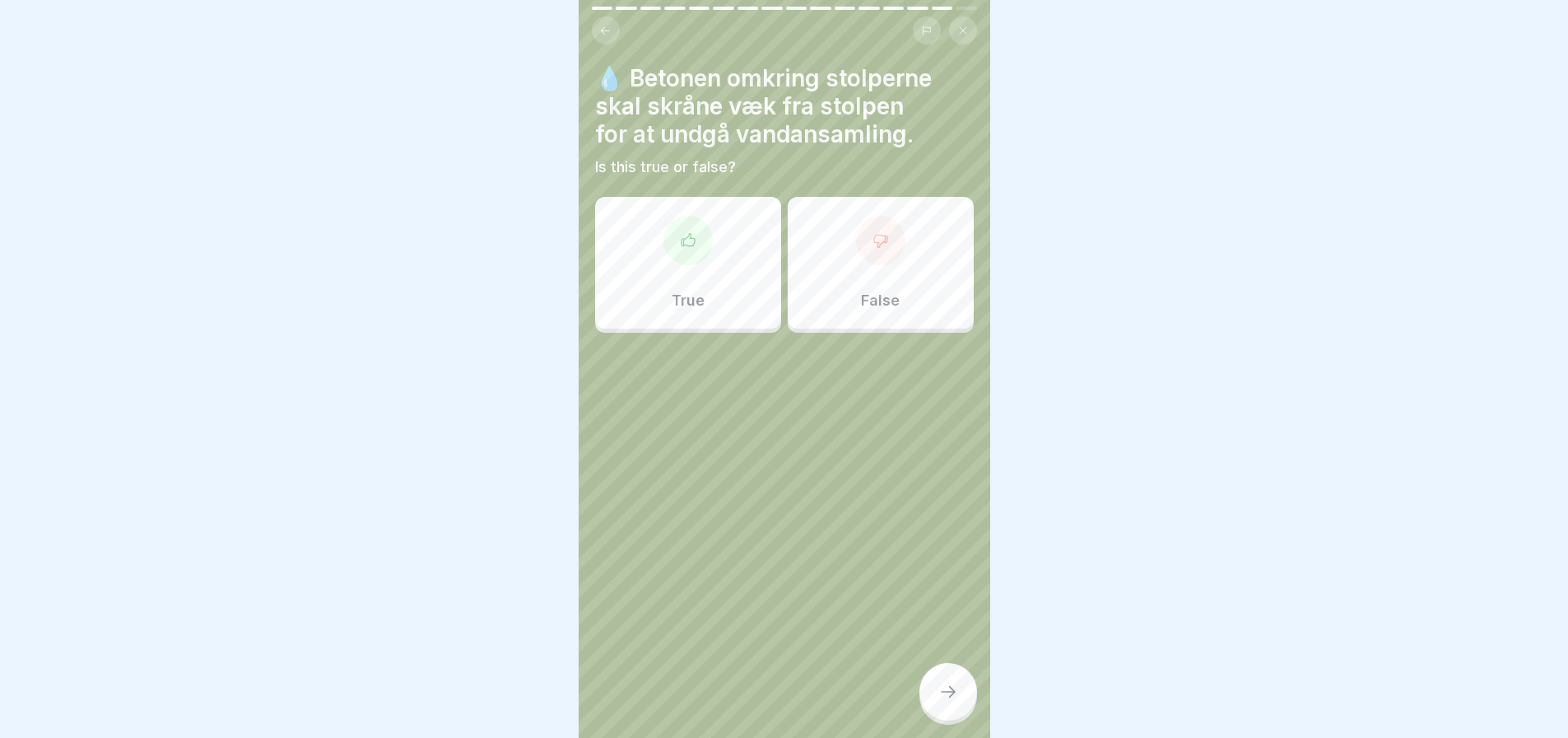
click at [666, 247] on div "True" at bounding box center [687, 263] width 186 height 131
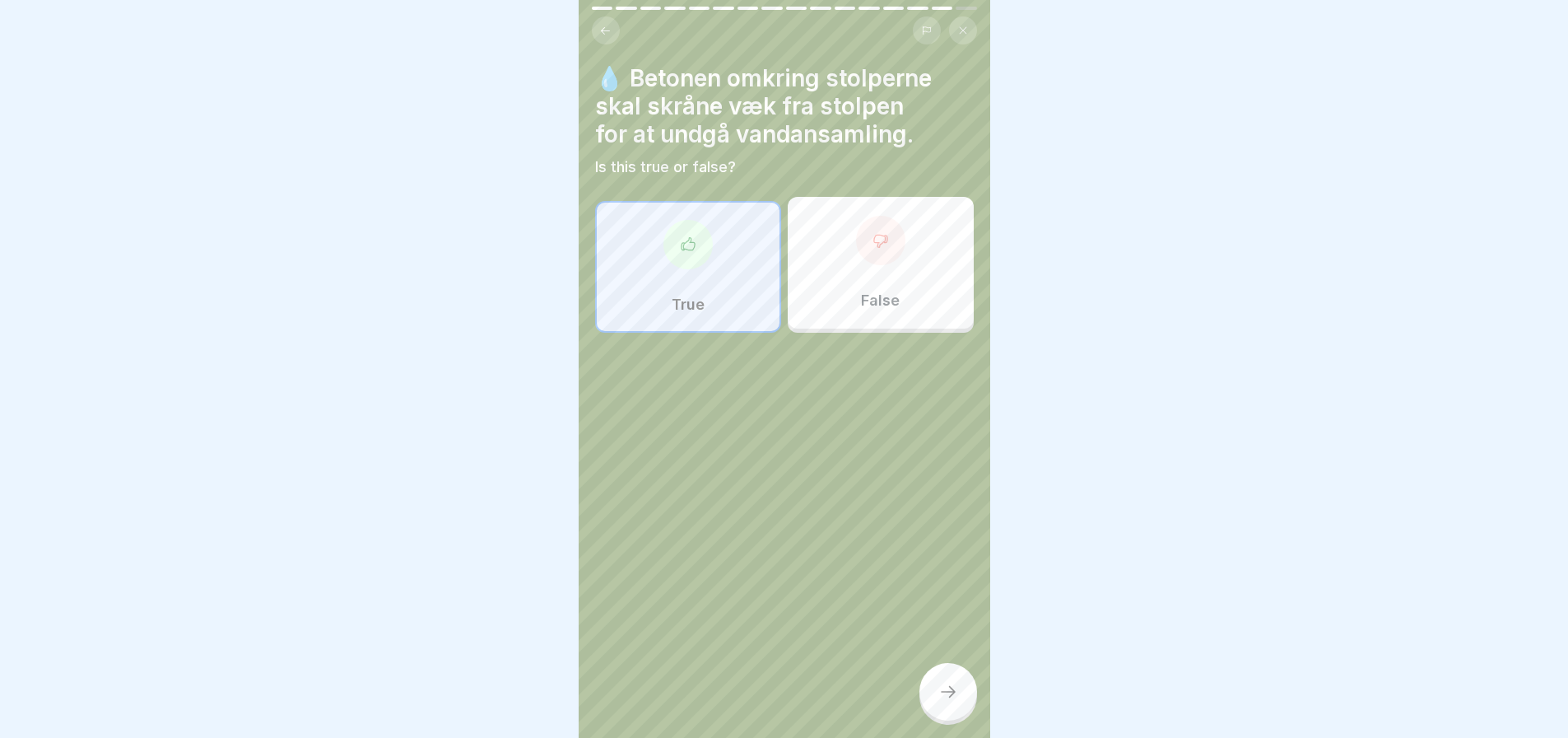
click at [943, 695] on icon at bounding box center [948, 691] width 20 height 20
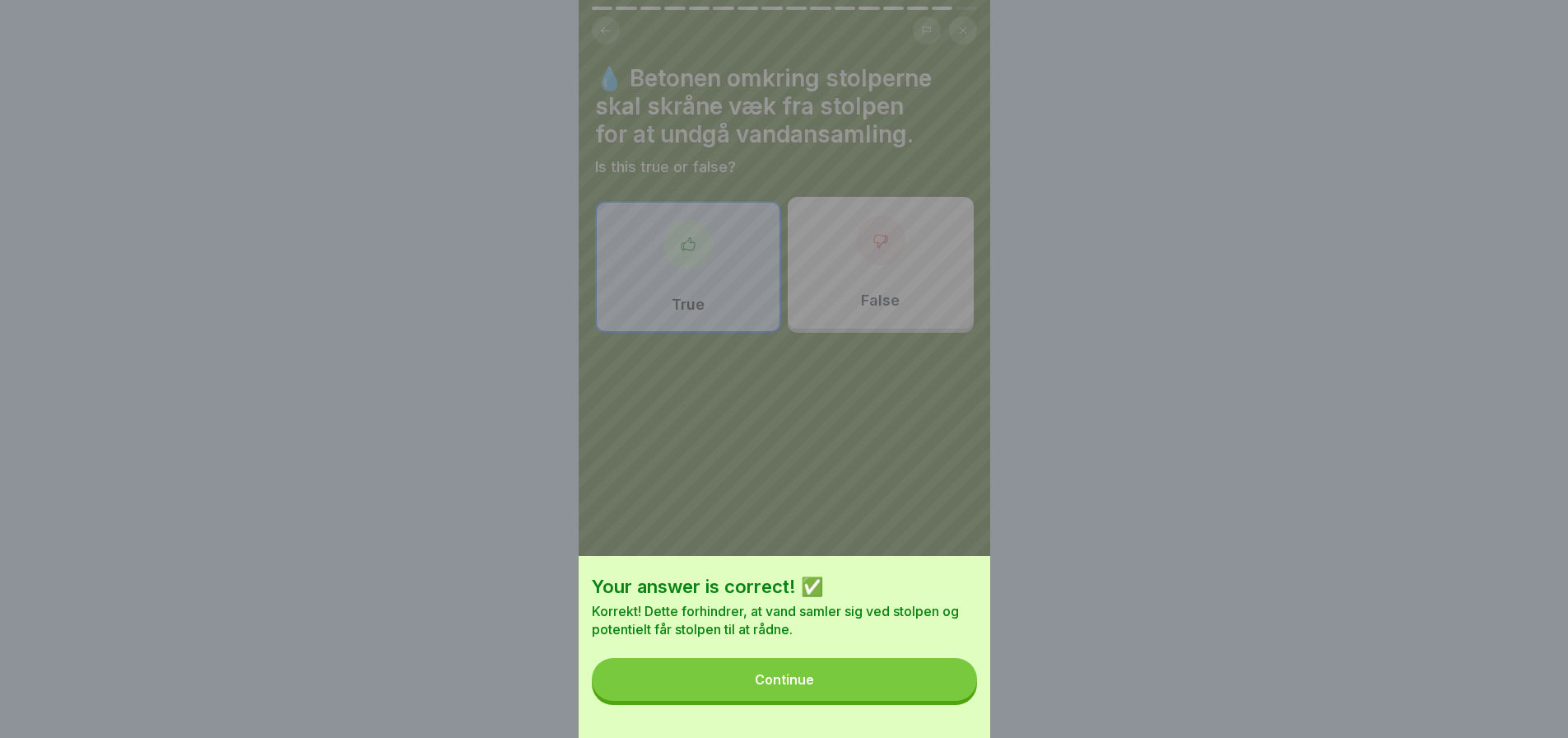
click at [819, 690] on button "Continue" at bounding box center [784, 678] width 385 height 43
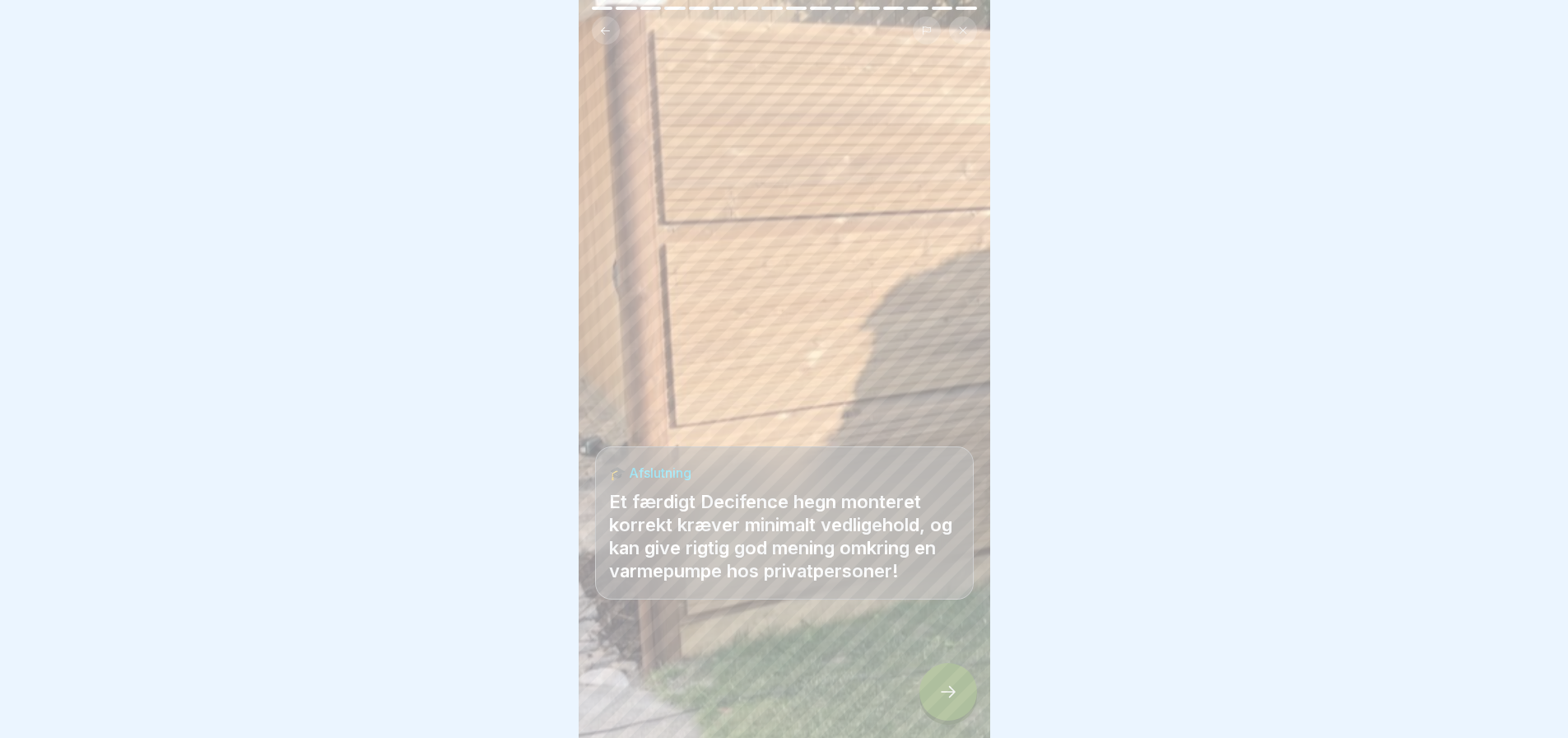
click at [957, 692] on icon at bounding box center [948, 691] width 20 height 20
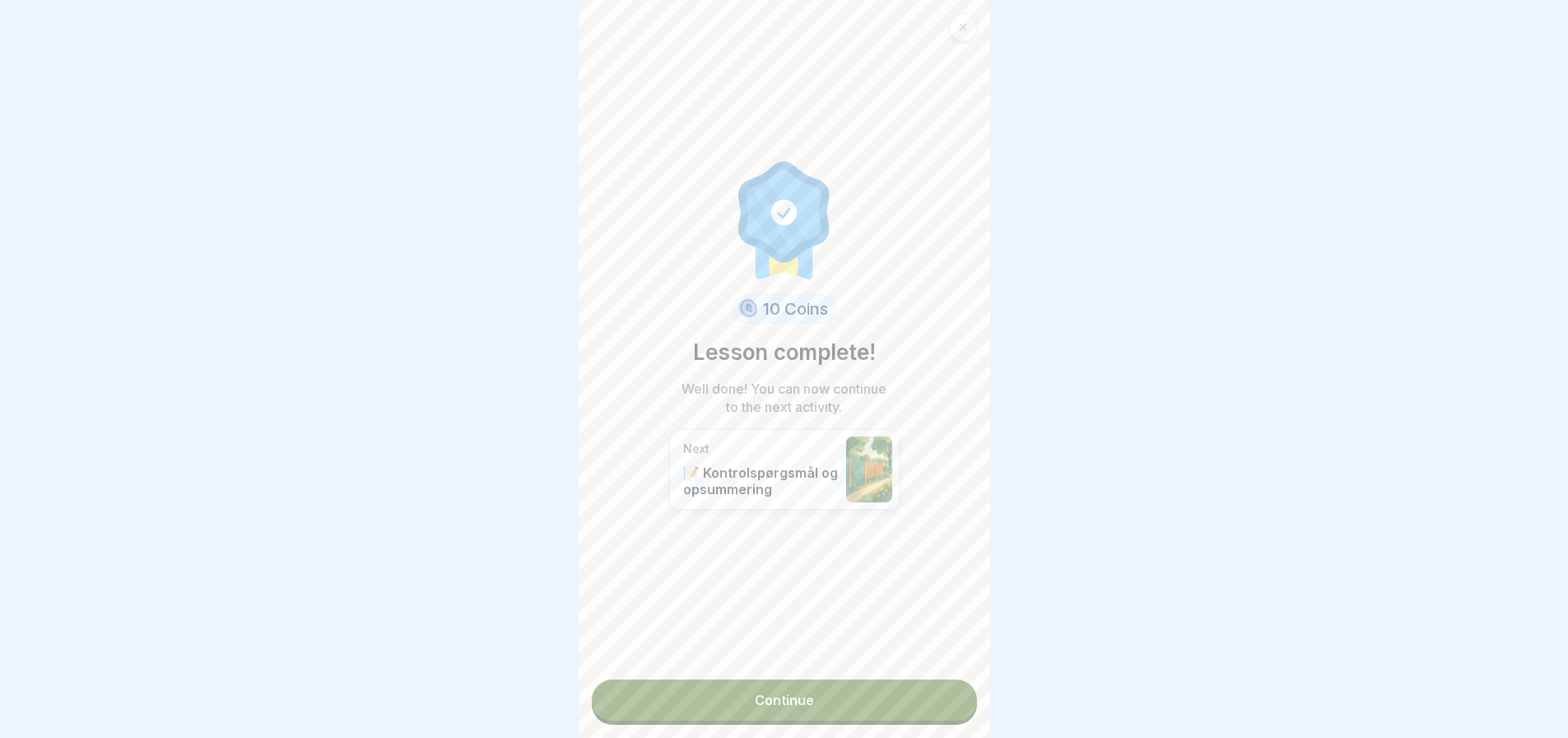
click at [773, 692] on link "Continue" at bounding box center [784, 699] width 385 height 41
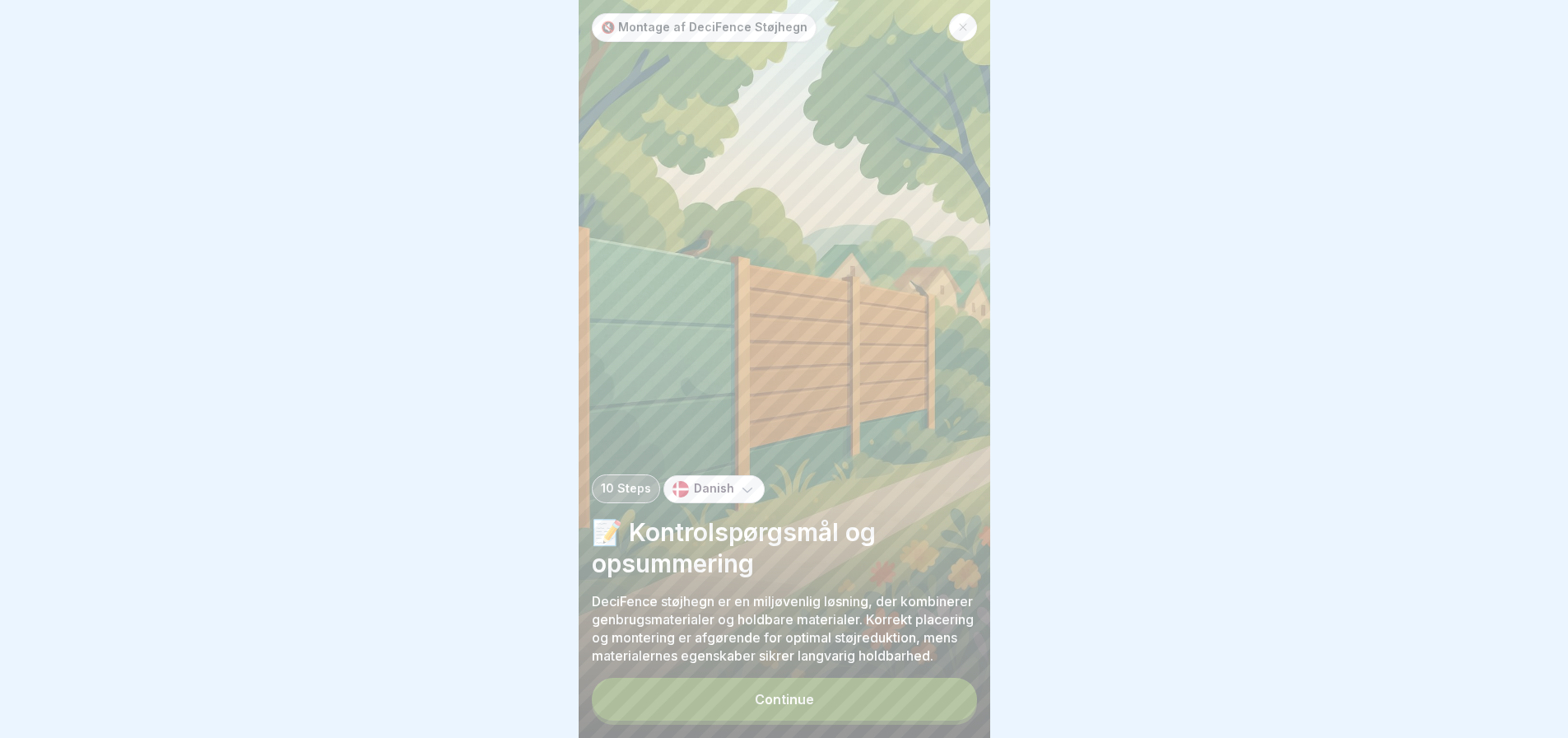
click at [768, 704] on div "Continue" at bounding box center [784, 698] width 60 height 15
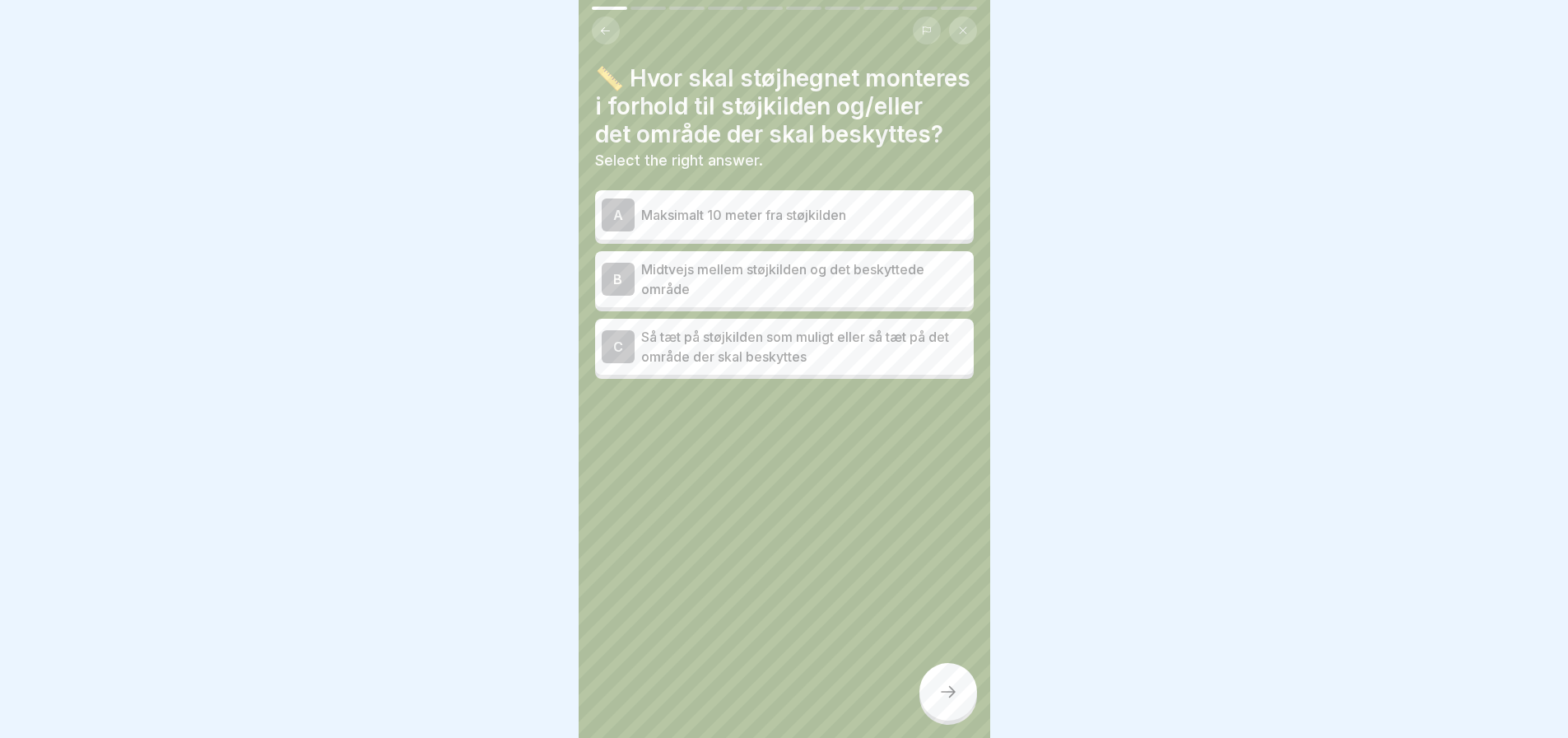
click at [794, 366] on p "Så tæt på støjkilden som muligt eller så tæt på det område der skal beskyttes" at bounding box center [804, 347] width 326 height 40
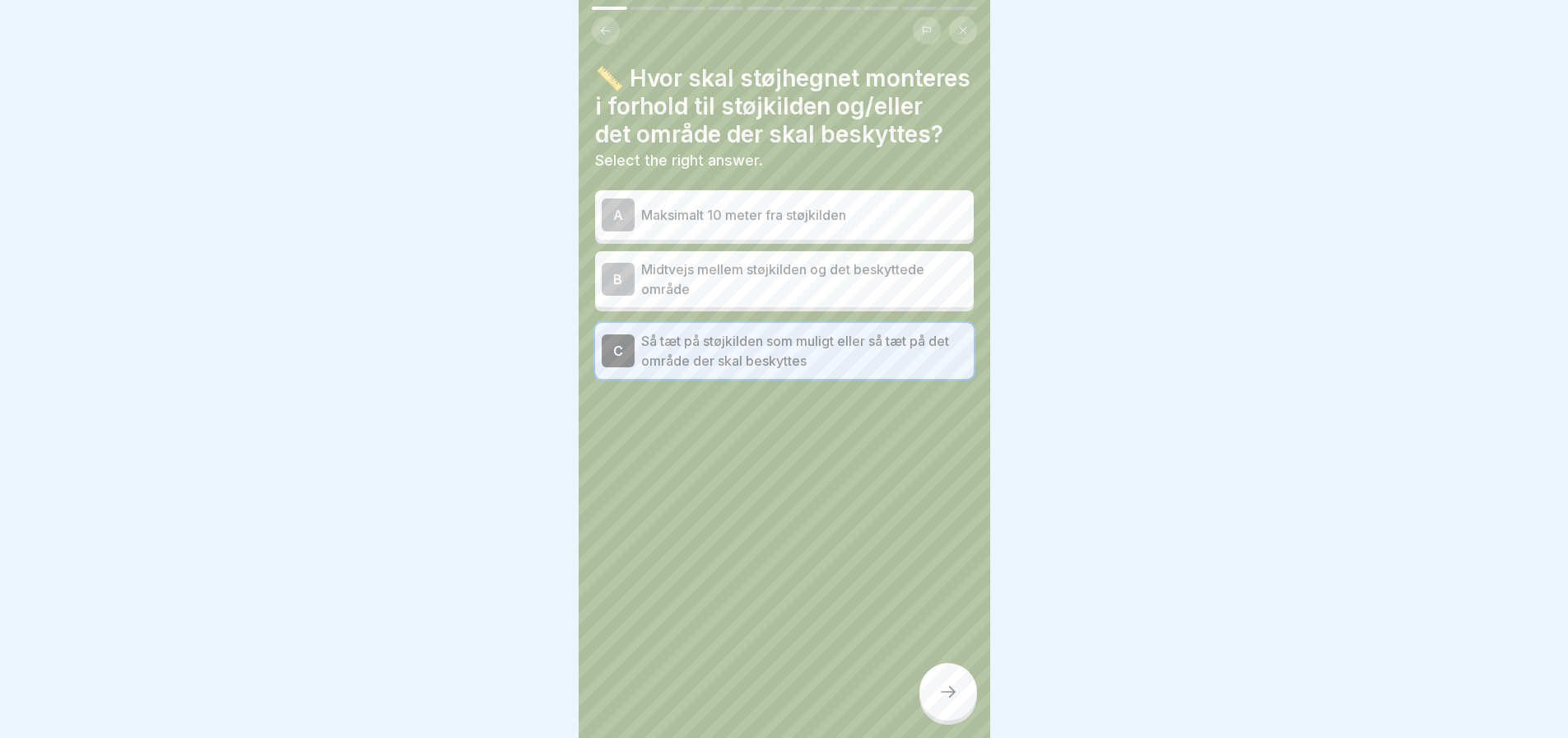
click at [942, 701] on icon at bounding box center [948, 691] width 20 height 20
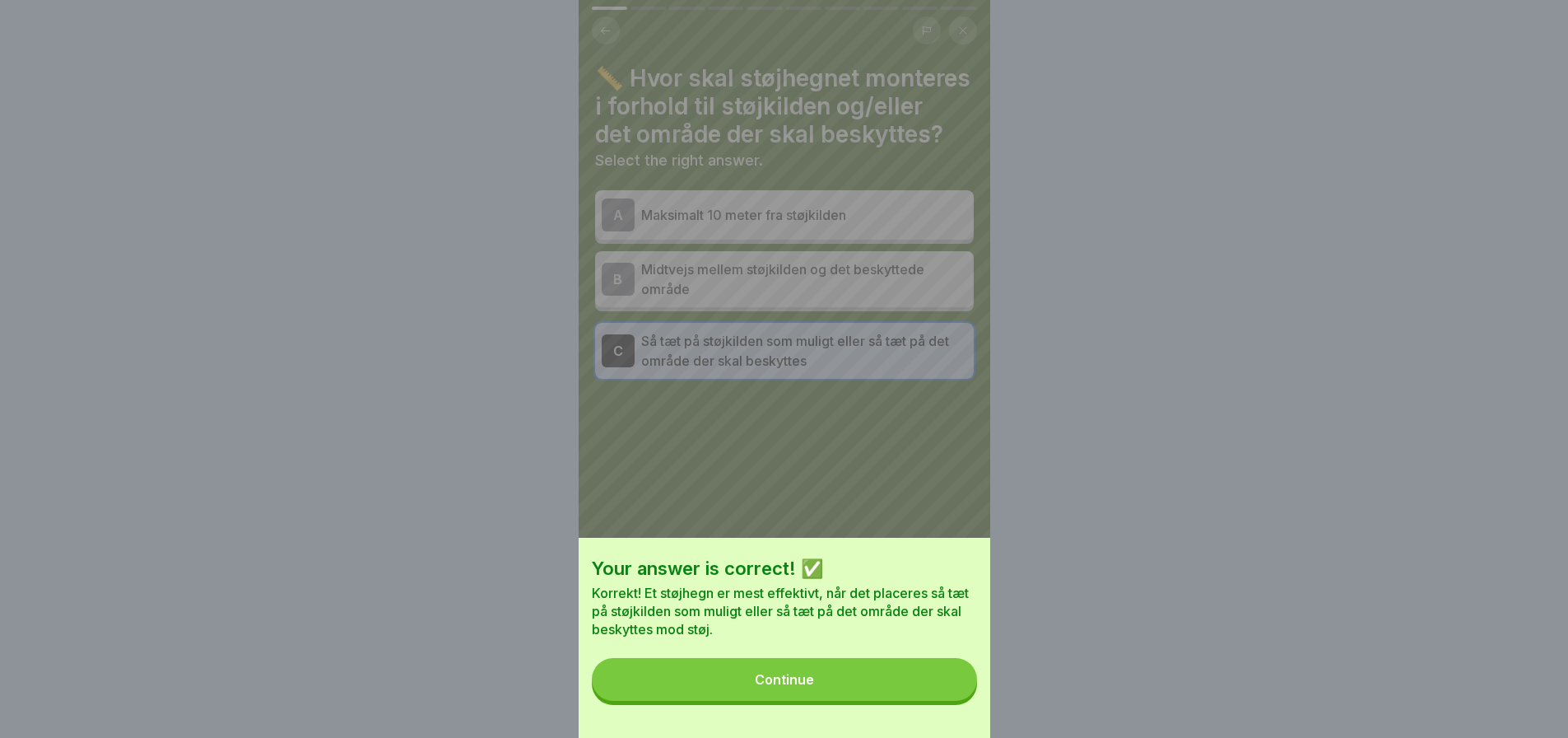
click at [803, 686] on div "Continue" at bounding box center [784, 678] width 60 height 15
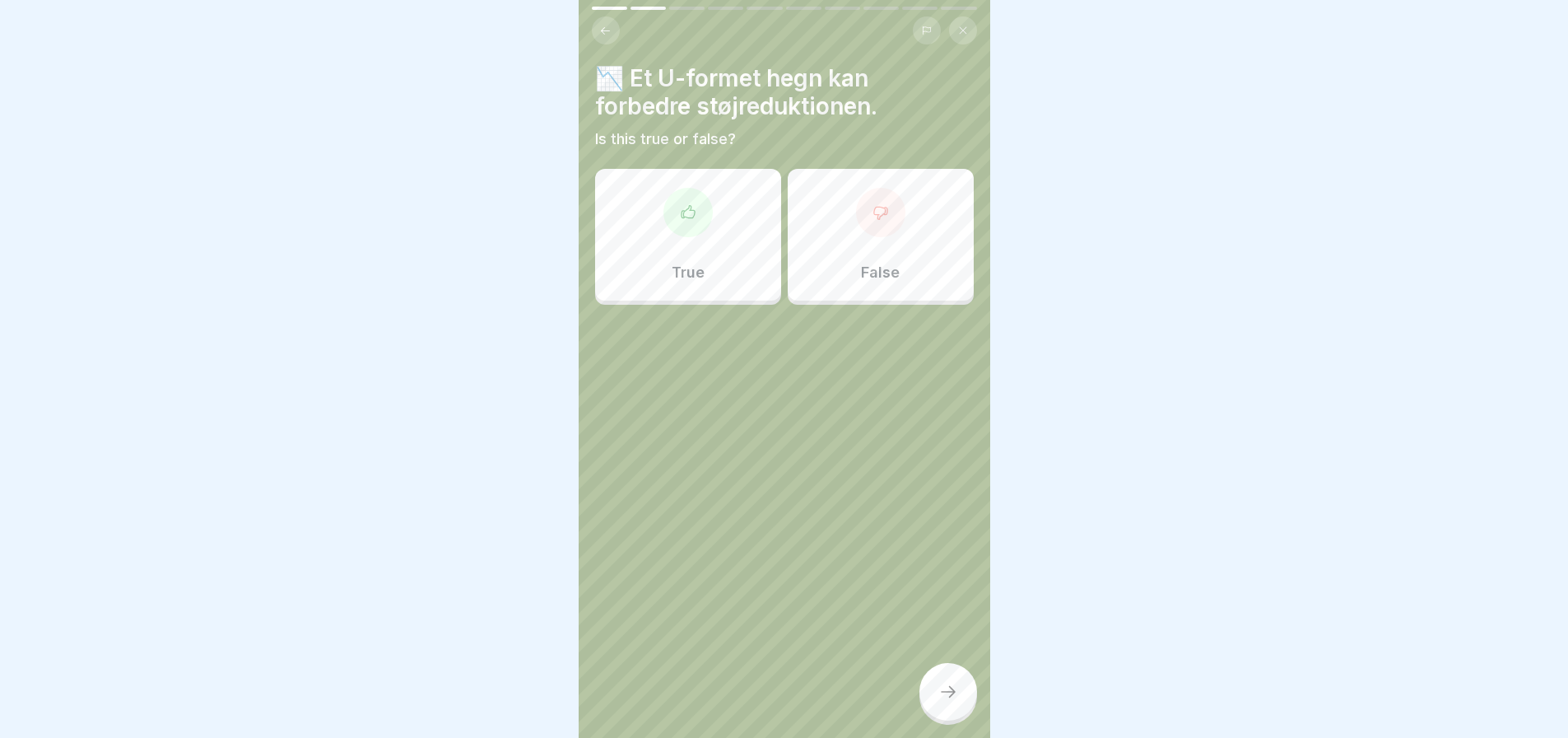
click at [638, 252] on div "True" at bounding box center [687, 235] width 186 height 131
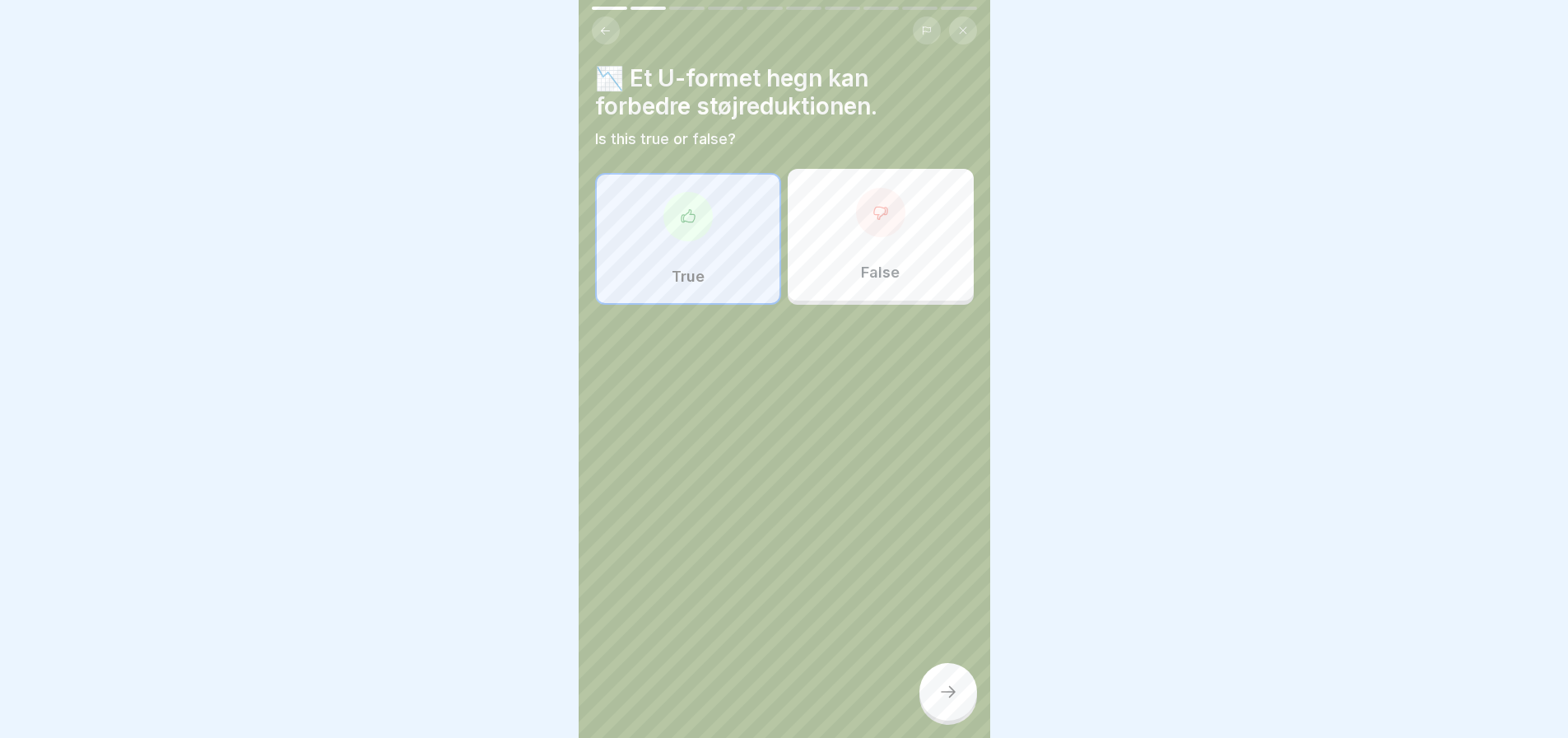
click at [952, 697] on icon at bounding box center [948, 691] width 20 height 20
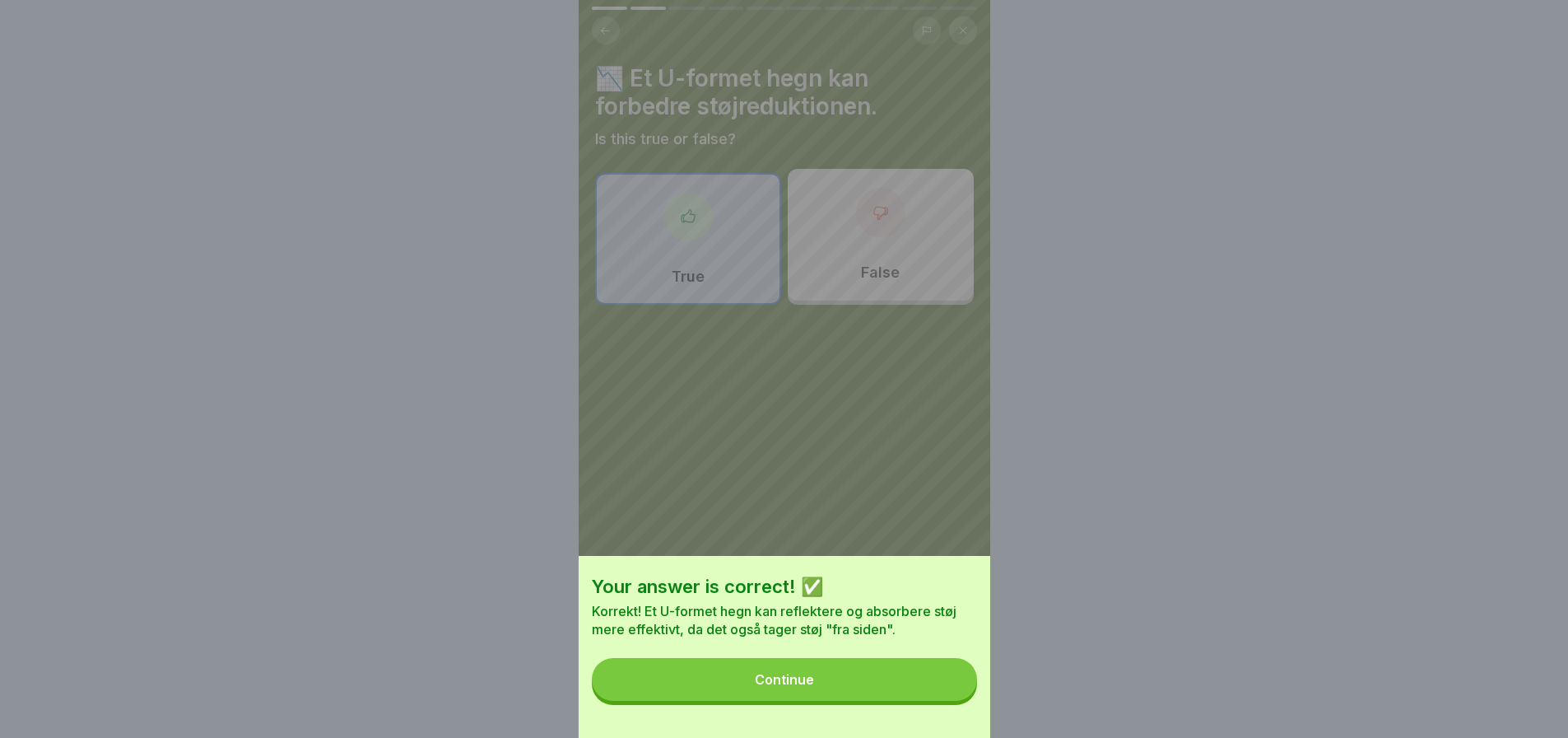
click at [752, 691] on button "Continue" at bounding box center [784, 678] width 385 height 43
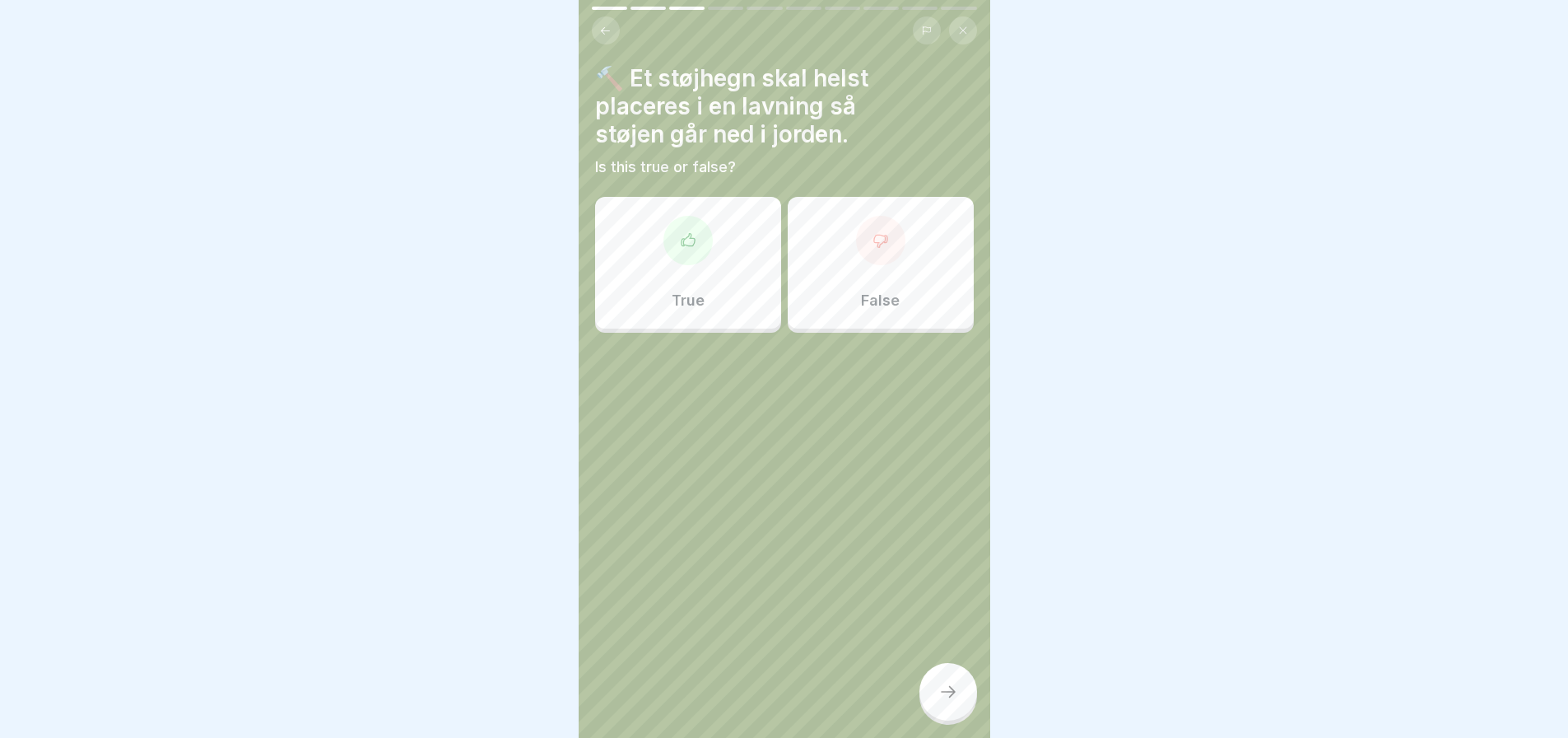
click at [896, 279] on div "False" at bounding box center [880, 263] width 186 height 131
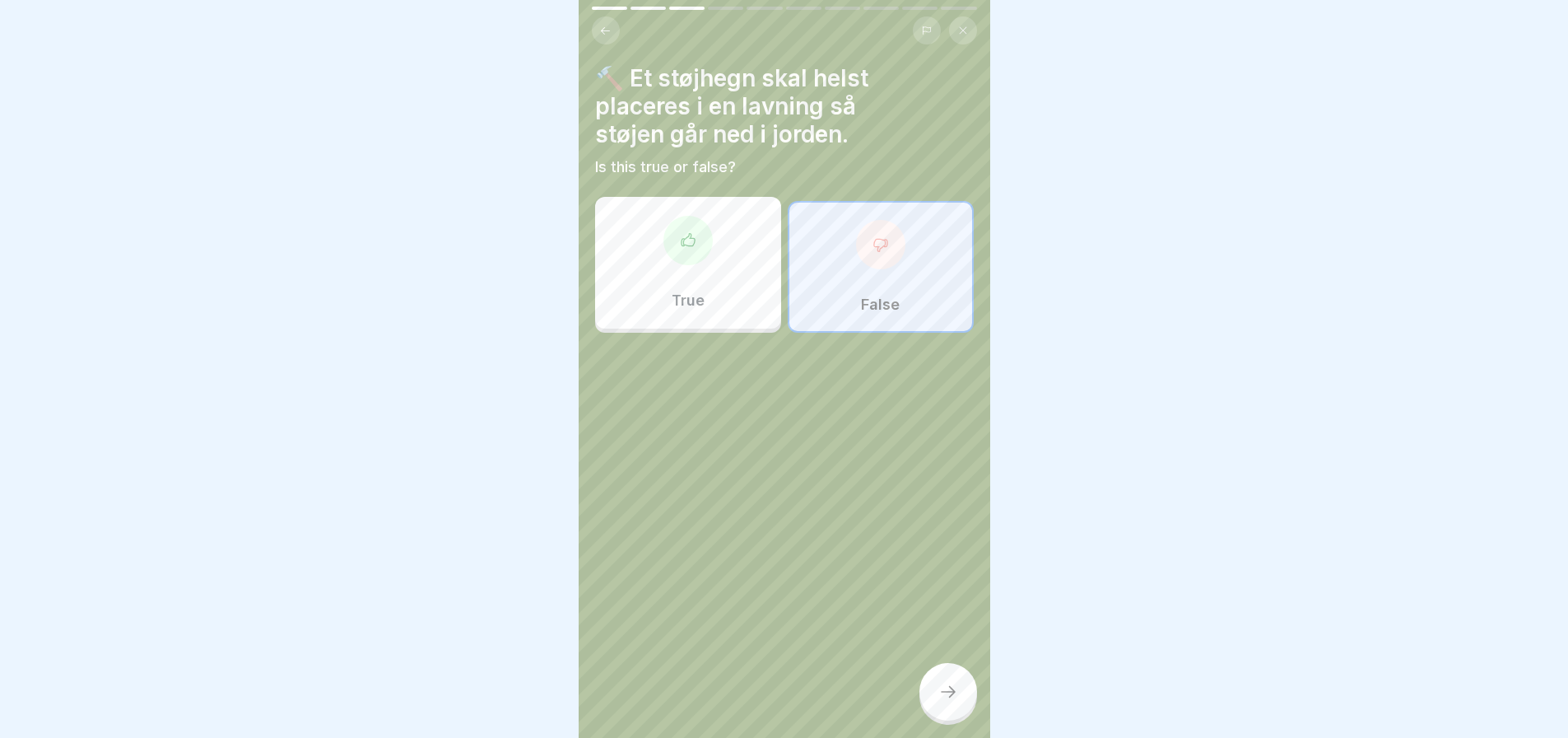
click at [948, 701] on icon at bounding box center [948, 691] width 20 height 20
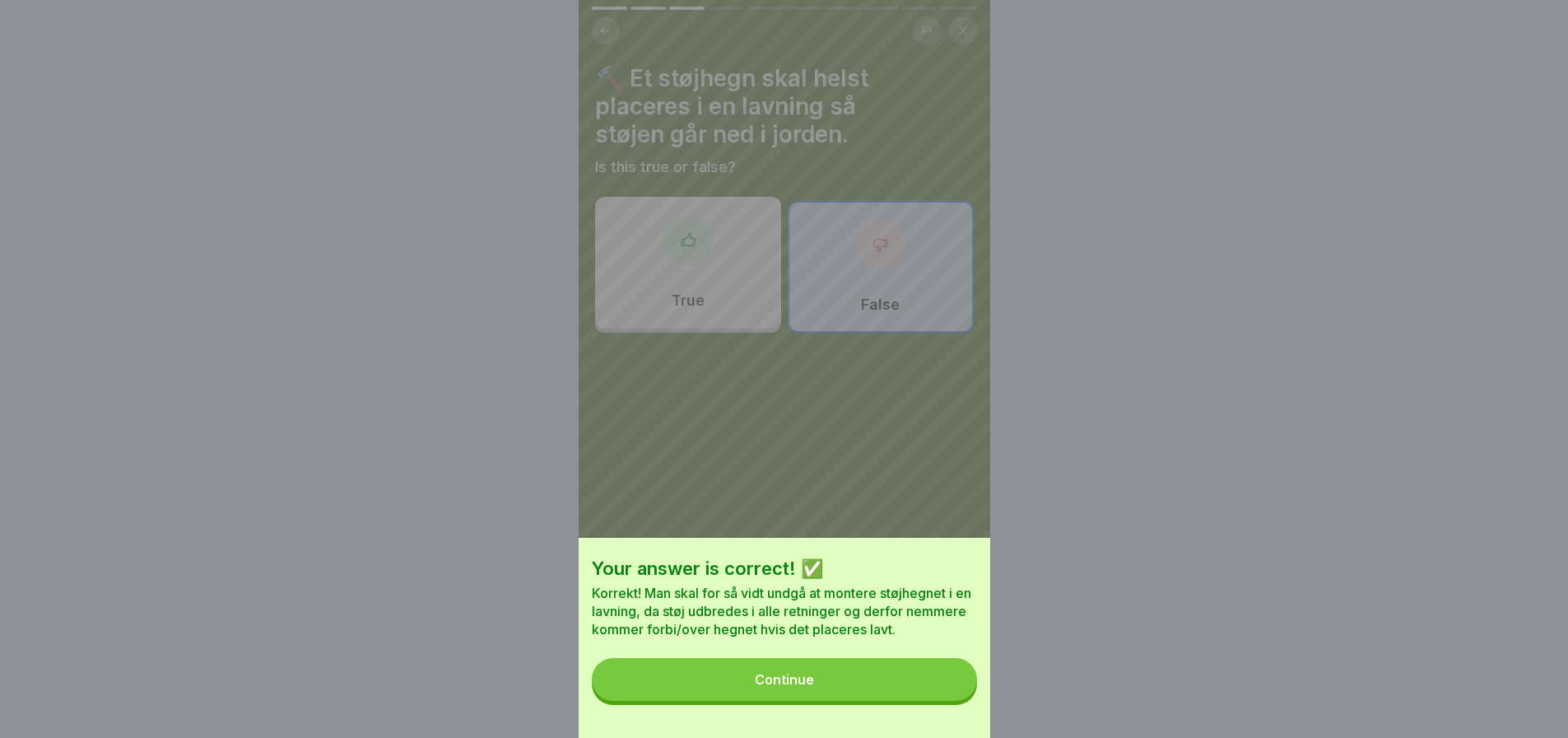
click at [757, 694] on button "Continue" at bounding box center [784, 678] width 385 height 43
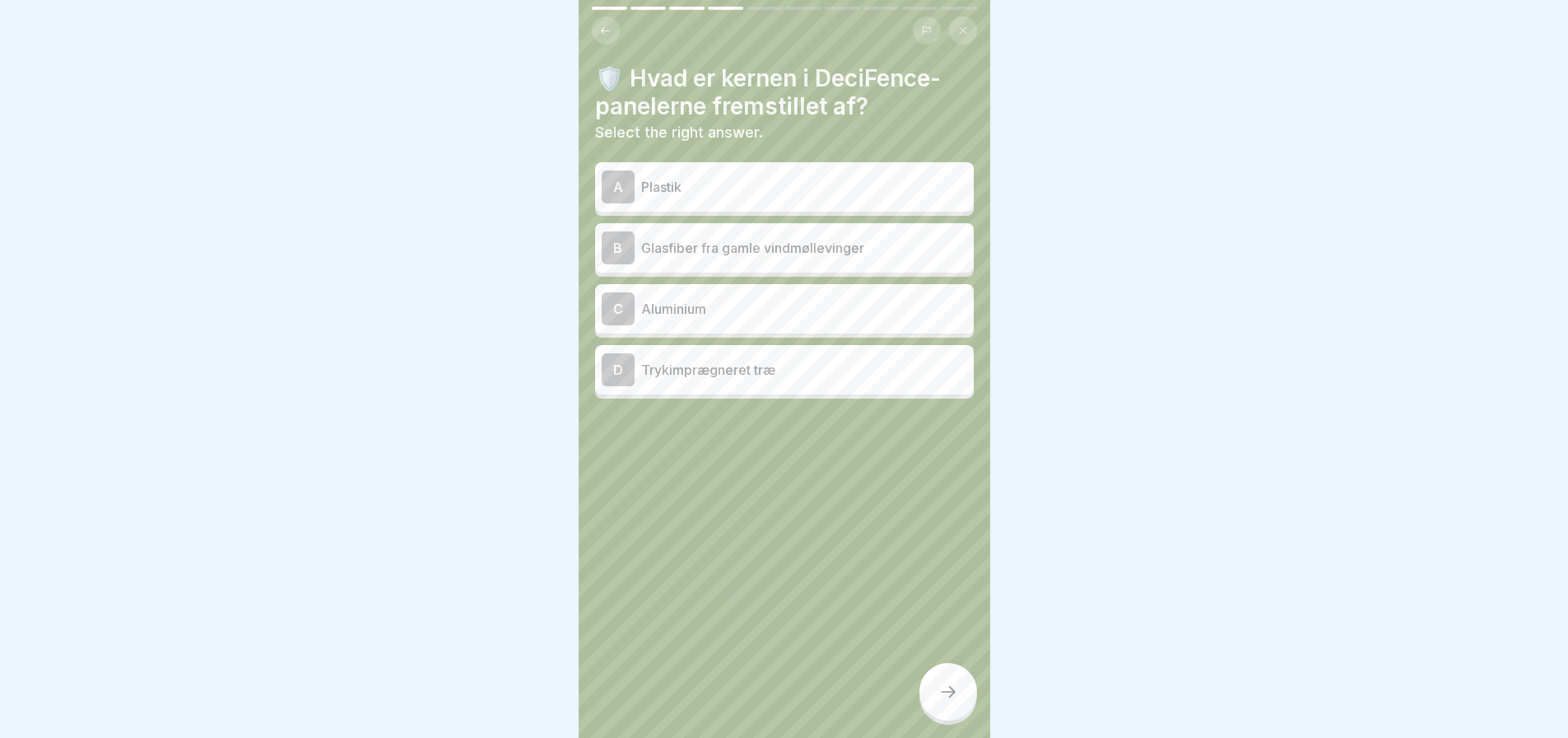
click at [739, 252] on p "Glasfiber fra gamle vindmøllevinger" at bounding box center [804, 248] width 326 height 20
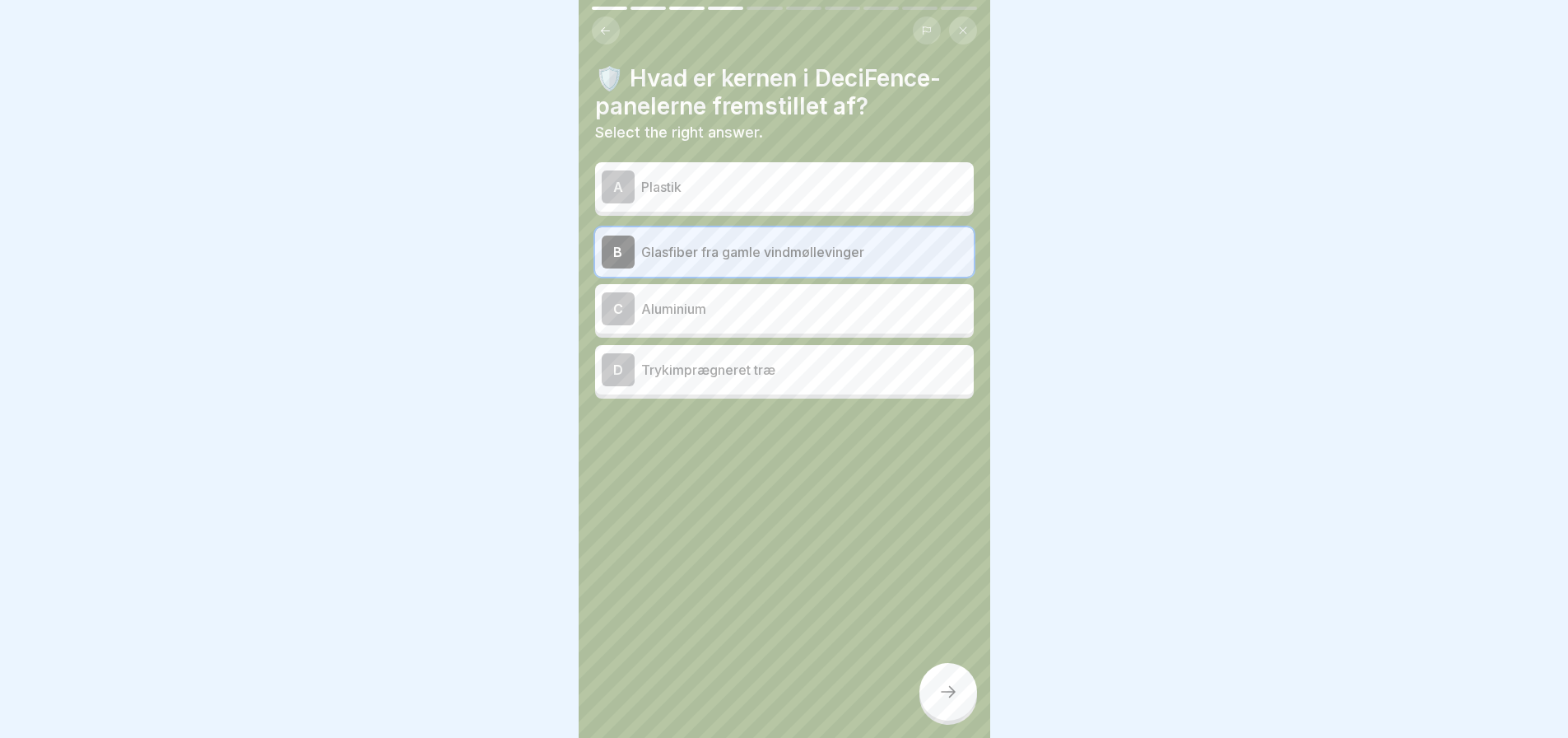
click at [941, 700] on icon at bounding box center [948, 691] width 20 height 20
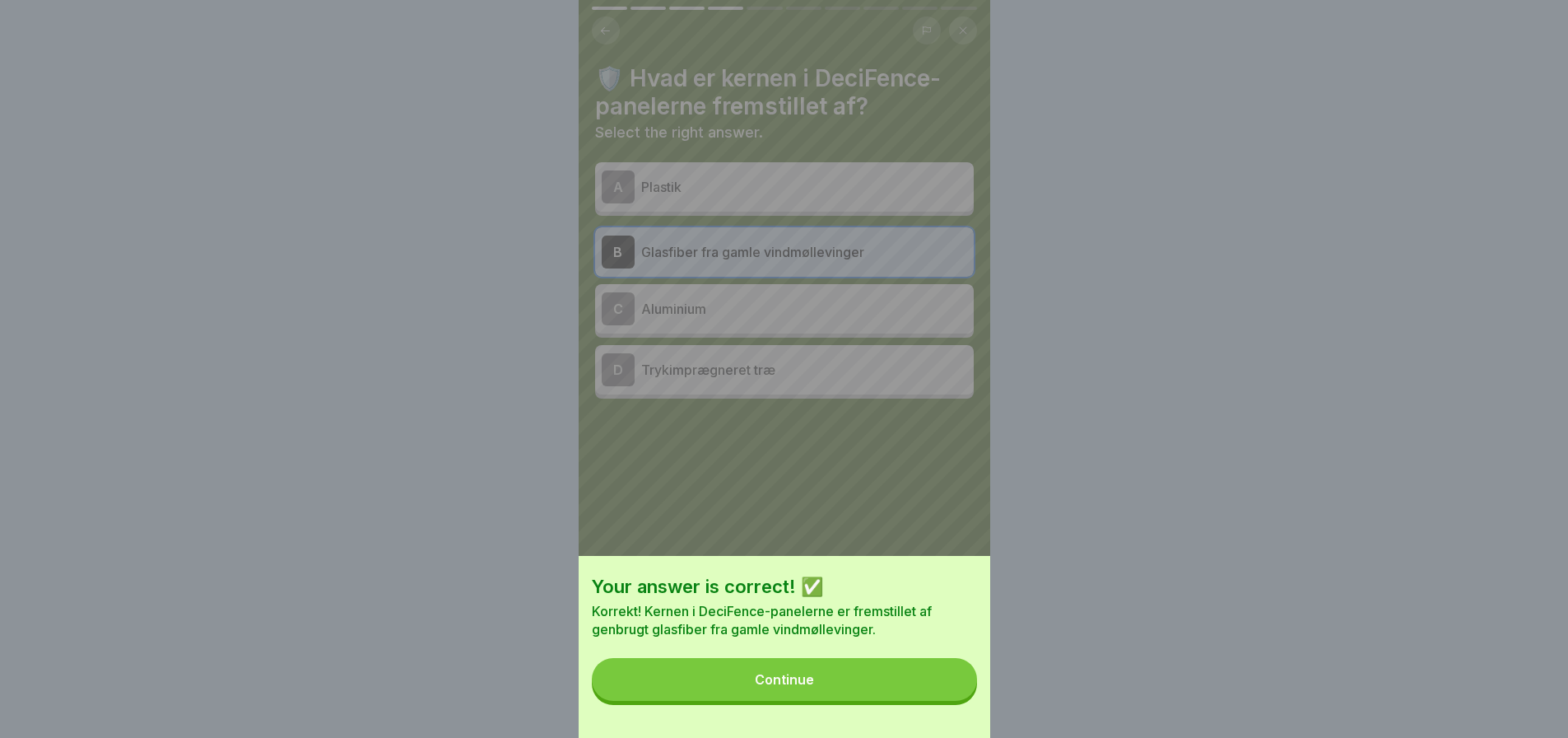
click at [812, 686] on div "Continue" at bounding box center [784, 678] width 60 height 15
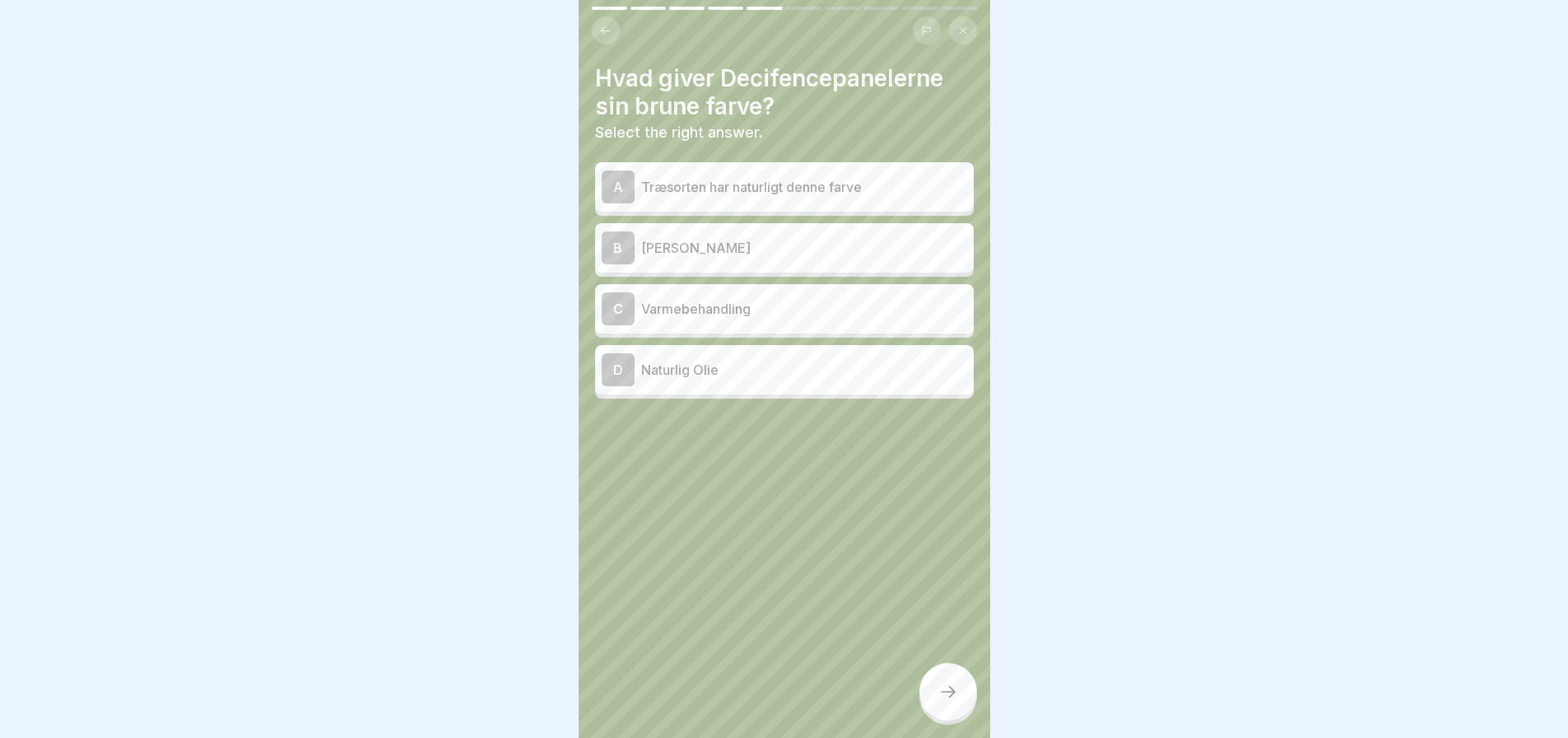
click at [749, 325] on div "C Varmebehandling" at bounding box center [784, 309] width 379 height 50
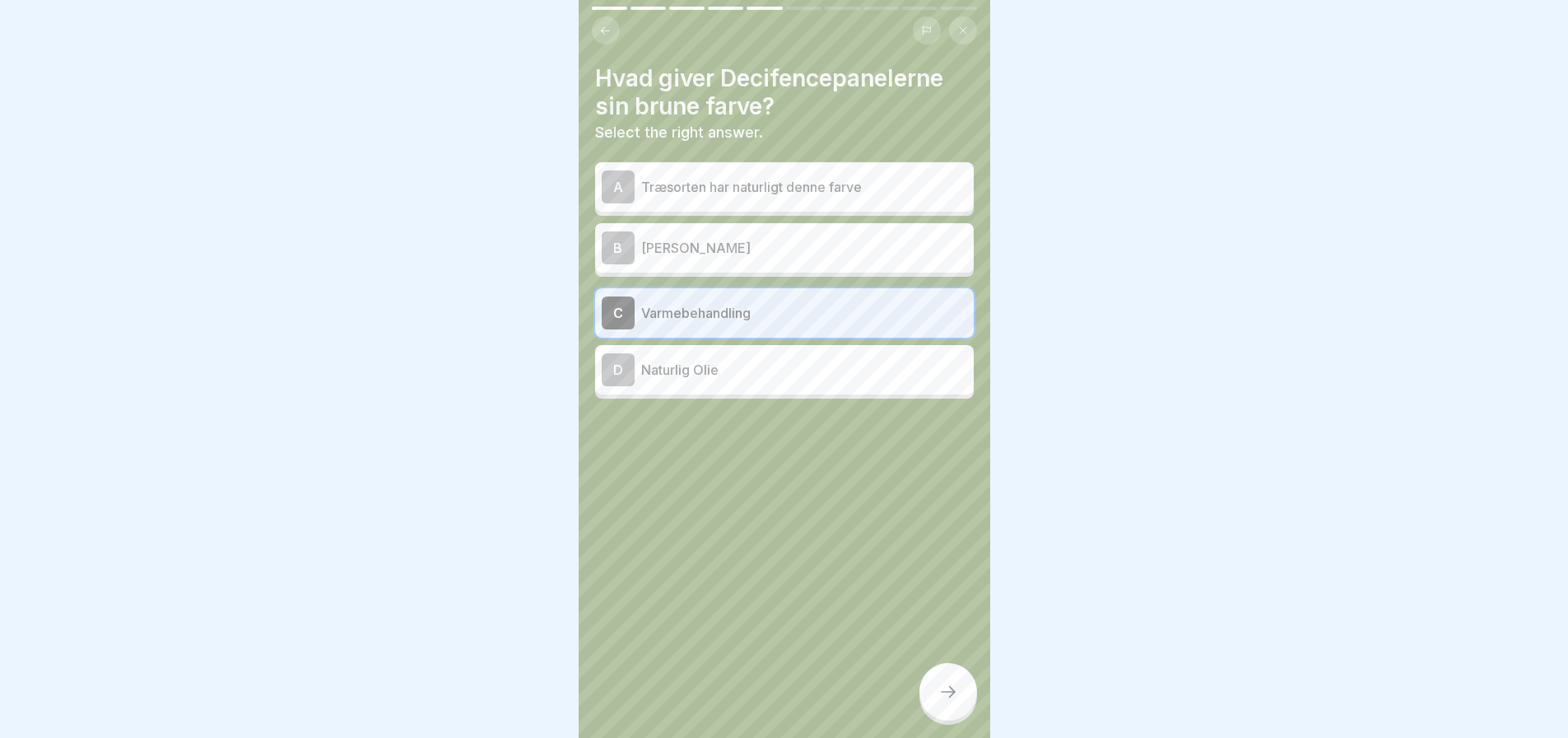
click at [953, 701] on icon at bounding box center [948, 691] width 20 height 20
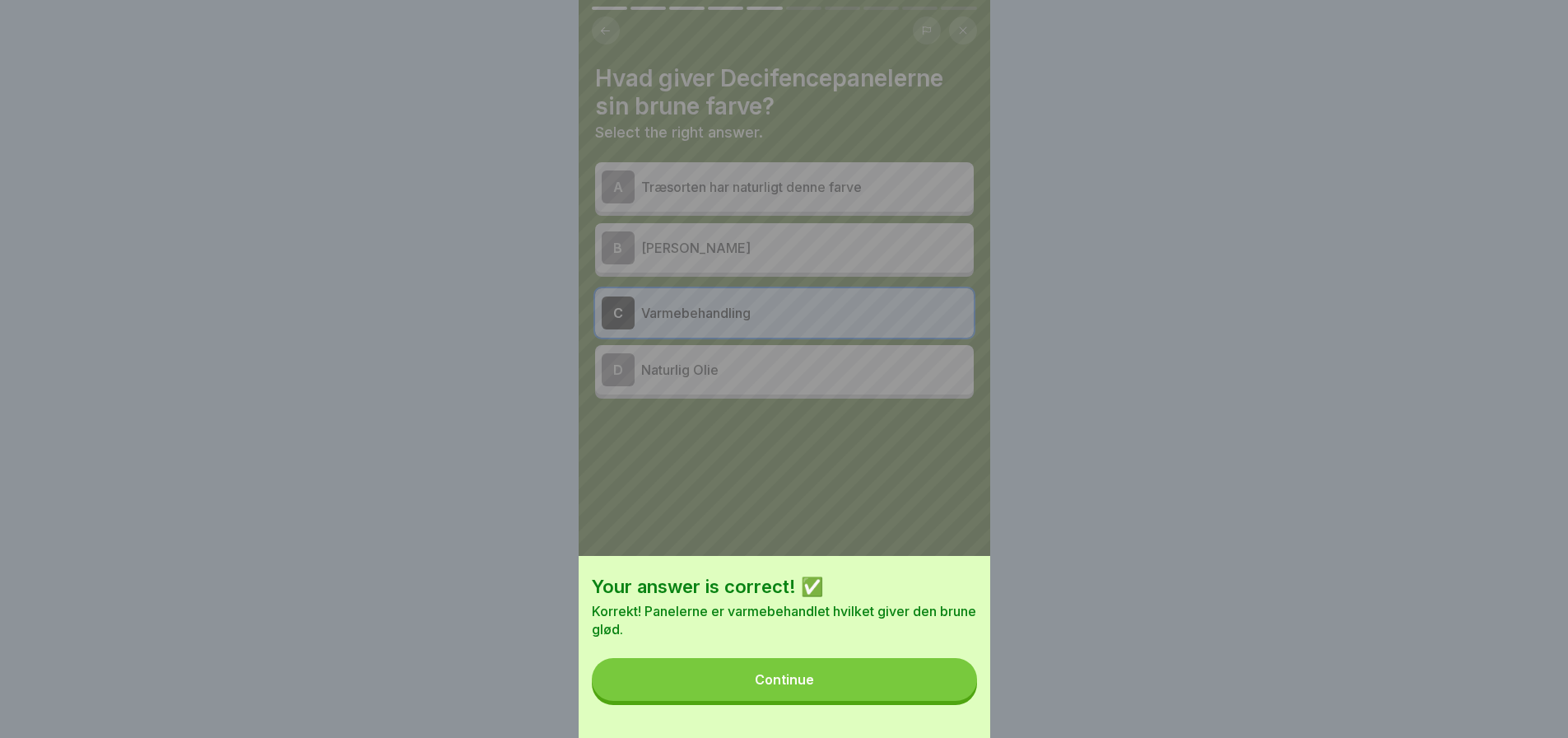
click at [747, 685] on button "Continue" at bounding box center [784, 678] width 385 height 43
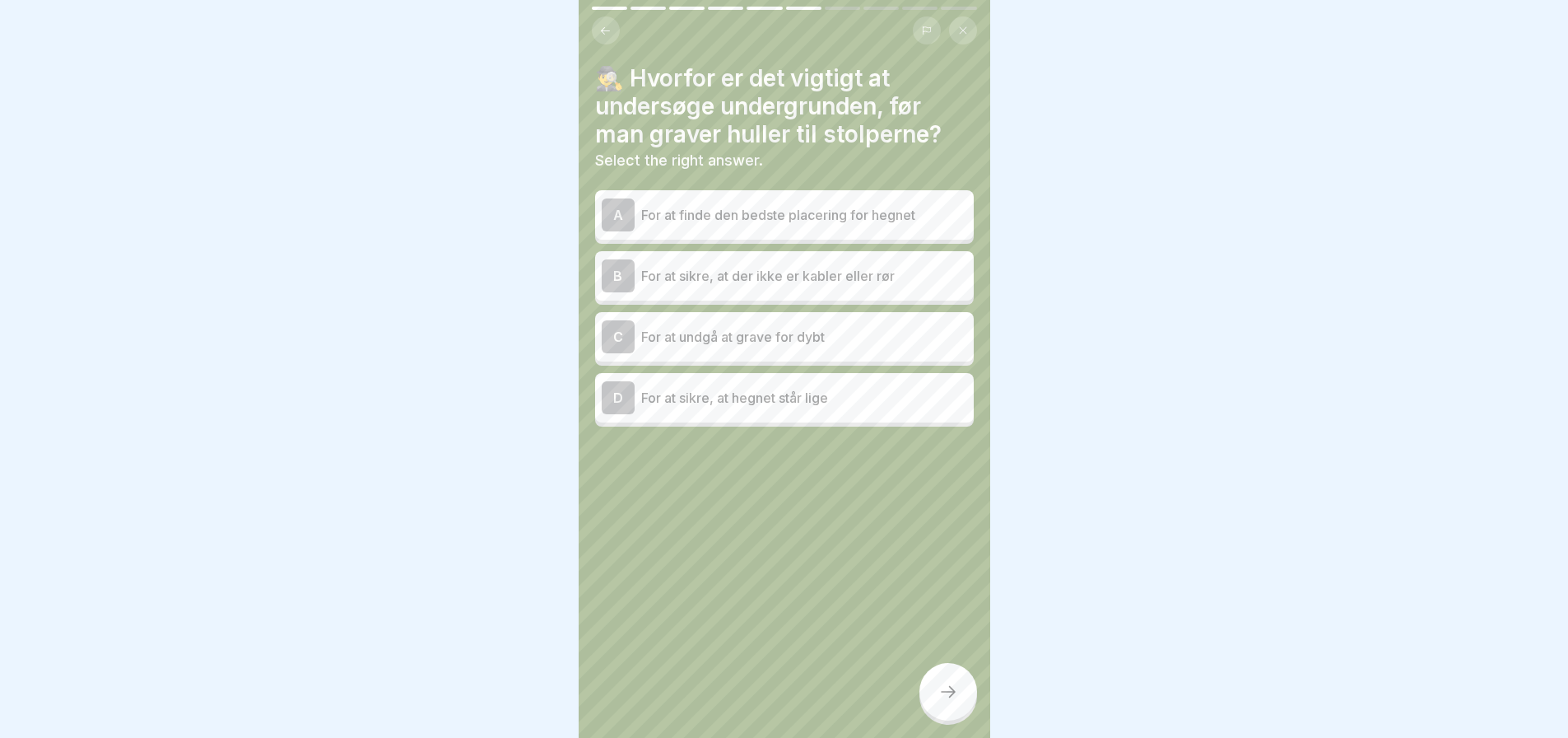
click at [789, 264] on div "B For at sikre, at der ikke er kabler eller rør" at bounding box center [784, 276] width 365 height 33
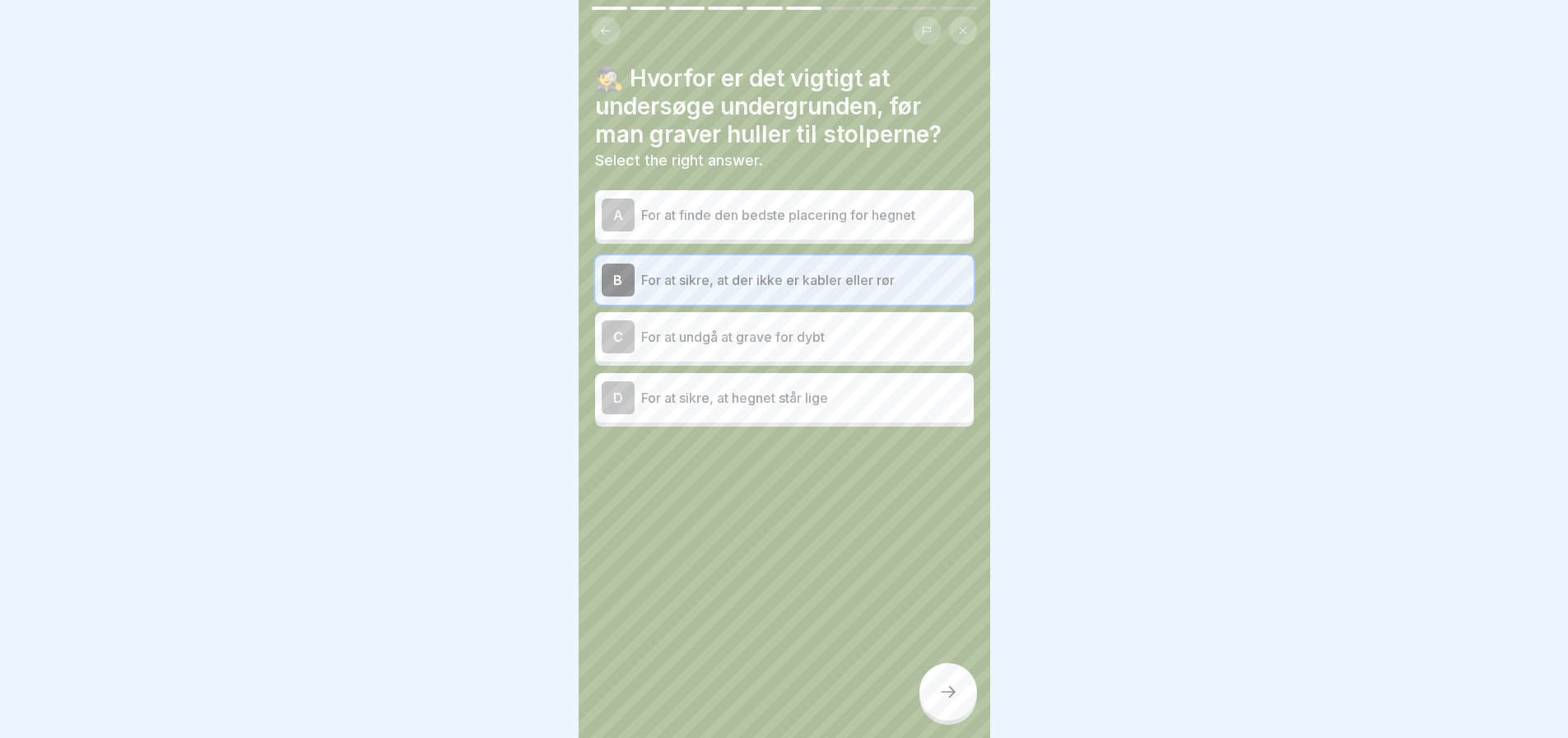
click at [944, 701] on icon at bounding box center [948, 691] width 20 height 20
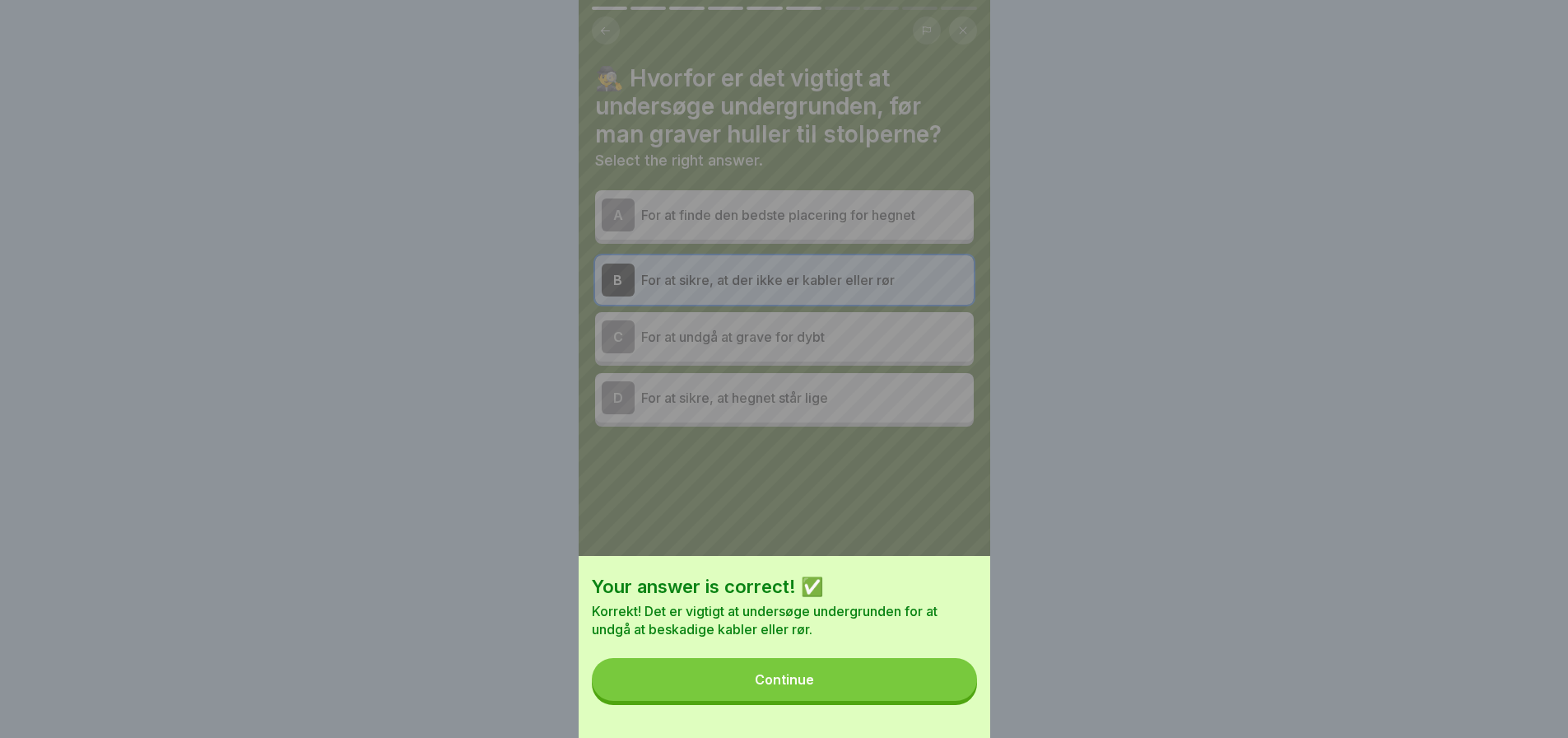
click at [777, 686] on div "Continue" at bounding box center [784, 678] width 60 height 15
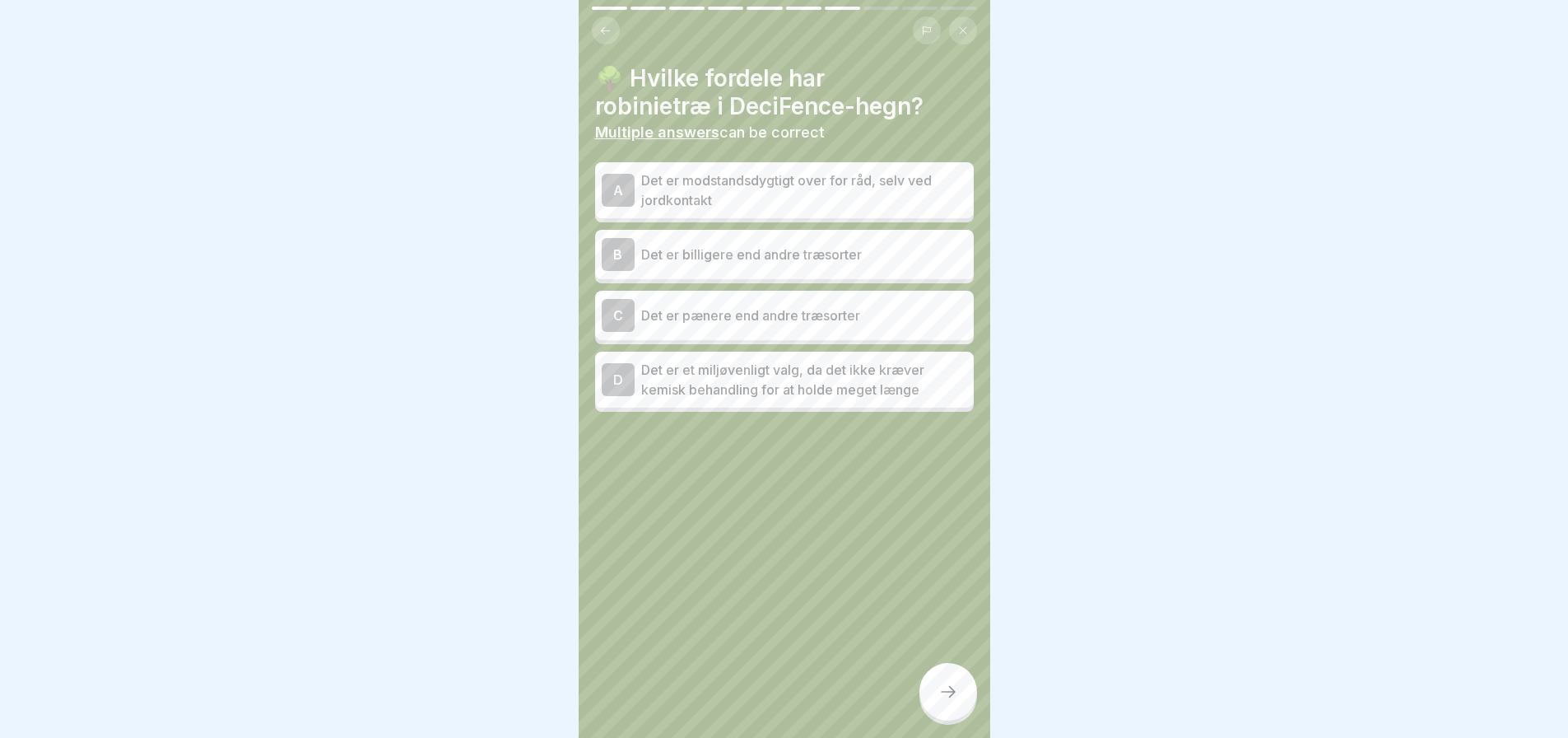
click at [765, 189] on p "Det er modstandsdygtigt over for råd, selv ved jordkontakt" at bounding box center [804, 190] width 326 height 40
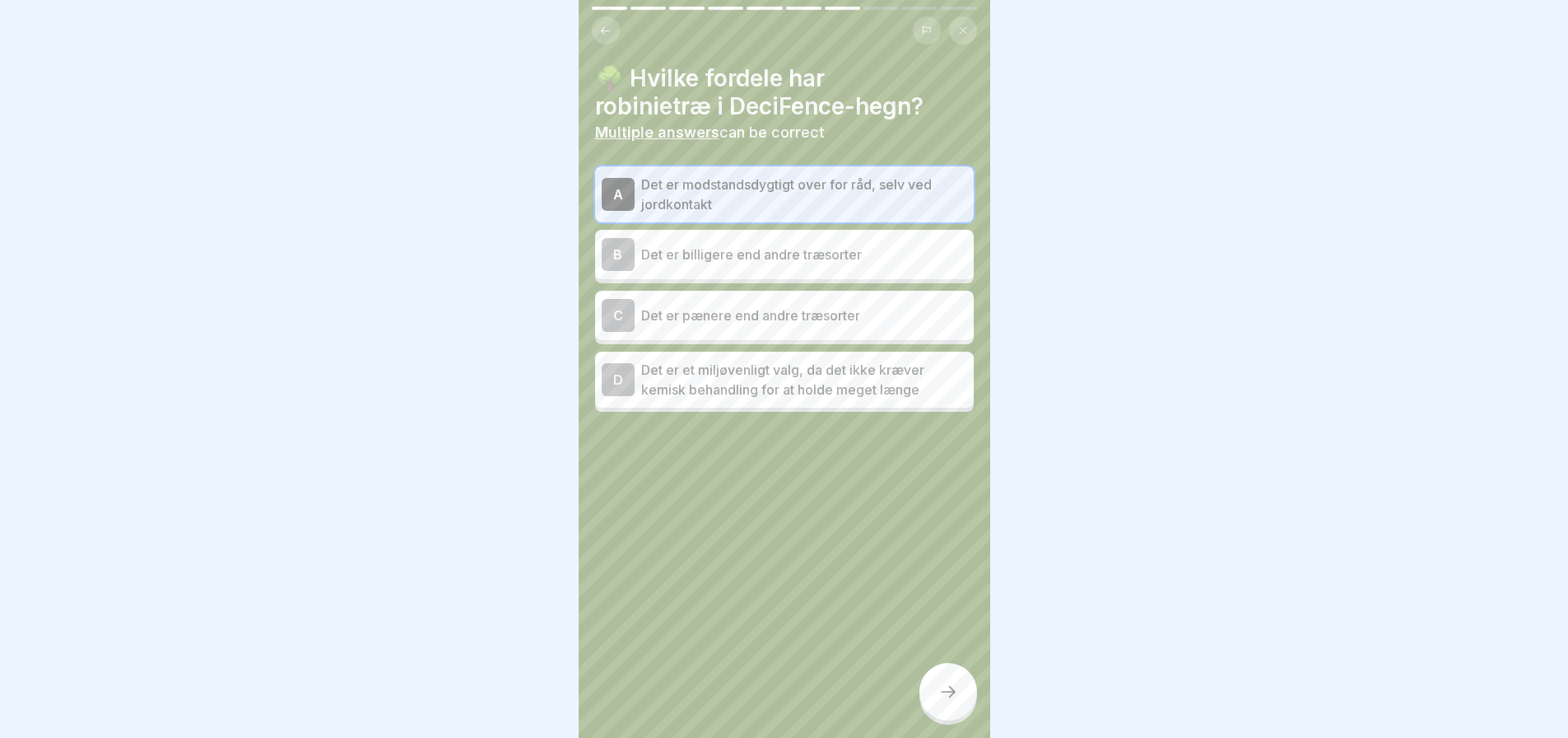
click at [749, 389] on p "Det er et miljøvenligt valg, da det ikke kræver kemisk behandling for at holde …" at bounding box center [804, 380] width 326 height 40
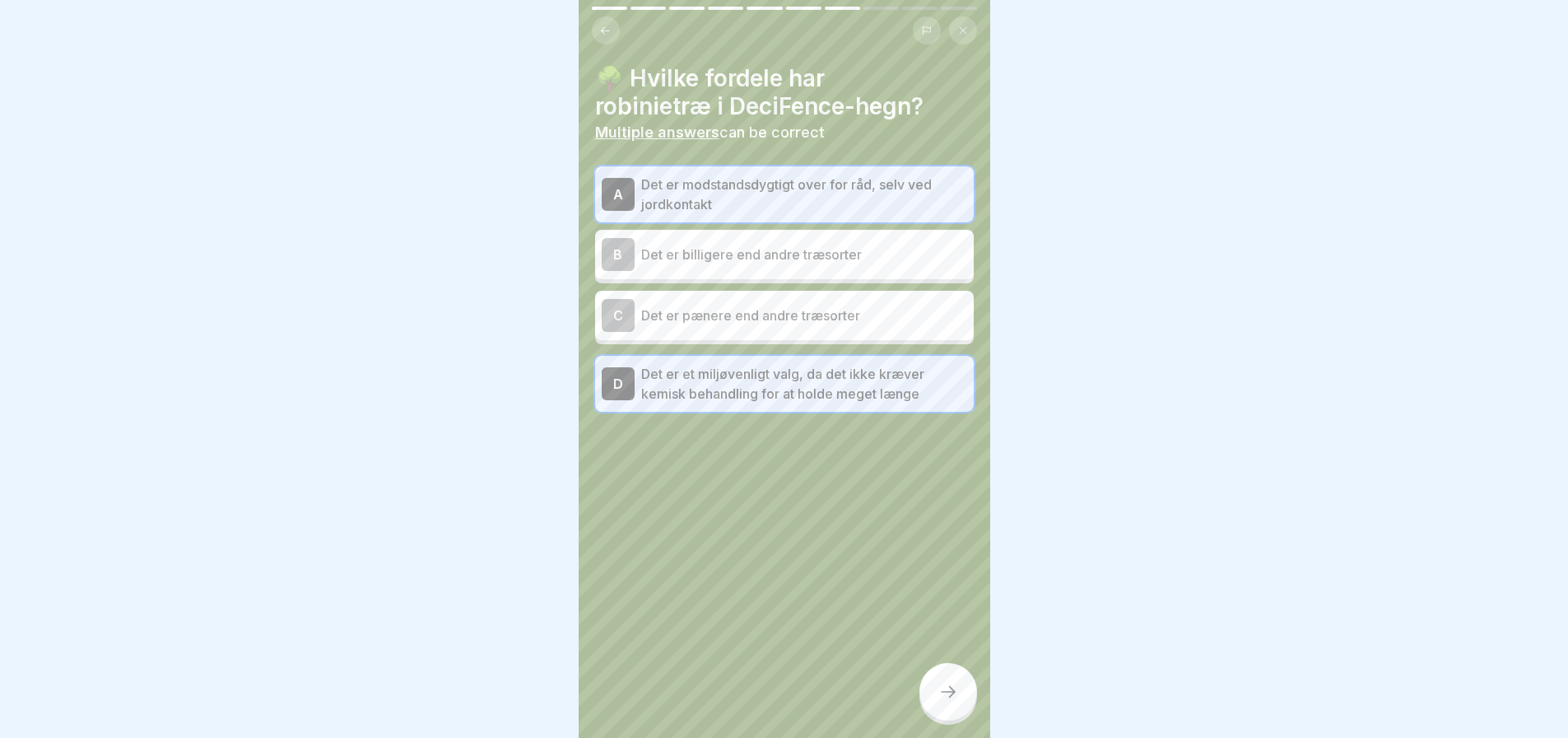
click at [950, 698] on icon at bounding box center [948, 691] width 20 height 20
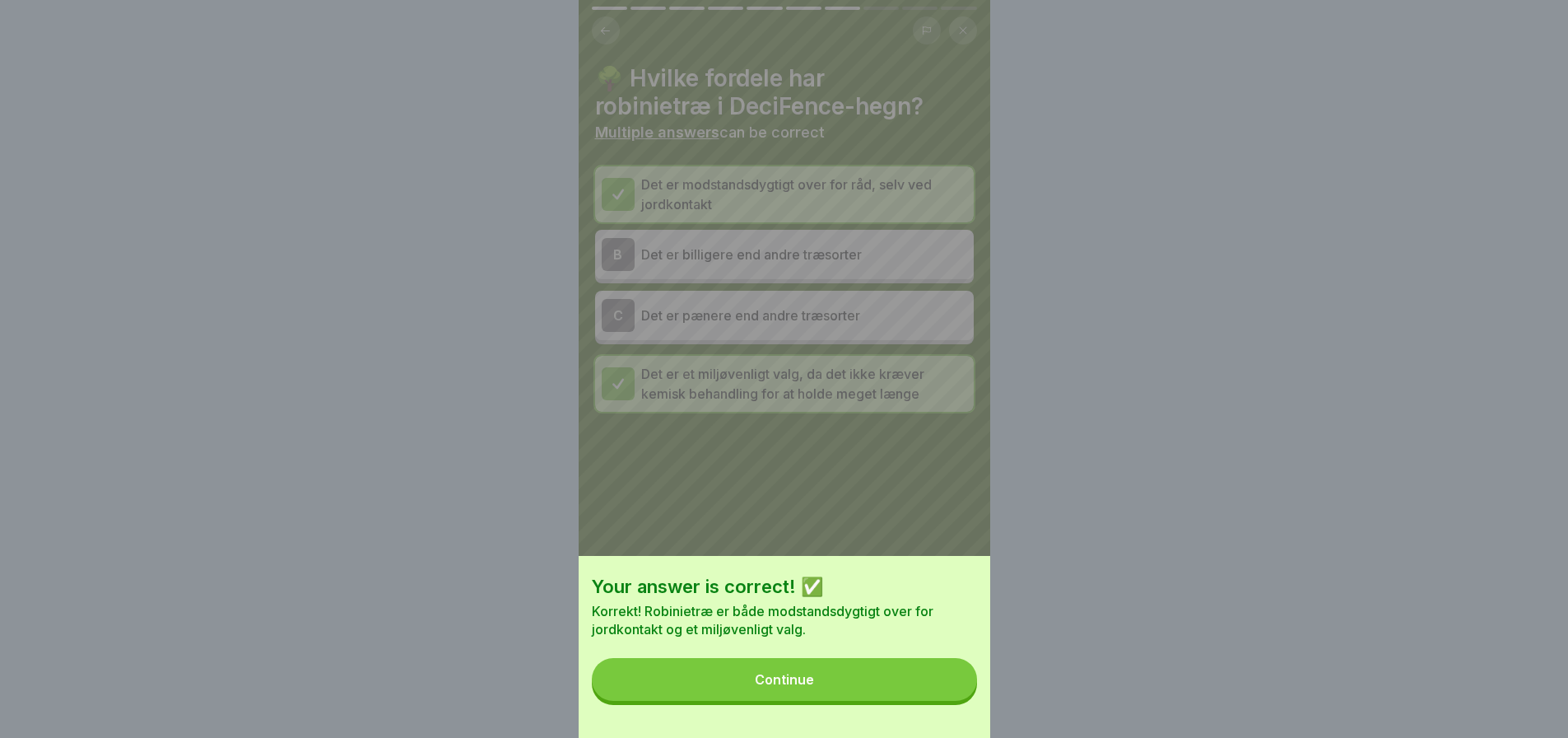
click at [773, 686] on div "Continue" at bounding box center [784, 678] width 60 height 15
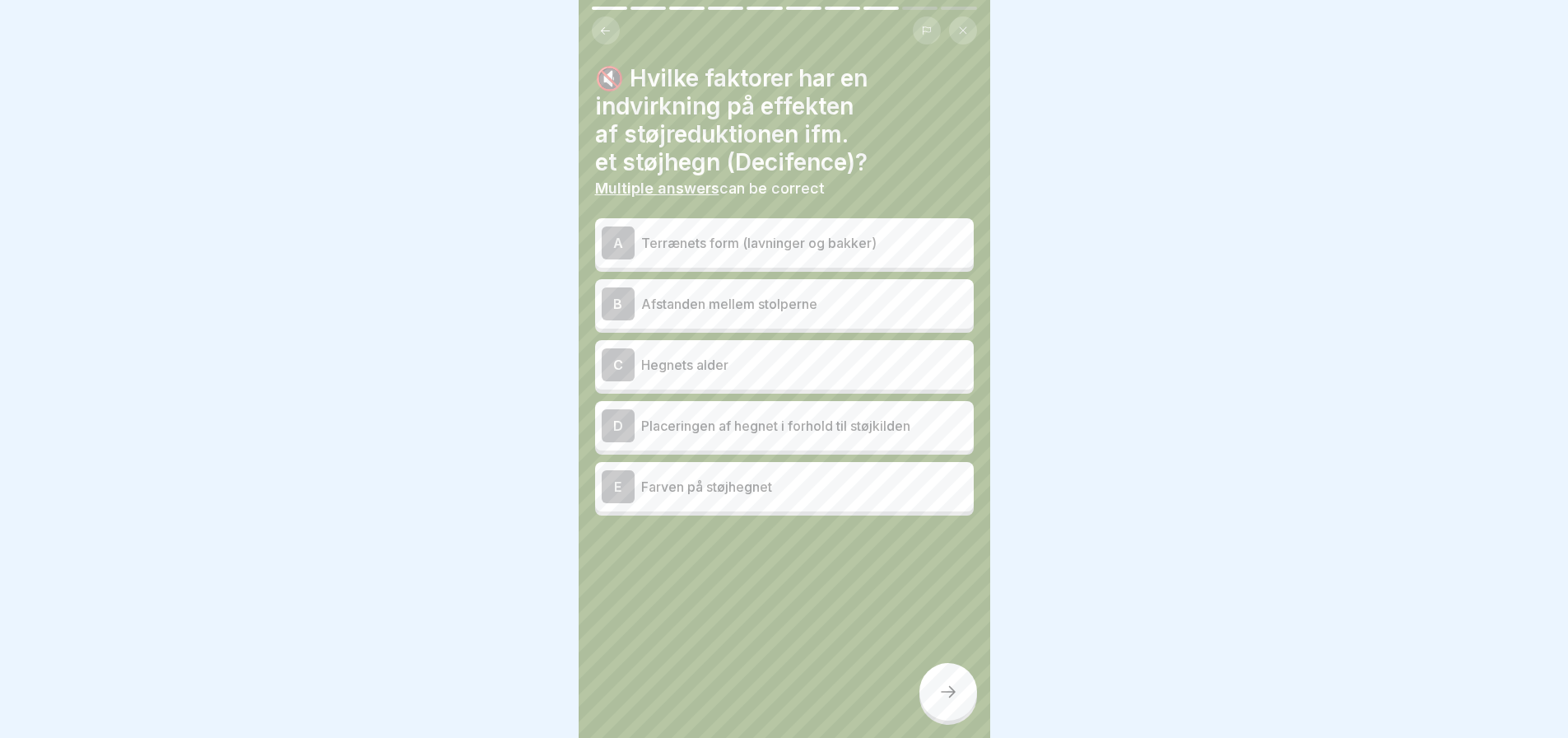
click at [762, 239] on p "Terrænets form (lavninger og bakker)" at bounding box center [804, 243] width 326 height 20
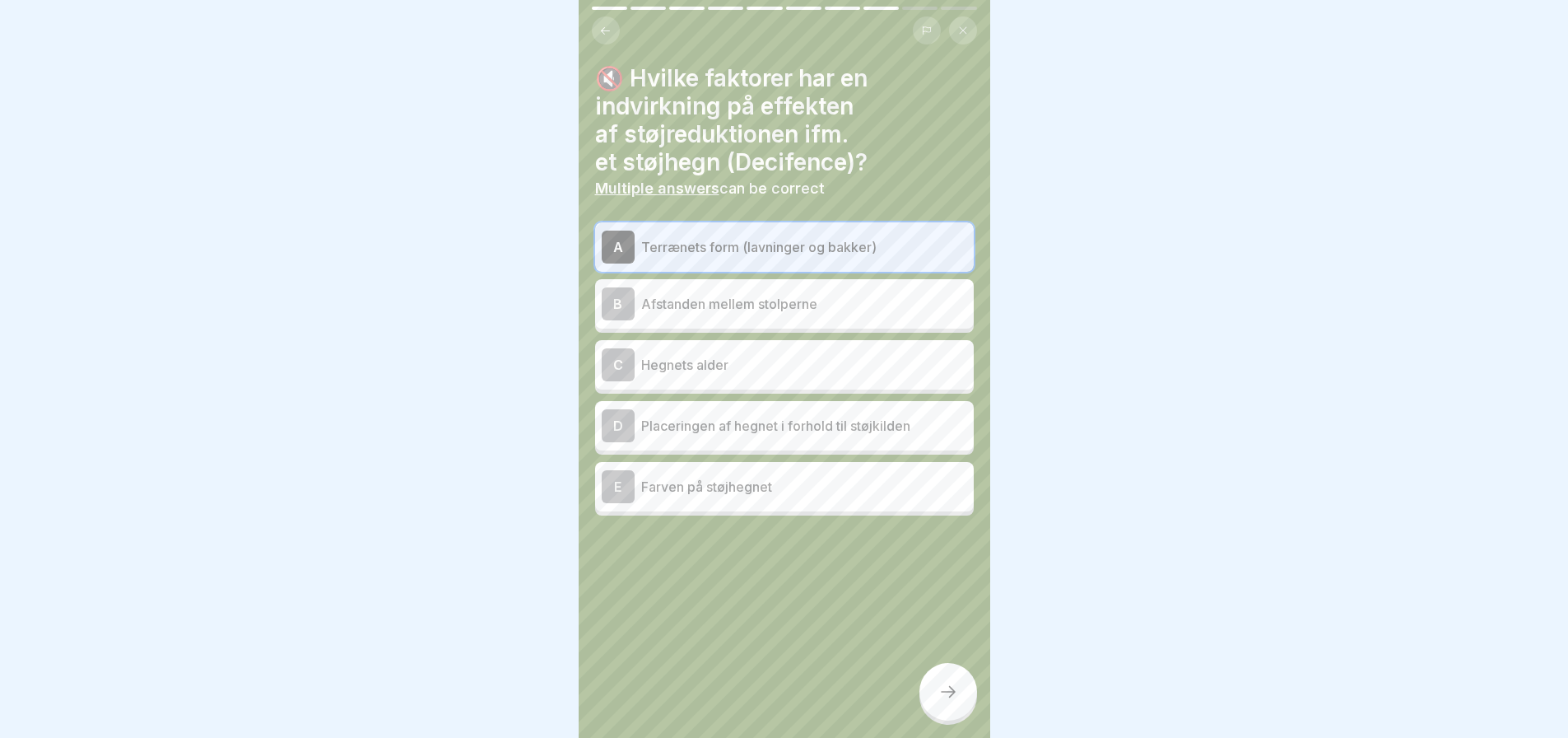
click at [773, 422] on p "Placeringen af hegnet i forhold til støjkilden" at bounding box center [804, 426] width 326 height 20
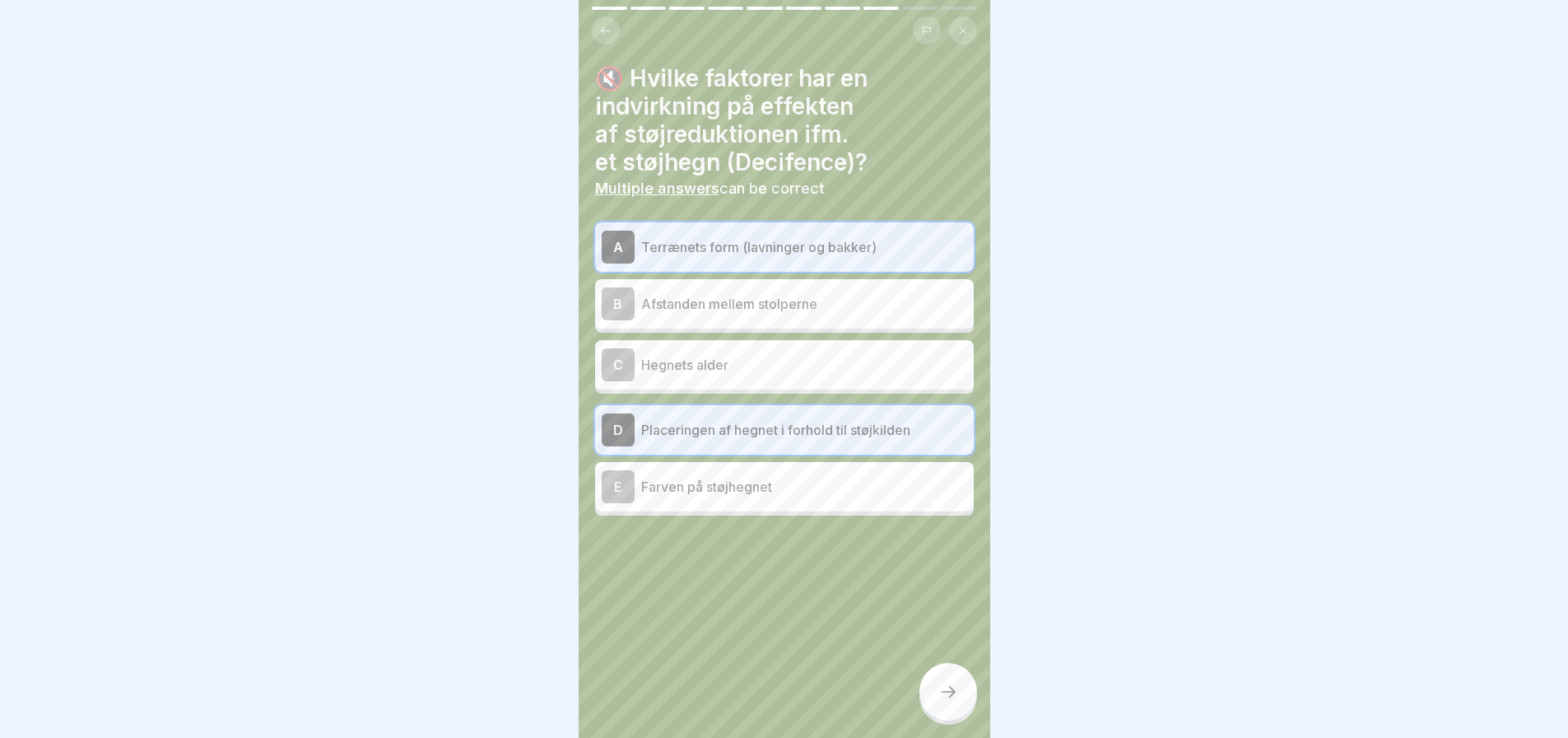
click at [934, 701] on div at bounding box center [948, 691] width 58 height 58
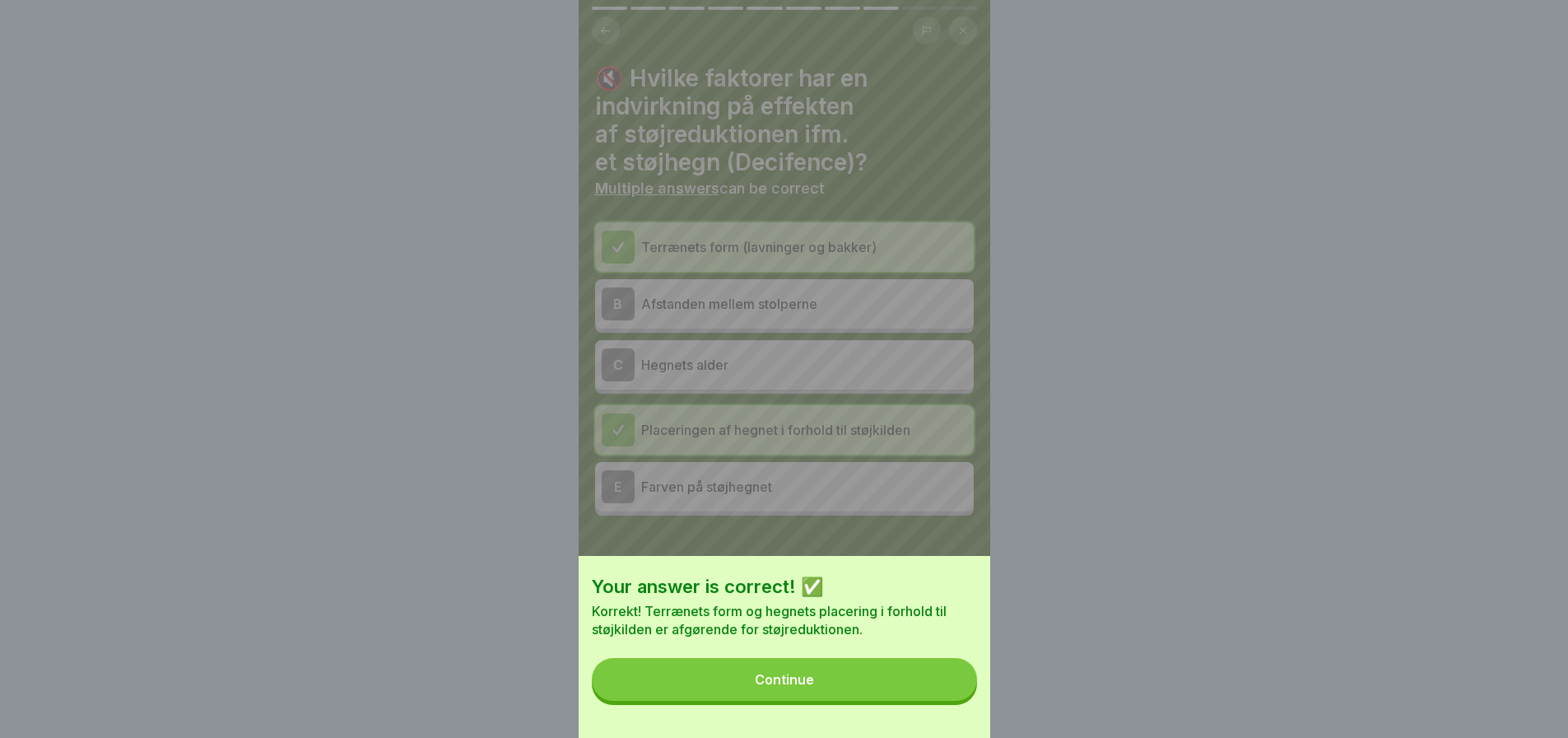
click at [809, 679] on button "Continue" at bounding box center [784, 678] width 385 height 43
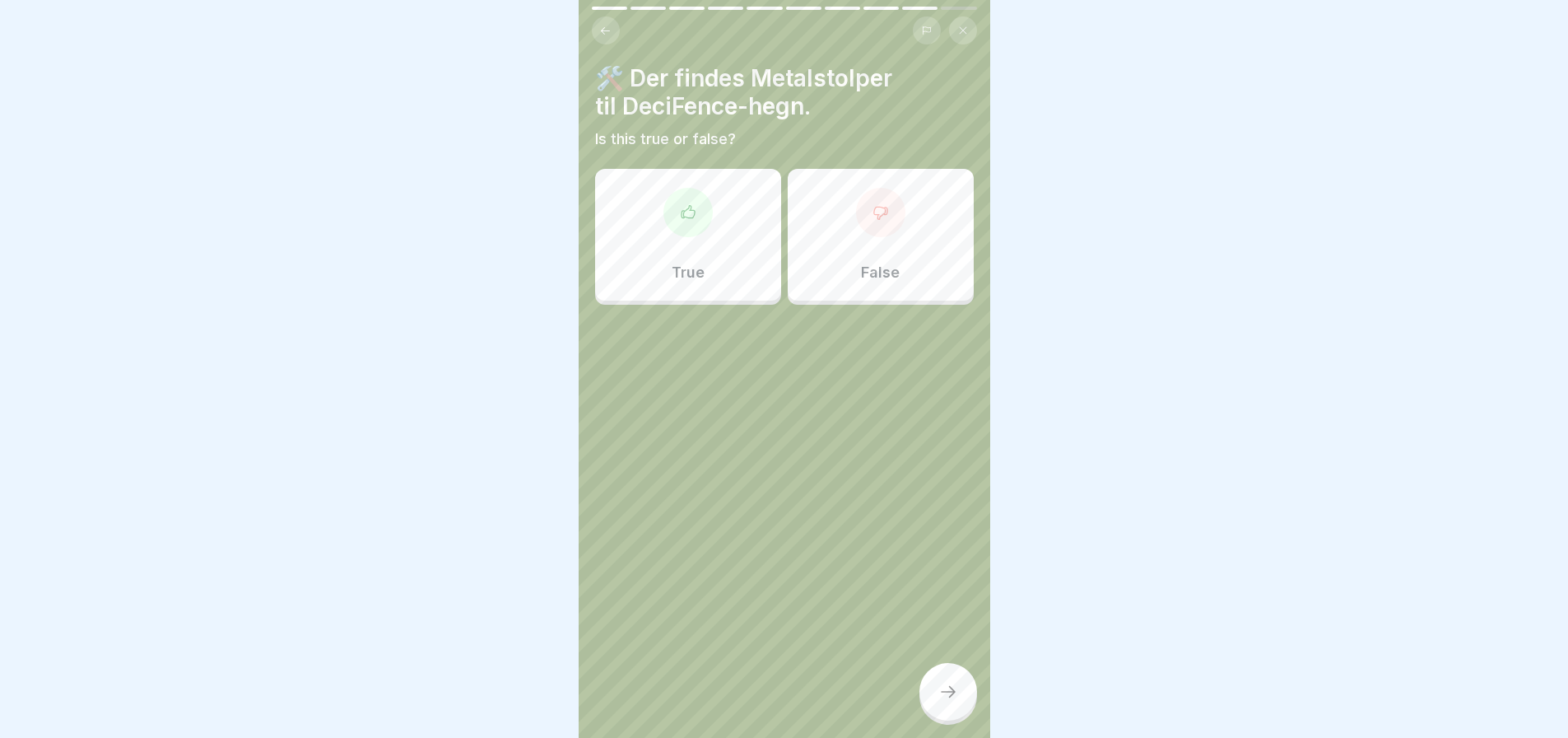
click at [690, 269] on p "True" at bounding box center [687, 273] width 33 height 18
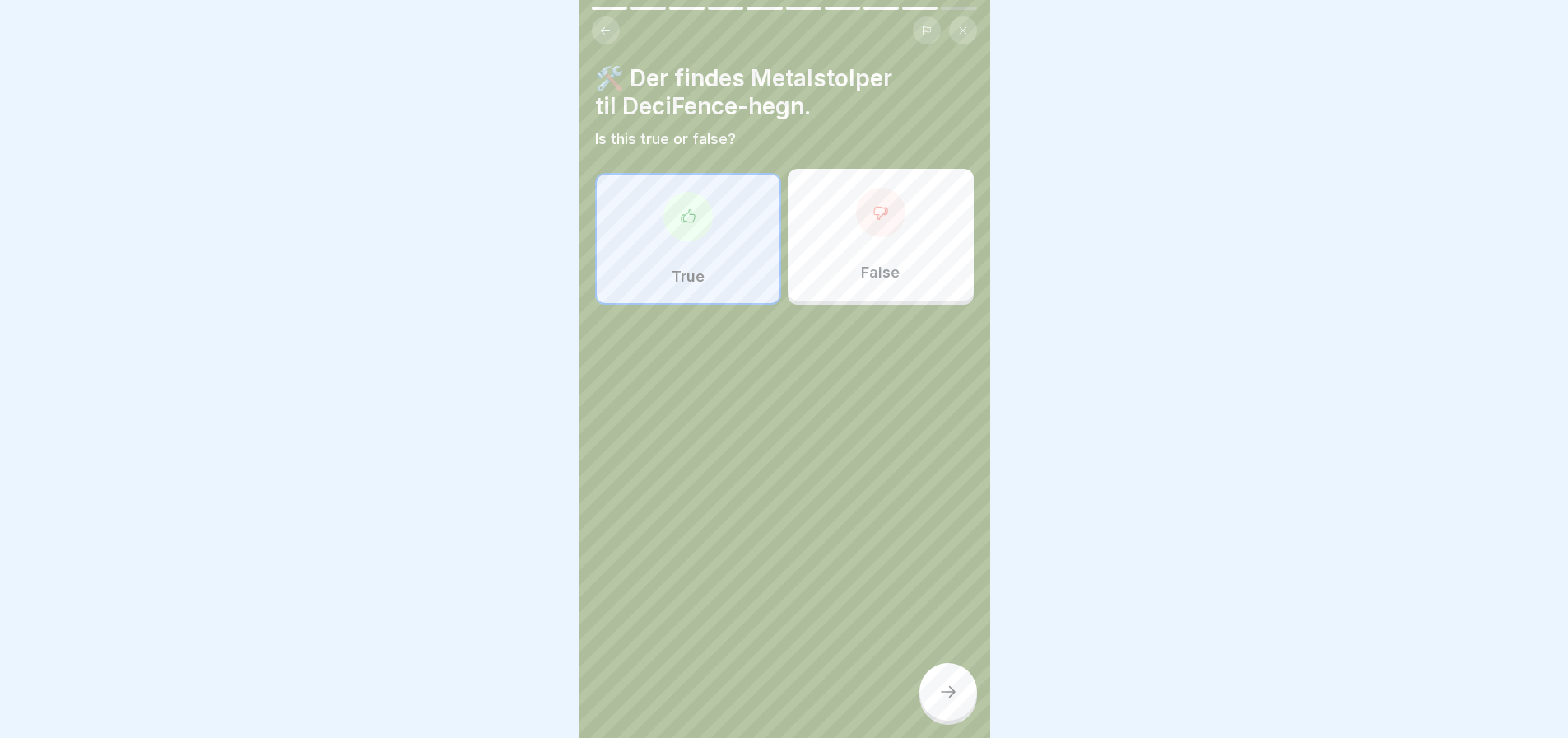
click at [948, 701] on icon at bounding box center [948, 691] width 20 height 20
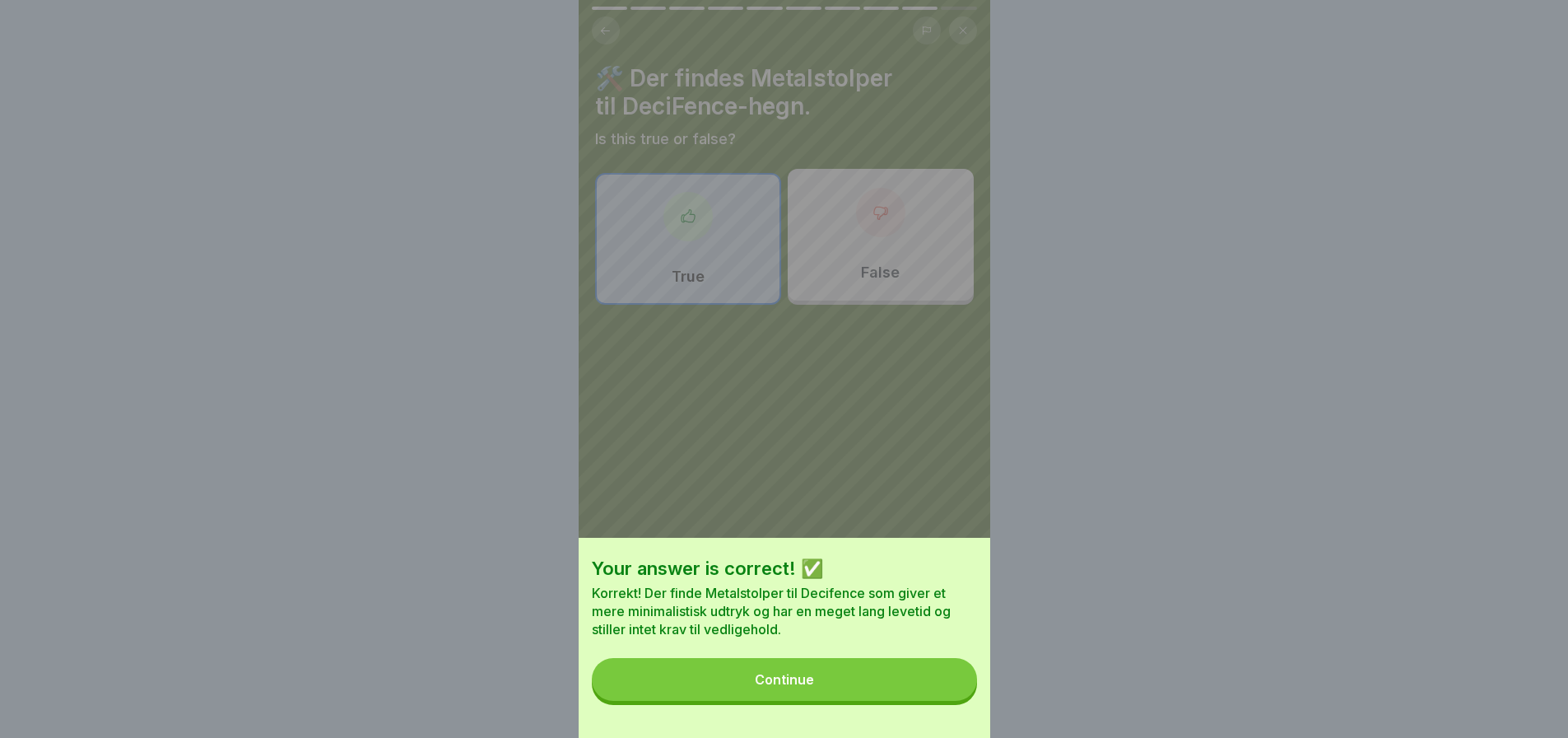
click at [774, 683] on button "Continue" at bounding box center [784, 678] width 385 height 43
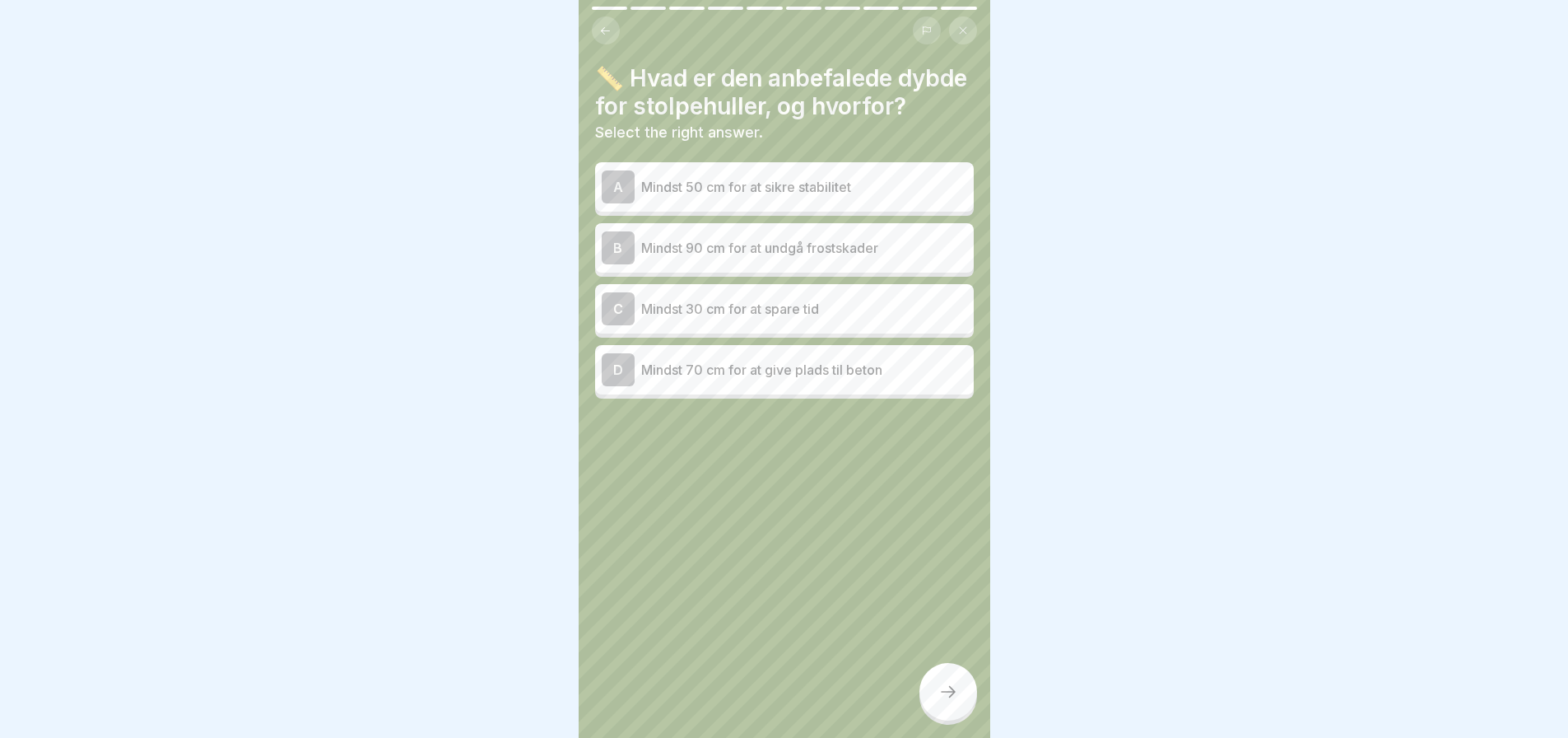
click at [786, 258] on p "Mindst 90 cm for at undgå frostskader" at bounding box center [804, 248] width 326 height 20
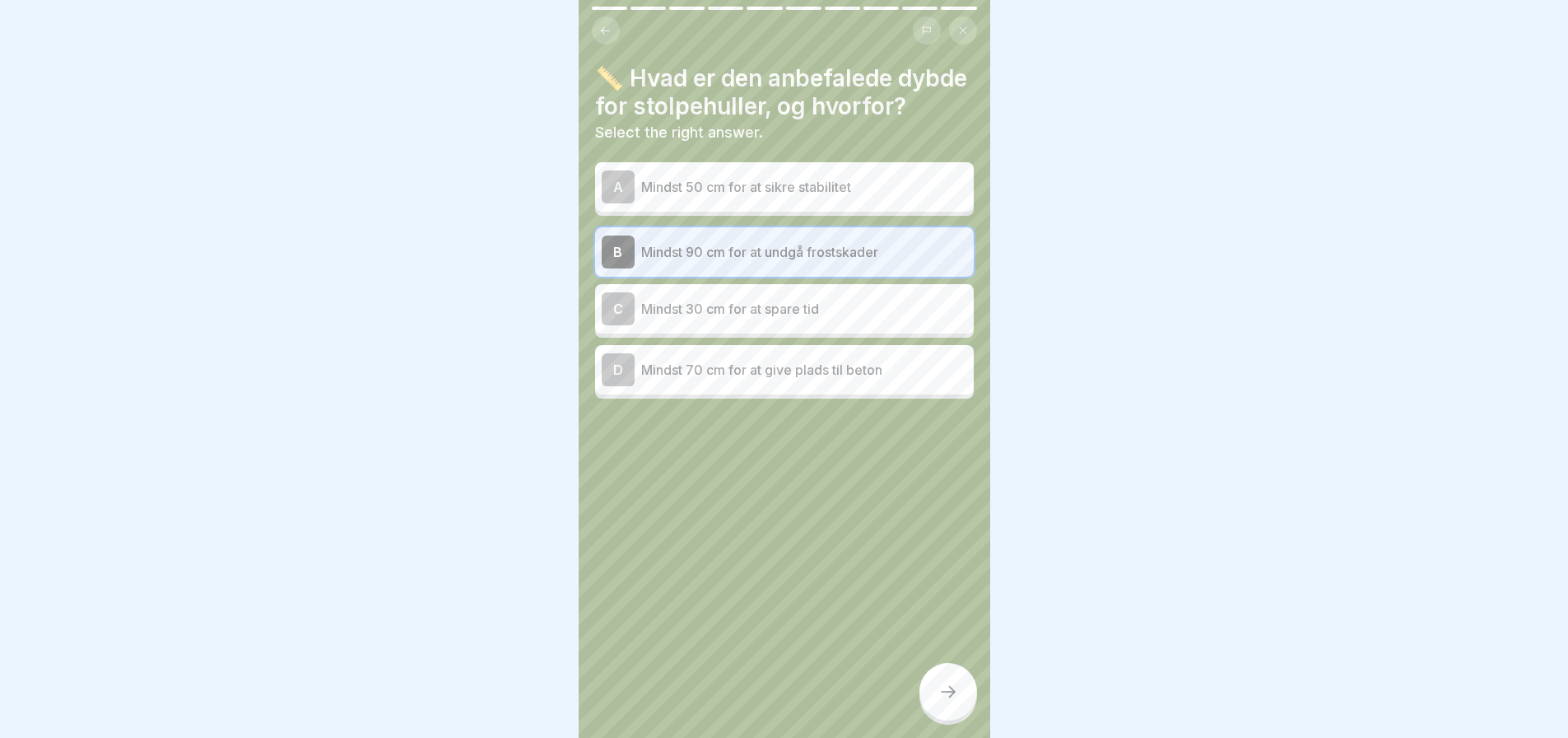
click at [954, 699] on icon at bounding box center [948, 691] width 20 height 20
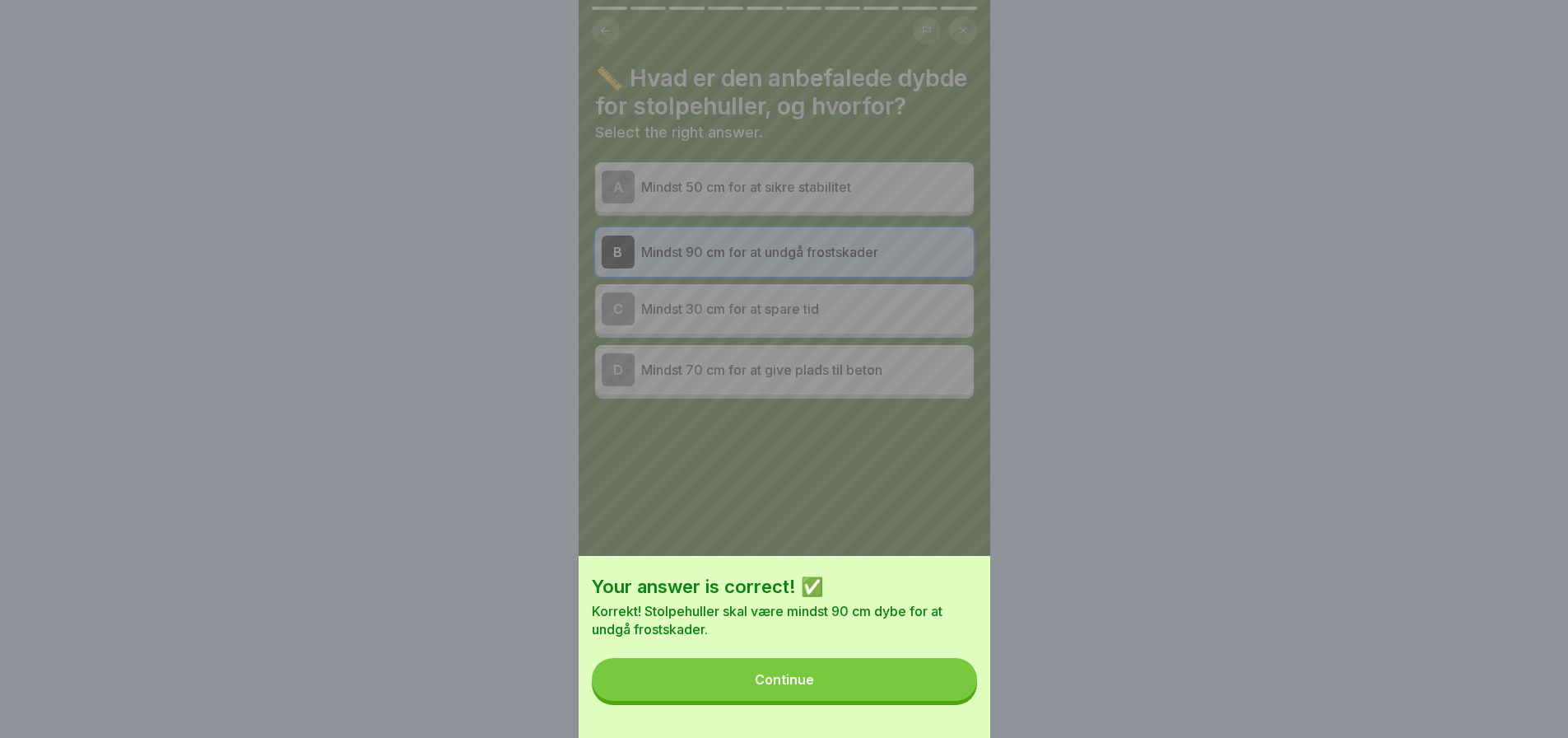
click at [859, 700] on button "Continue" at bounding box center [784, 678] width 385 height 43
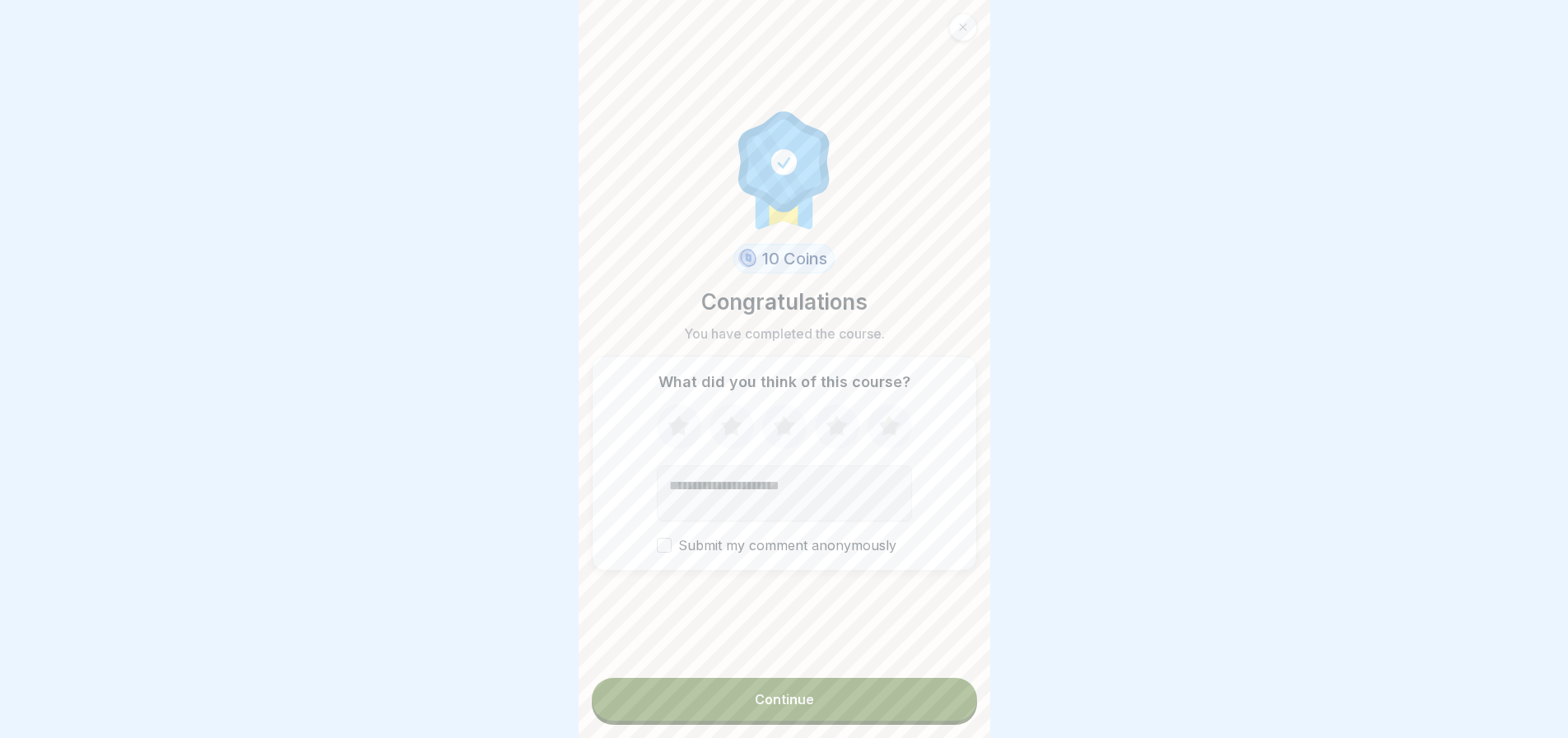
click at [772, 706] on div "Continue" at bounding box center [784, 698] width 60 height 15
